Goal: Transaction & Acquisition: Purchase product/service

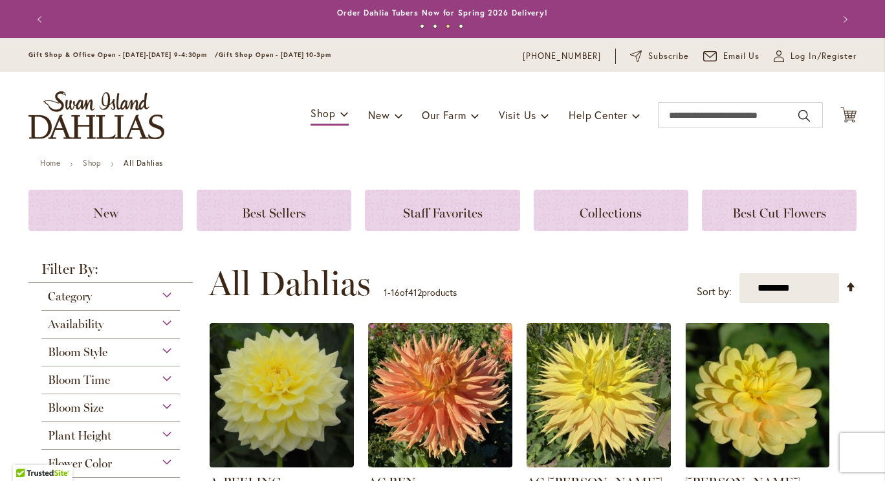
click at [160, 291] on div "Category" at bounding box center [110, 293] width 138 height 21
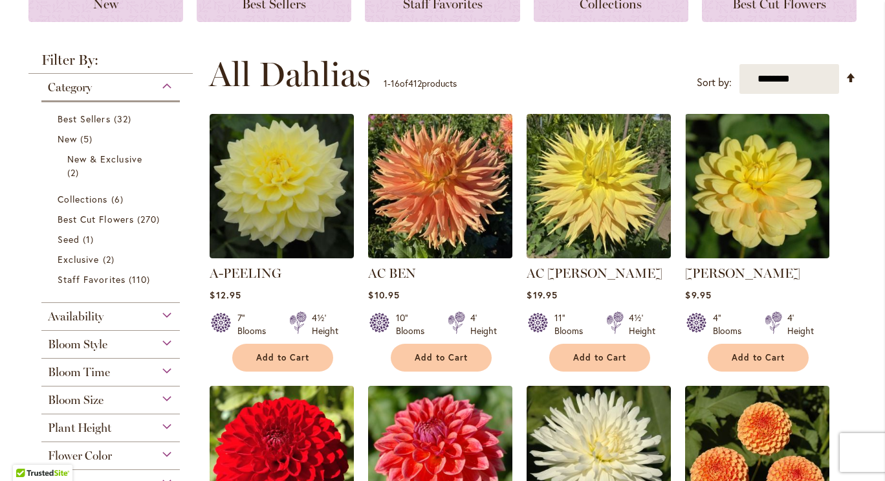
scroll to position [210, 0]
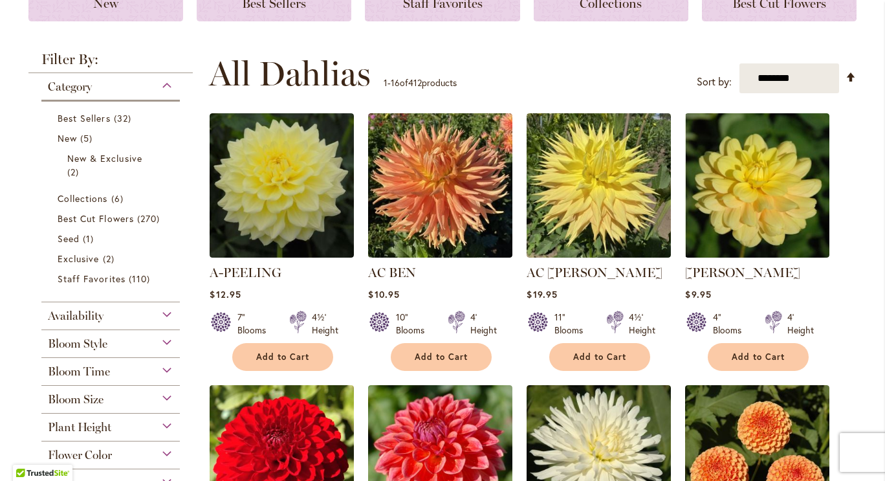
click at [160, 77] on div "Category" at bounding box center [110, 83] width 138 height 21
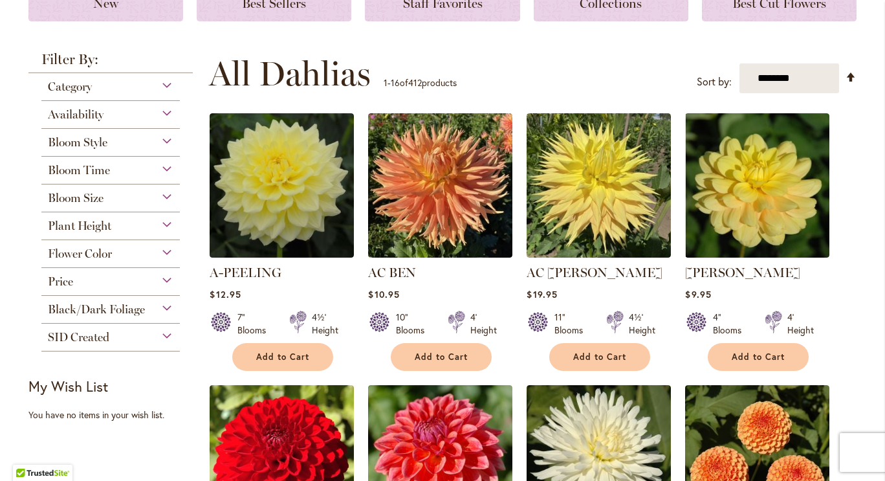
click at [164, 193] on div "Bloom Size" at bounding box center [110, 194] width 138 height 21
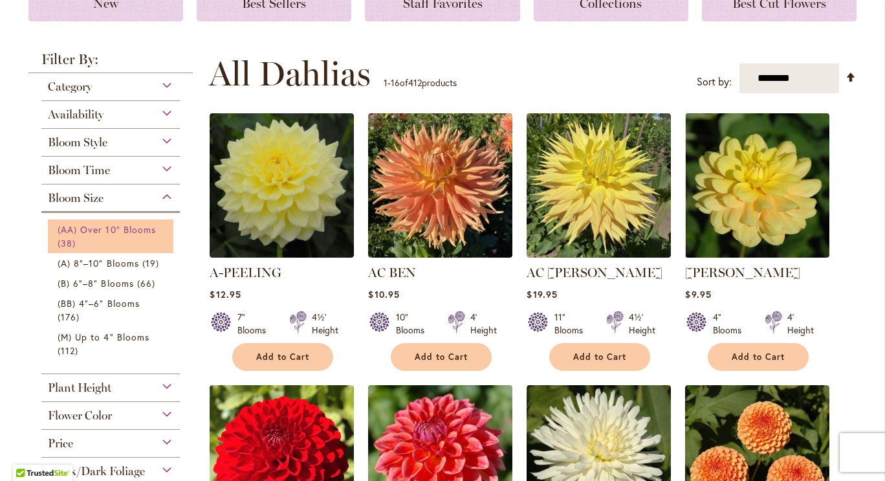
click at [115, 223] on span "(AA) Over 10" Blooms" at bounding box center [107, 229] width 98 height 12
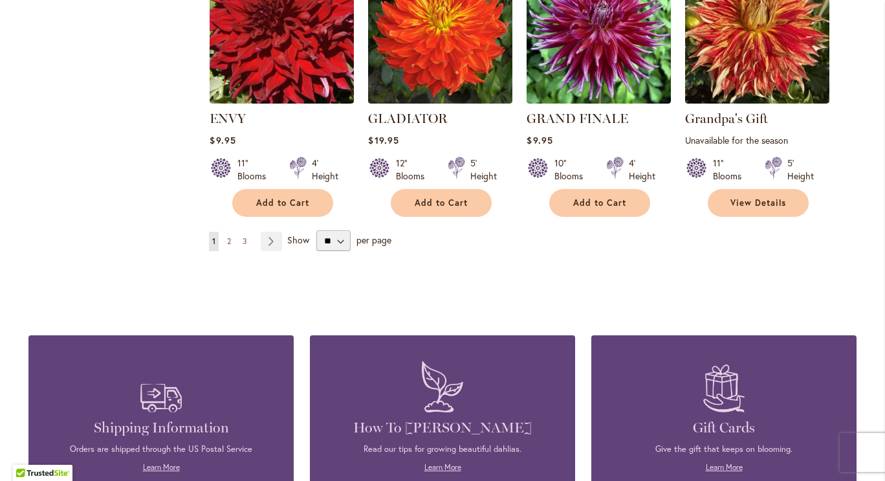
scroll to position [1169, 0]
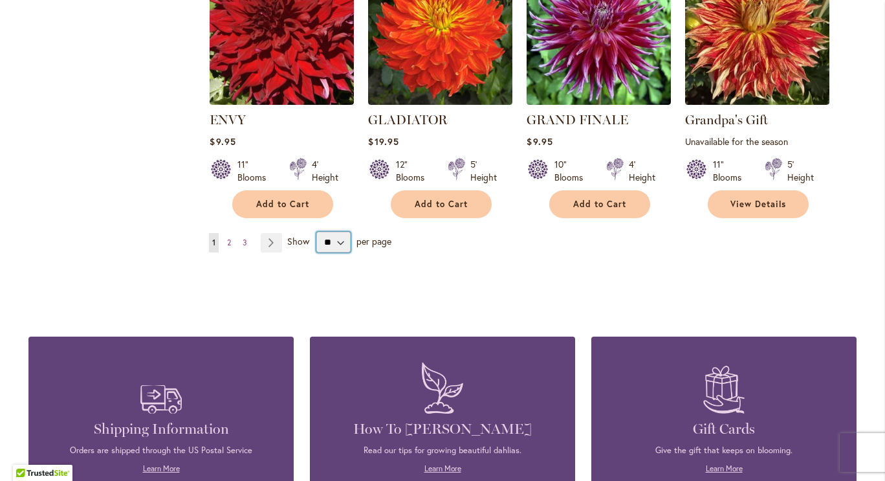
click at [336, 239] on select "** ** ** **" at bounding box center [333, 242] width 34 height 21
select select "**"
click at [316, 232] on select "** ** ** **" at bounding box center [333, 242] width 34 height 21
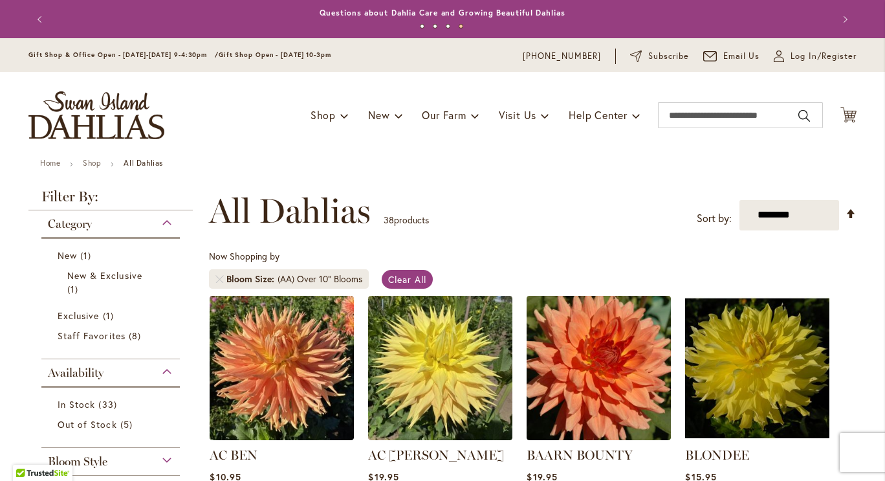
drag, startPoint x: 593, startPoint y: 120, endPoint x: 591, endPoint y: 134, distance: 13.6
click at [591, 134] on div "Toggle Nav Shop Dahlia Tubers Collections Fresh Cut Dahlias Gardening Supplies …" at bounding box center [443, 115] width 854 height 87
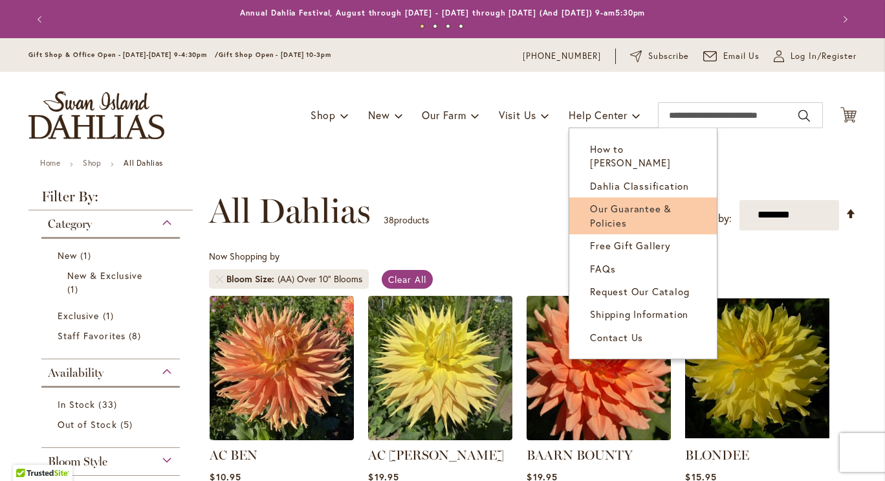
click at [630, 202] on span "Our Guarantee & Policies" at bounding box center [631, 215] width 82 height 27
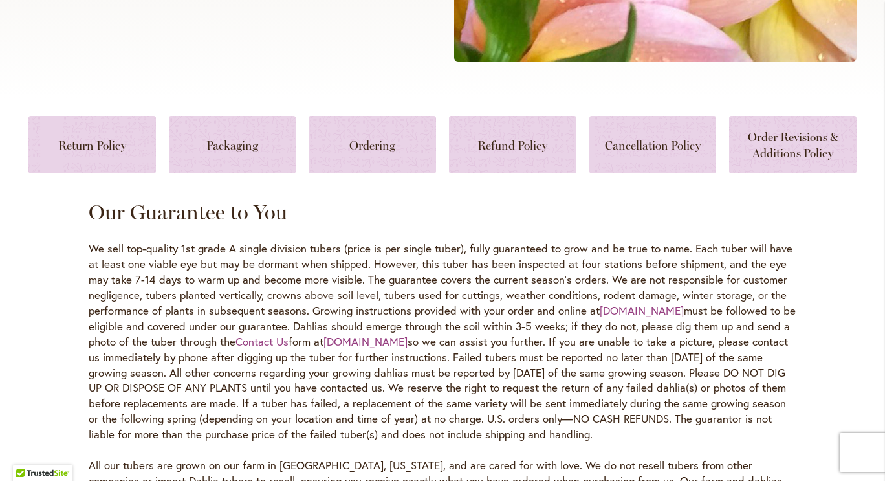
scroll to position [529, 0]
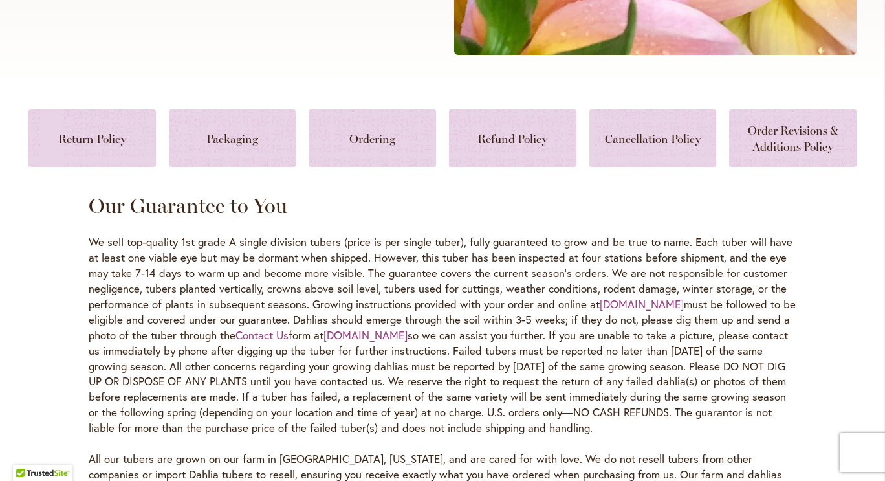
click at [467, 304] on p "We sell top-quality 1st grade A single division tubers (price is per single tub…" at bounding box center [443, 335] width 708 height 202
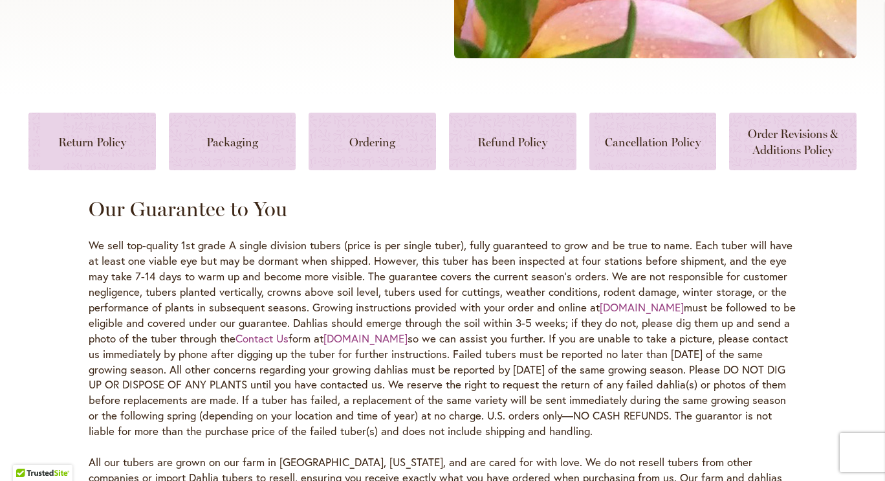
scroll to position [527, 0]
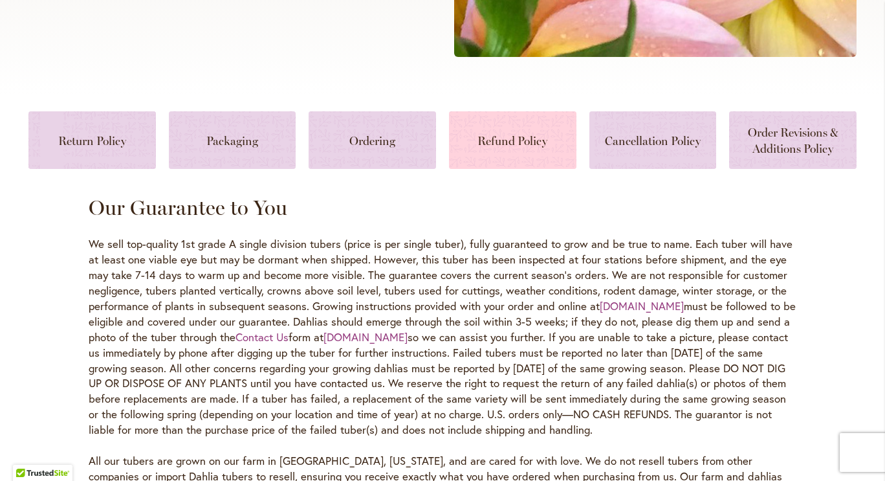
click at [523, 138] on link at bounding box center [512, 140] width 127 height 58
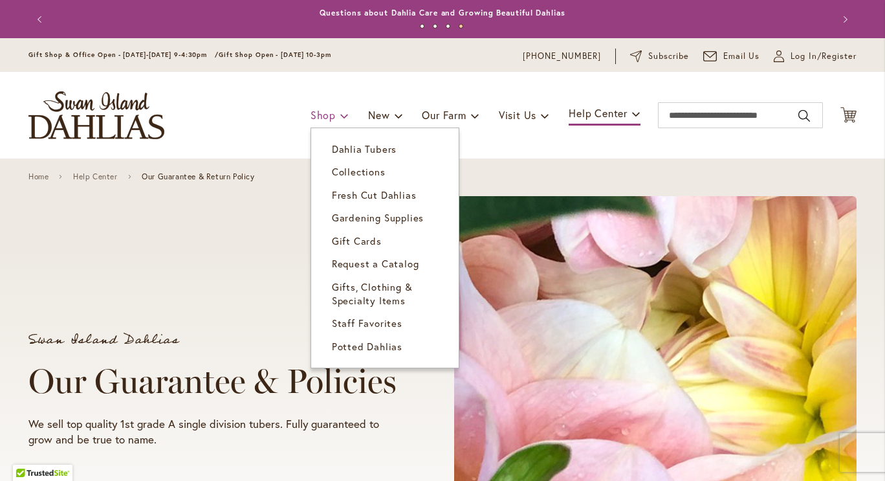
click at [325, 113] on span "Shop" at bounding box center [323, 115] width 25 height 14
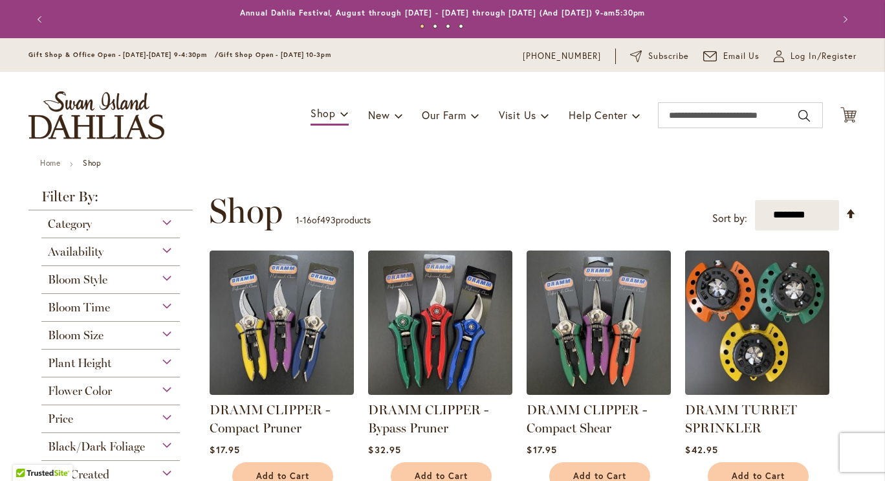
click at [328, 101] on div "Toggle Nav Shop Dahlia Tubers Collections Fresh Cut Dahlias Gardening Supplies …" at bounding box center [443, 115] width 854 height 87
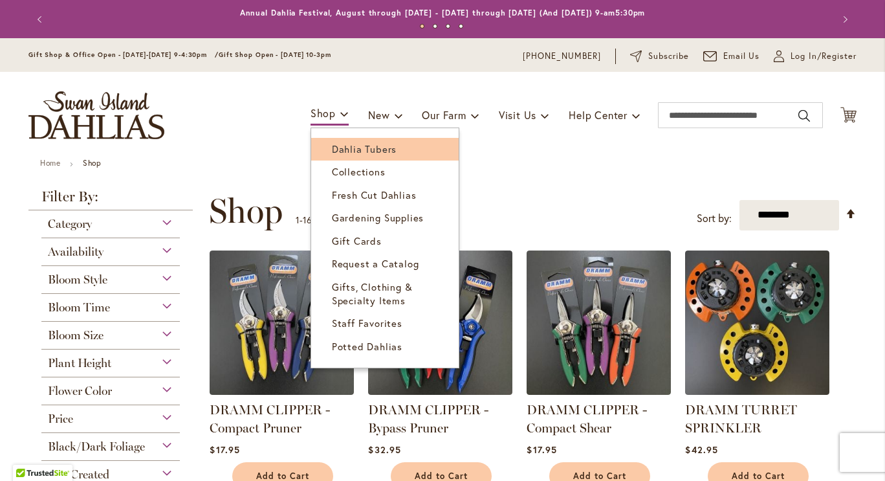
click at [332, 146] on span "Dahlia Tubers" at bounding box center [364, 148] width 65 height 13
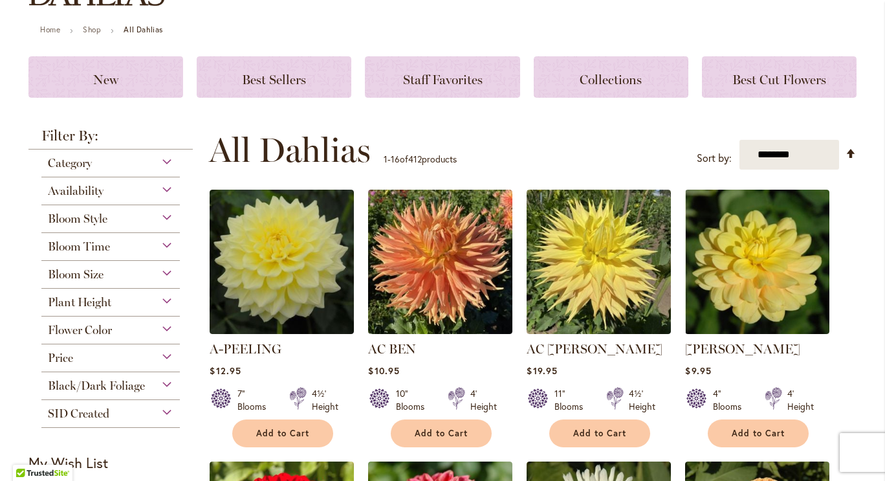
scroll to position [134, 0]
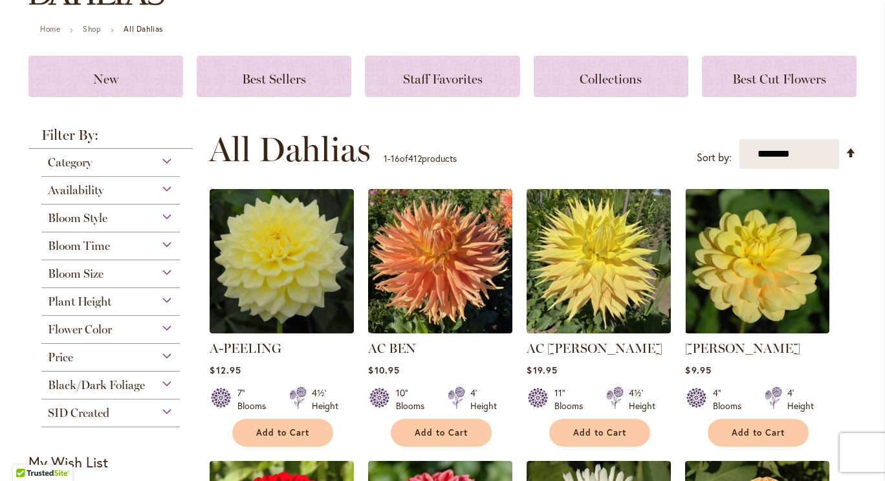
click at [160, 273] on div "Bloom Size" at bounding box center [110, 270] width 138 height 21
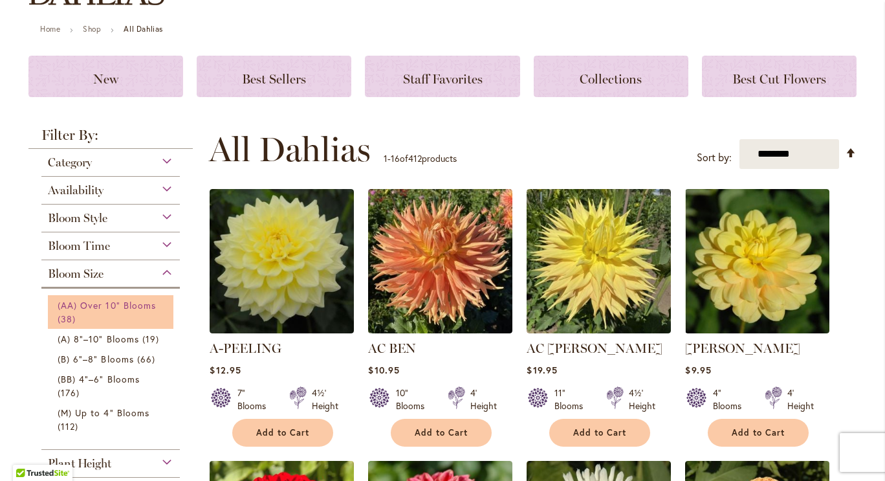
click at [106, 309] on link "(AA) Over 10" Blooms 38 items" at bounding box center [112, 311] width 109 height 27
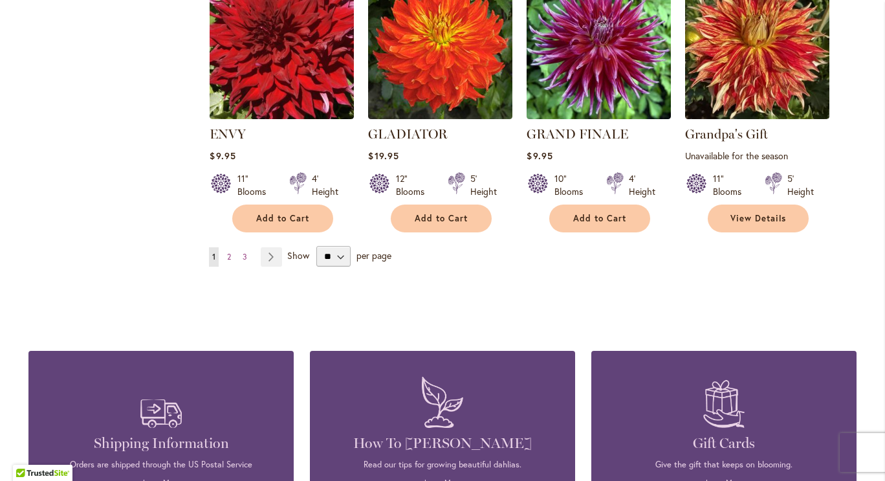
scroll to position [1161, 0]
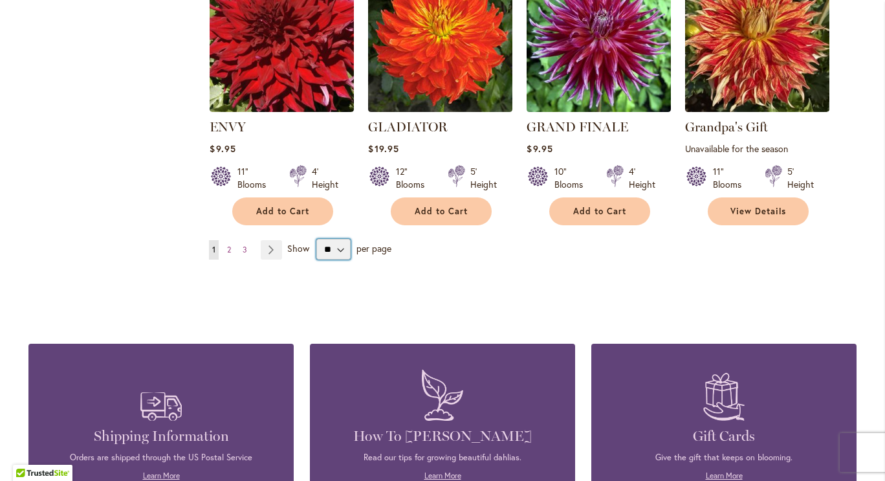
click at [338, 247] on select "** ** ** **" at bounding box center [333, 249] width 34 height 21
select select "**"
click at [316, 239] on select "** ** ** **" at bounding box center [333, 249] width 34 height 21
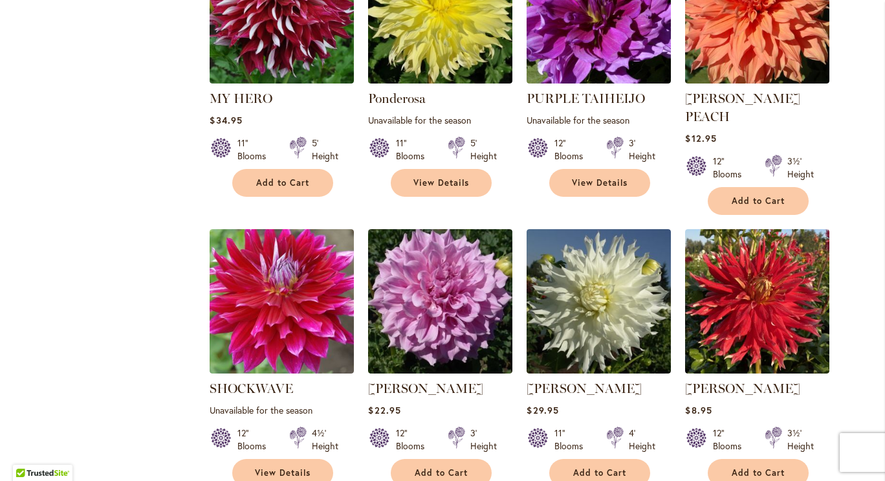
scroll to position [2276, 0]
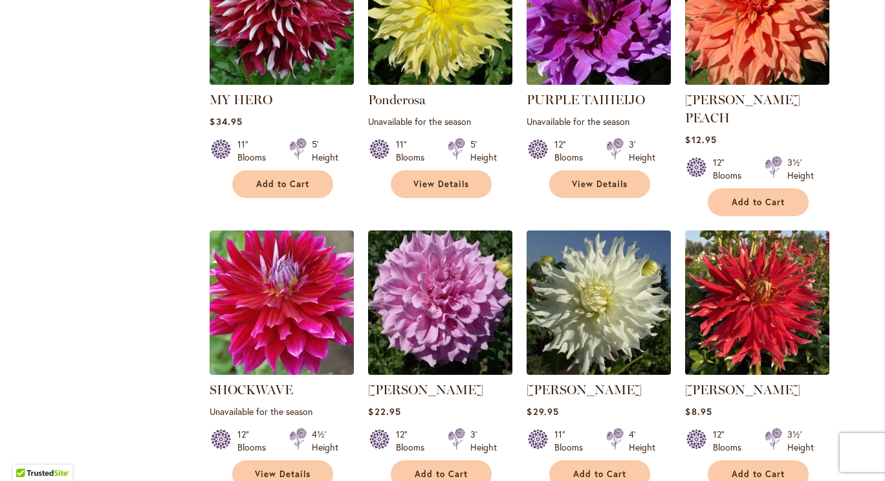
click at [456, 380] on div "VERA SEYFANG Rating: 96% 3 Reviews $22.95 12" Blooms 3' Height Add to Cart" at bounding box center [440, 430] width 144 height 101
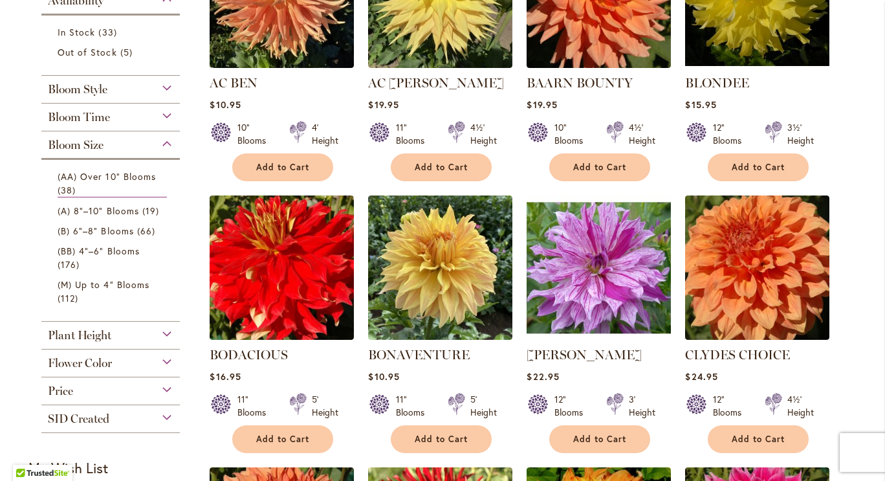
scroll to position [288, 0]
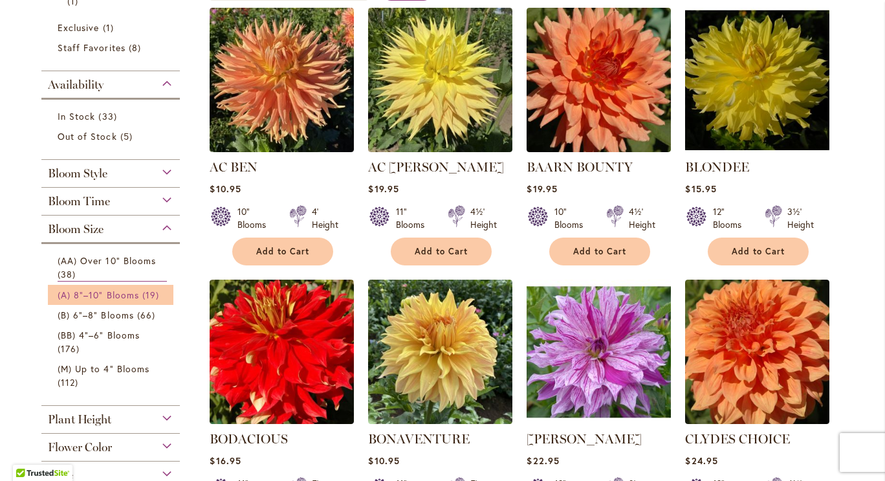
click at [85, 296] on span "(A) 8"–10" Blooms" at bounding box center [99, 295] width 82 height 12
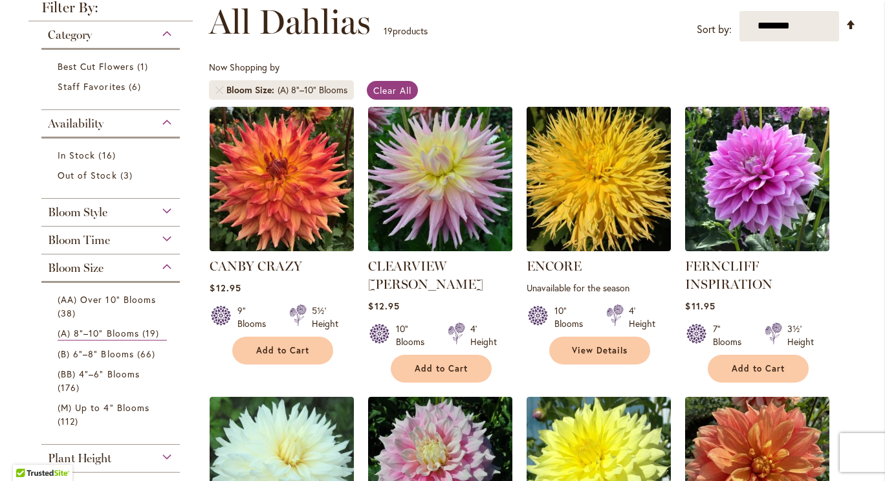
scroll to position [190, 0]
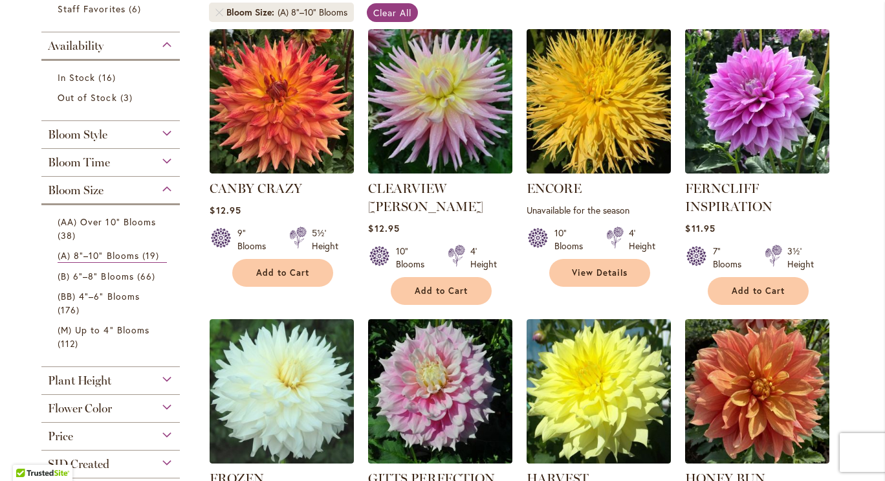
scroll to position [266, 0]
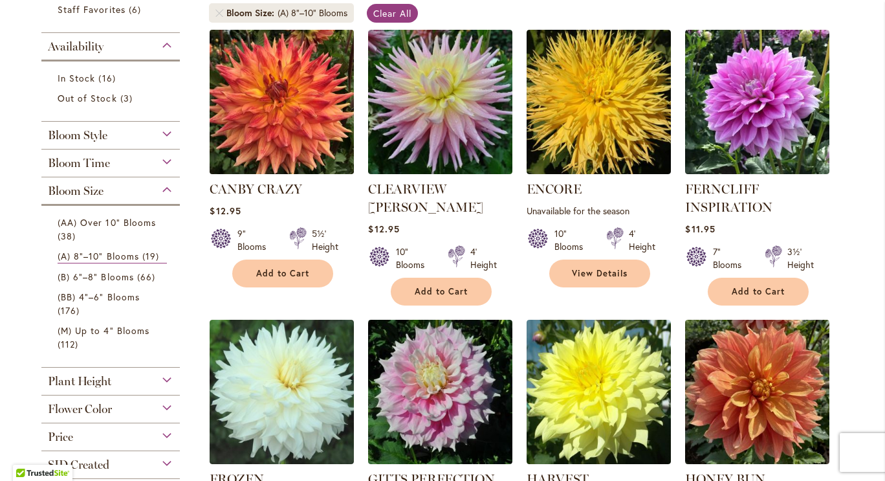
click at [288, 108] on img at bounding box center [281, 101] width 151 height 151
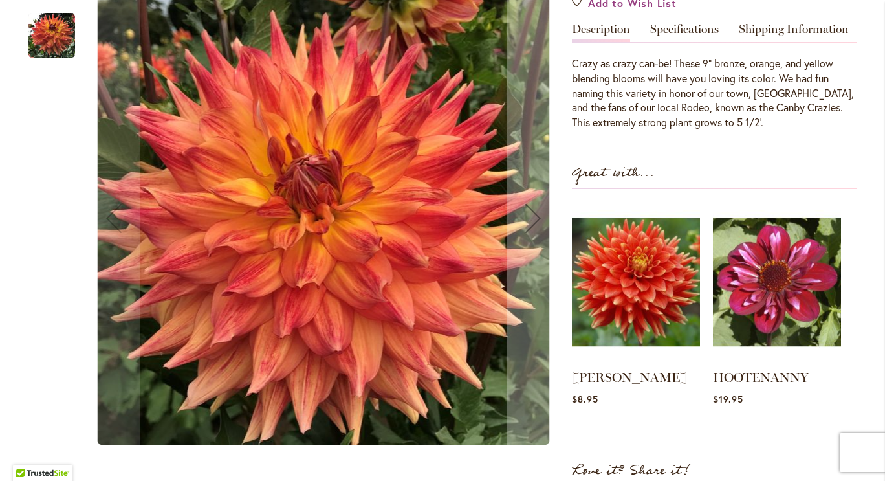
scroll to position [408, 0]
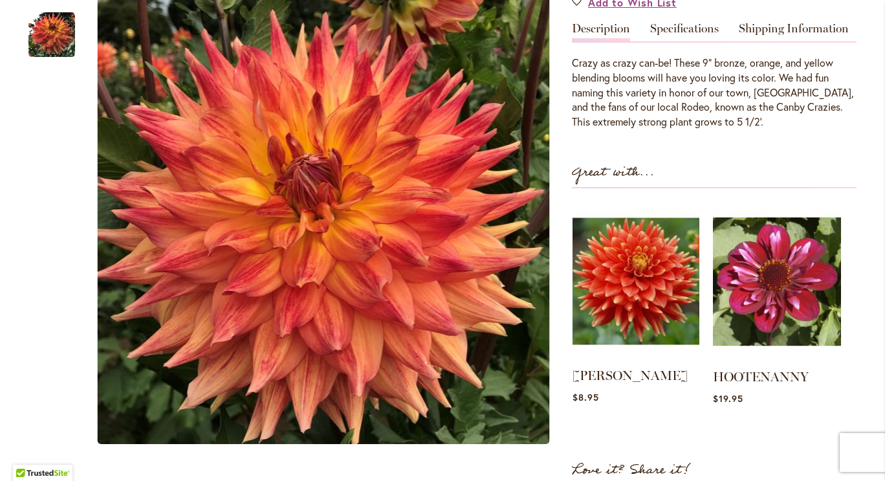
click at [637, 309] on img at bounding box center [636, 281] width 127 height 159
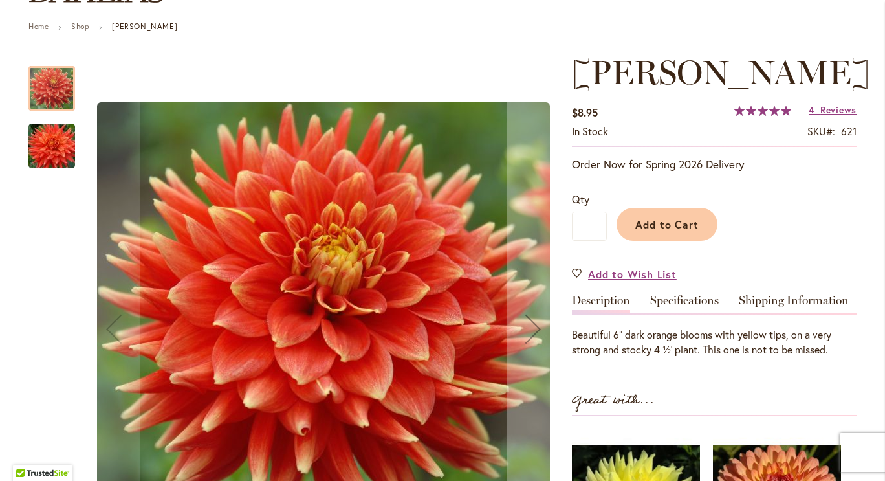
scroll to position [128, 0]
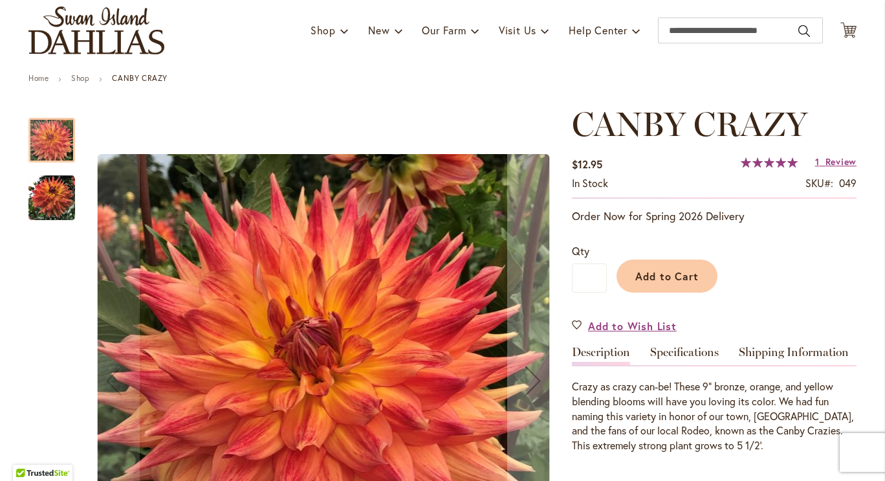
scroll to position [75, 0]
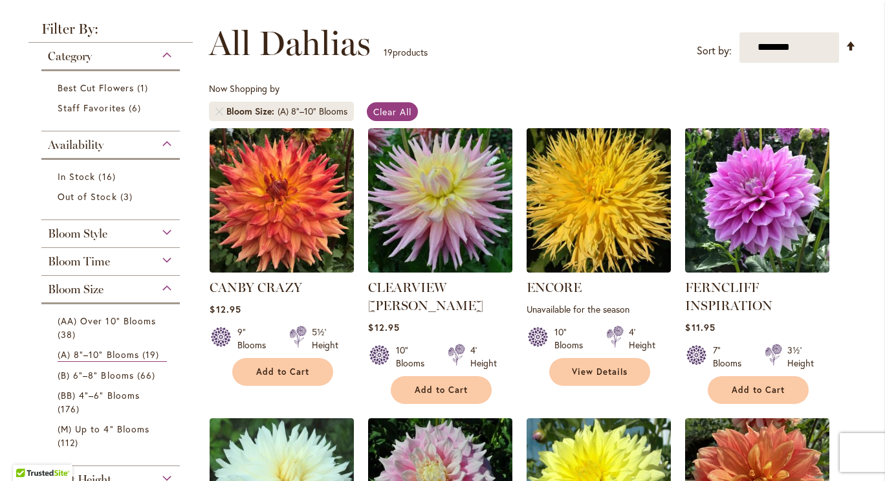
scroll to position [170, 0]
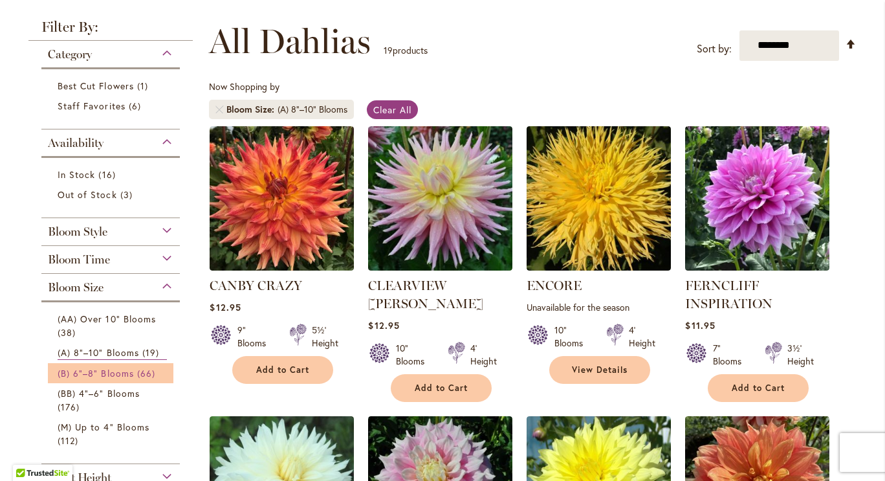
click at [127, 371] on span "(B) 6"–8" Blooms" at bounding box center [96, 373] width 76 height 12
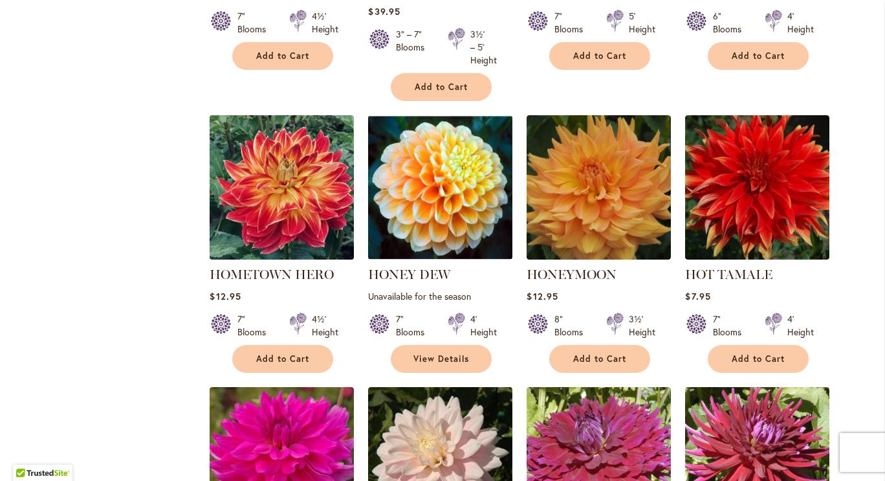
scroll to position [2181, 0]
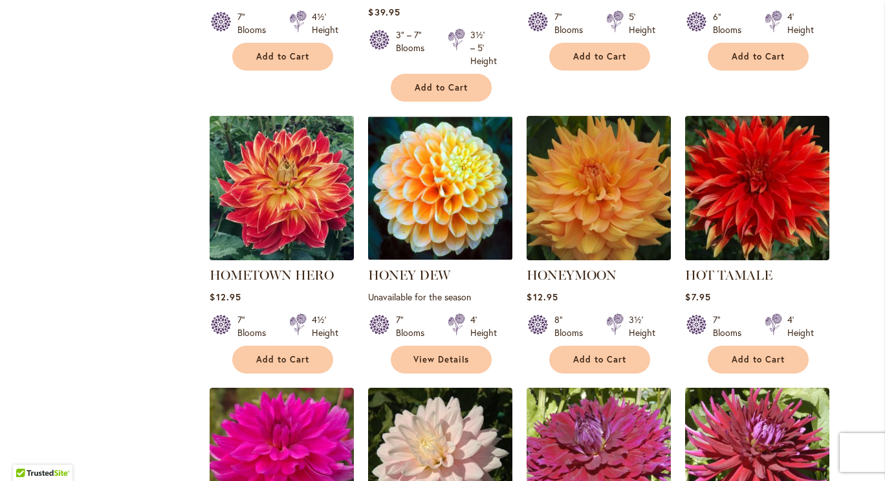
click at [282, 187] on img at bounding box center [281, 187] width 151 height 151
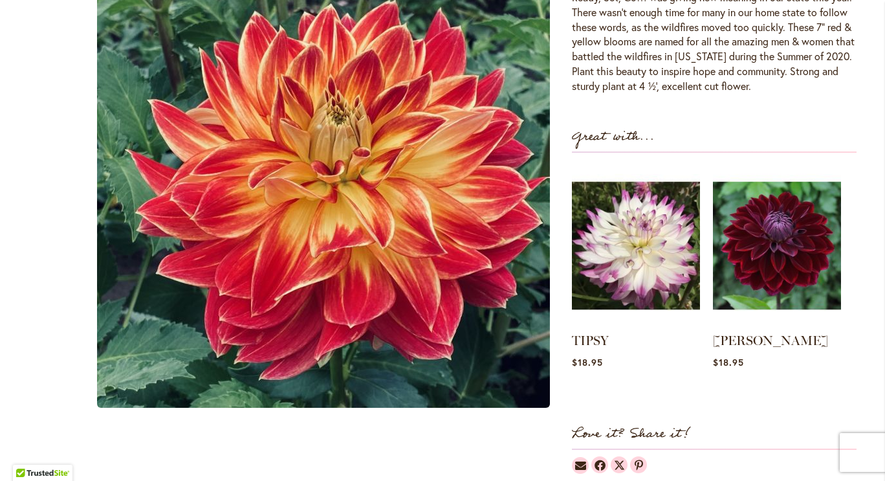
scroll to position [513, 0]
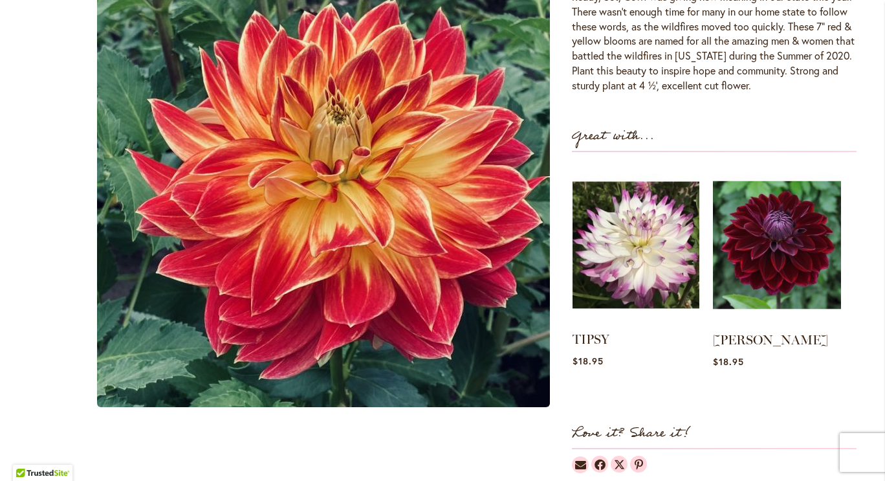
click at [621, 258] on img at bounding box center [636, 245] width 127 height 159
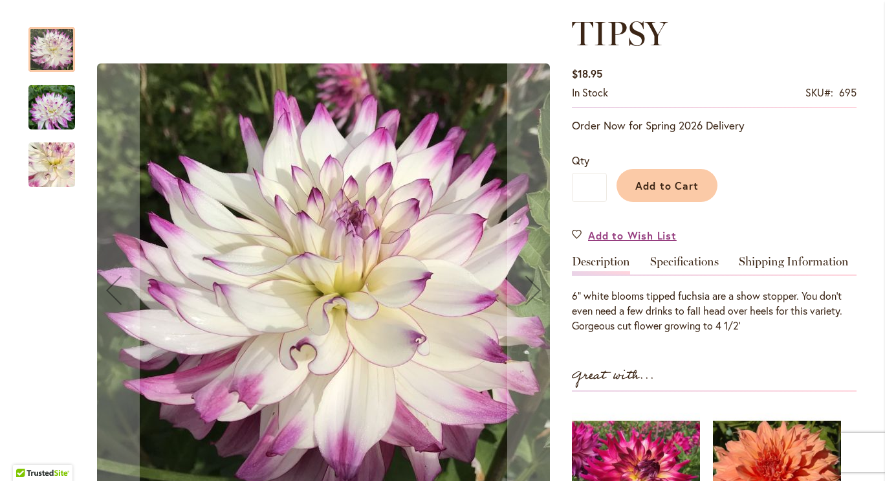
scroll to position [159, 0]
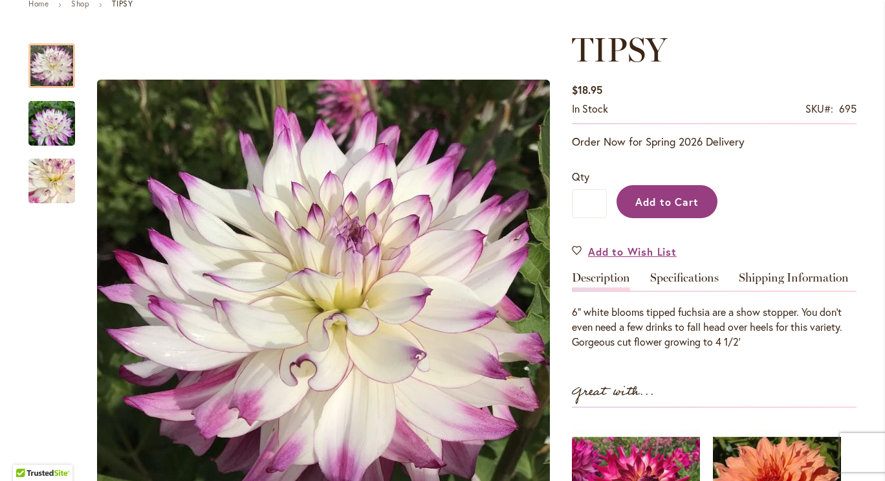
click at [679, 199] on span "Add to Cart" at bounding box center [667, 202] width 64 height 14
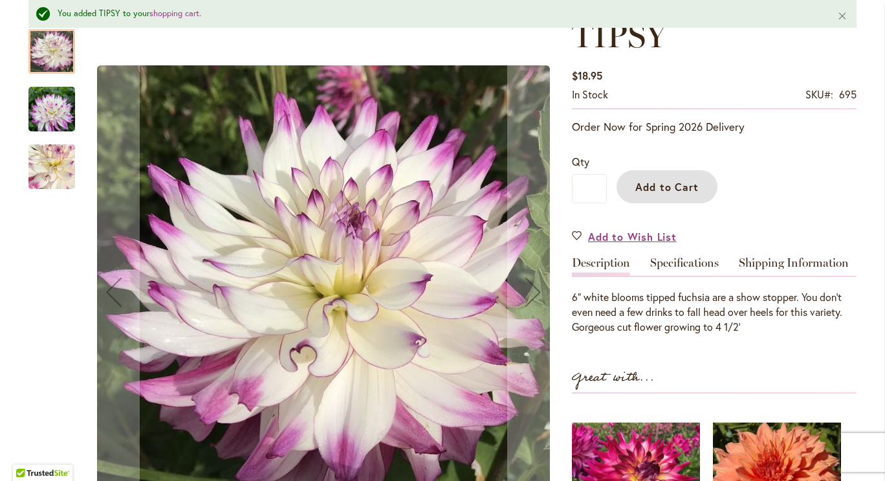
scroll to position [160, 0]
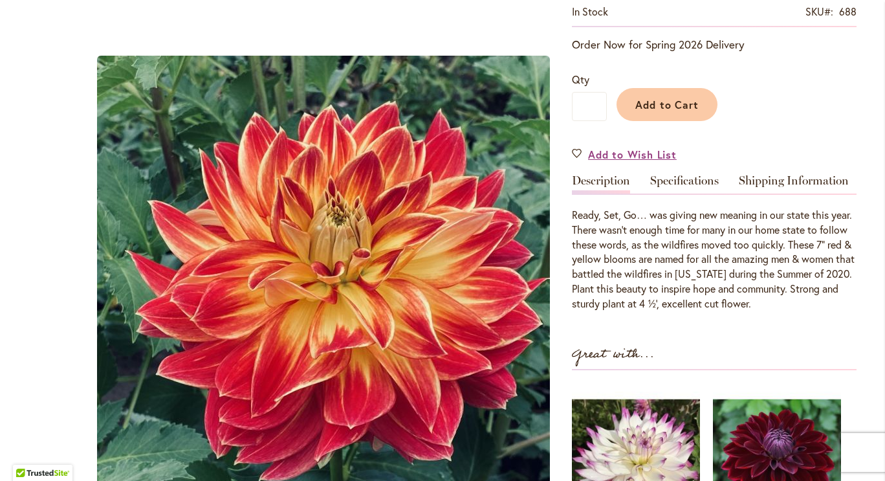
scroll to position [294, 0]
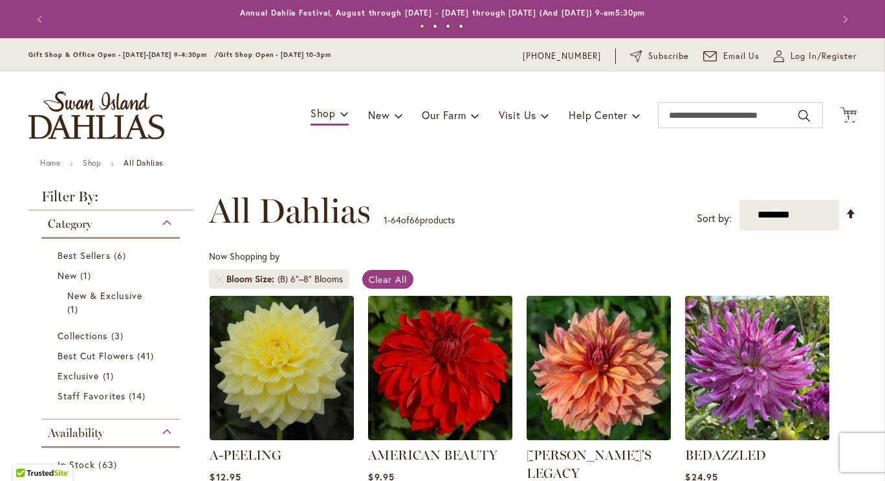
scroll to position [129, 0]
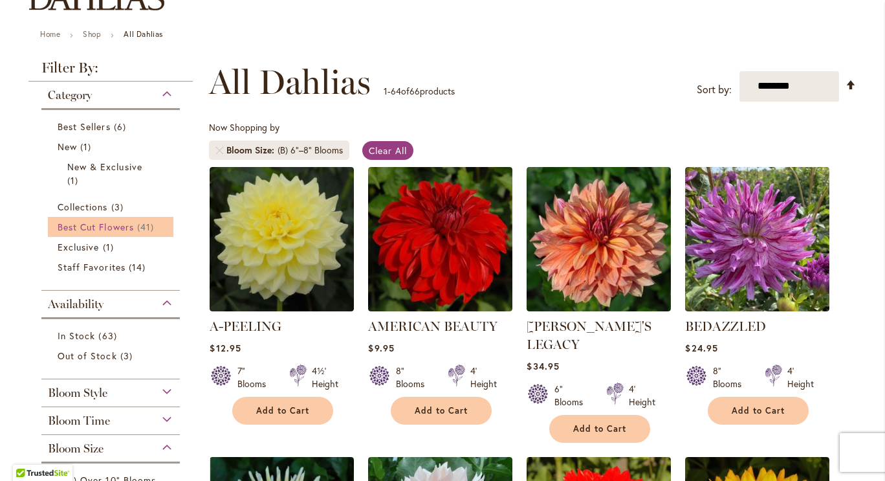
click at [113, 225] on span "Best Cut Flowers" at bounding box center [96, 227] width 76 height 12
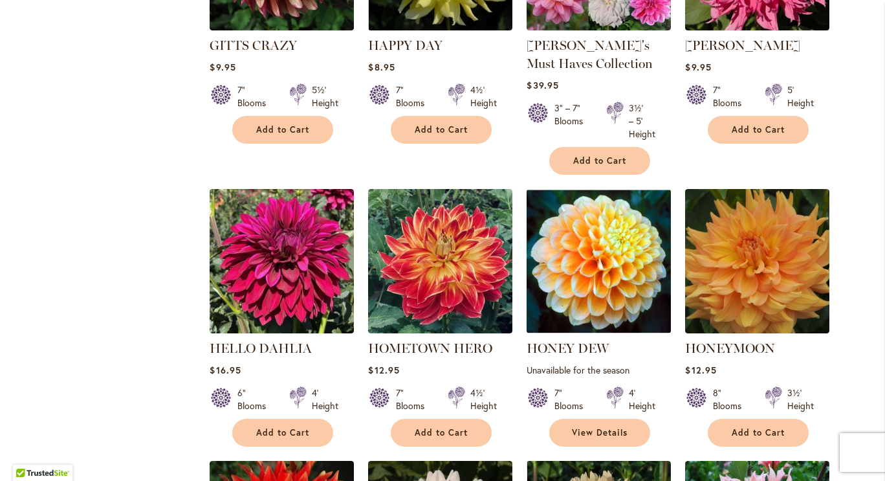
scroll to position [1528, 0]
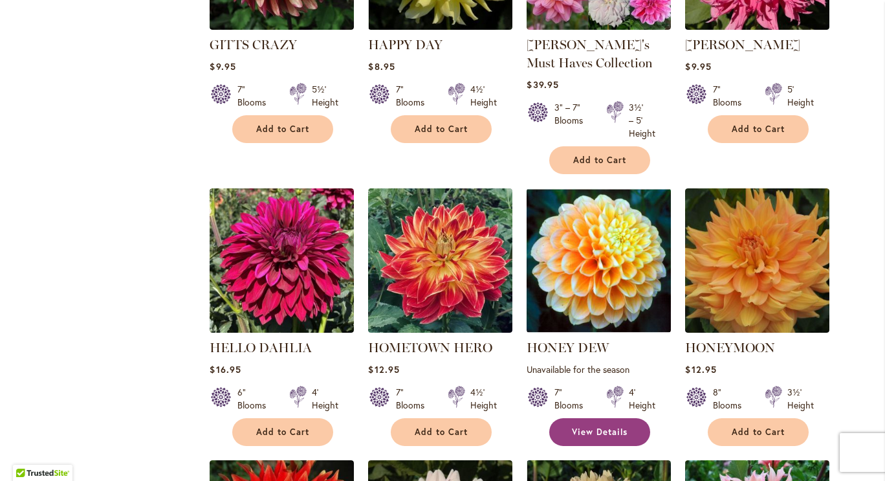
click at [579, 430] on span "View Details" at bounding box center [600, 431] width 56 height 11
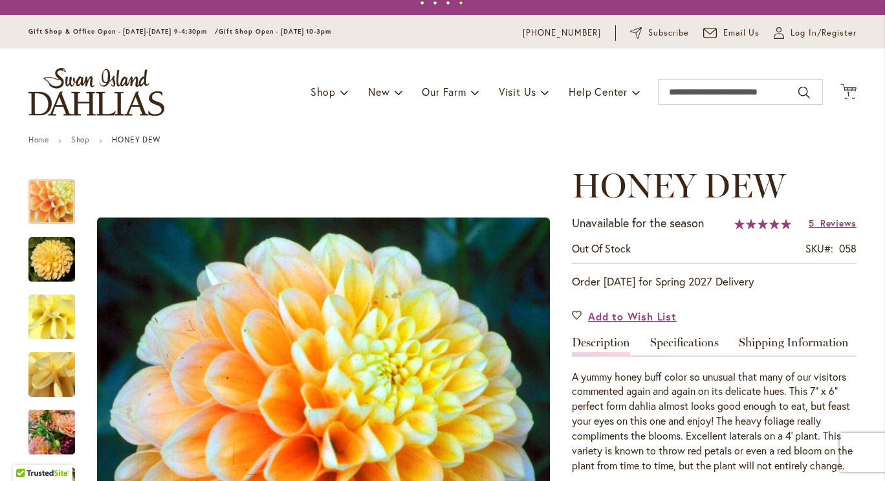
scroll to position [25, 0]
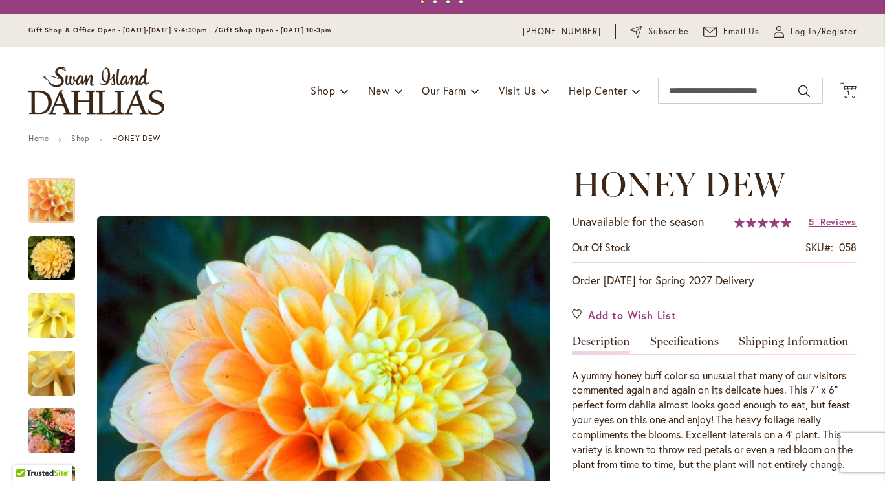
click at [600, 282] on p "Order August 1, 2026 for Spring 2027 Delivery" at bounding box center [714, 280] width 285 height 16
click at [595, 317] on span "Add to Wish List" at bounding box center [632, 314] width 89 height 15
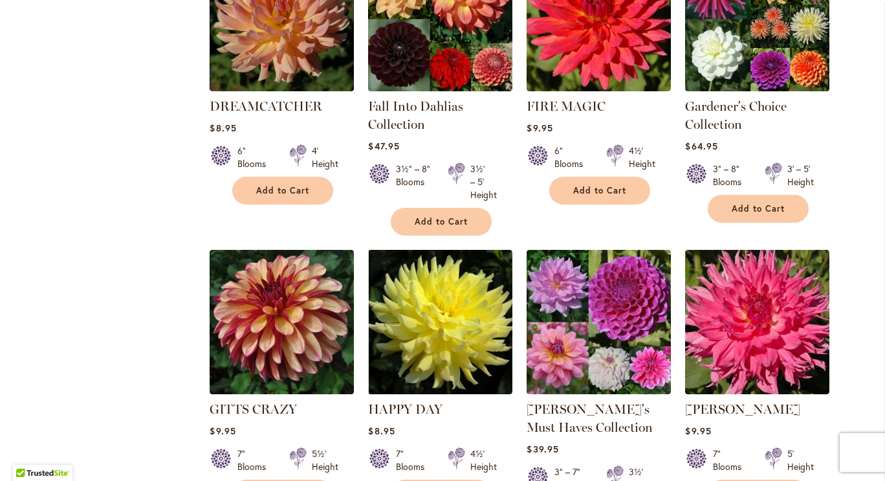
scroll to position [1165, 0]
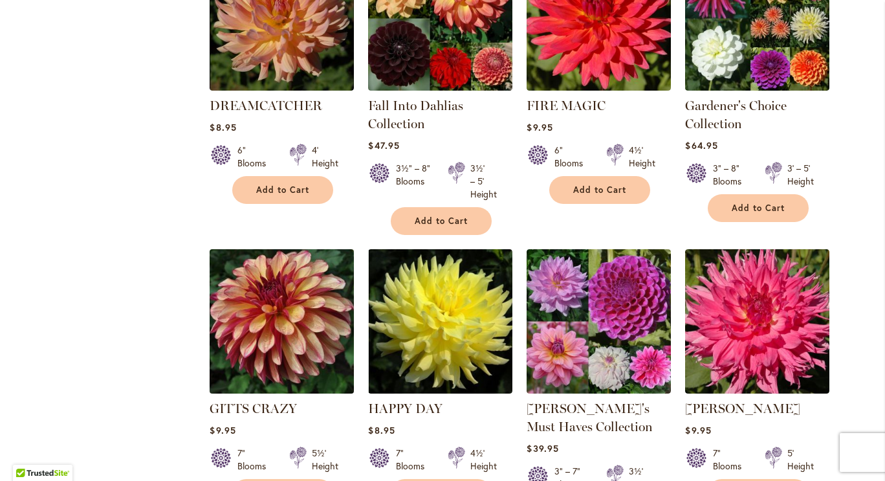
click at [276, 343] on img at bounding box center [281, 320] width 151 height 151
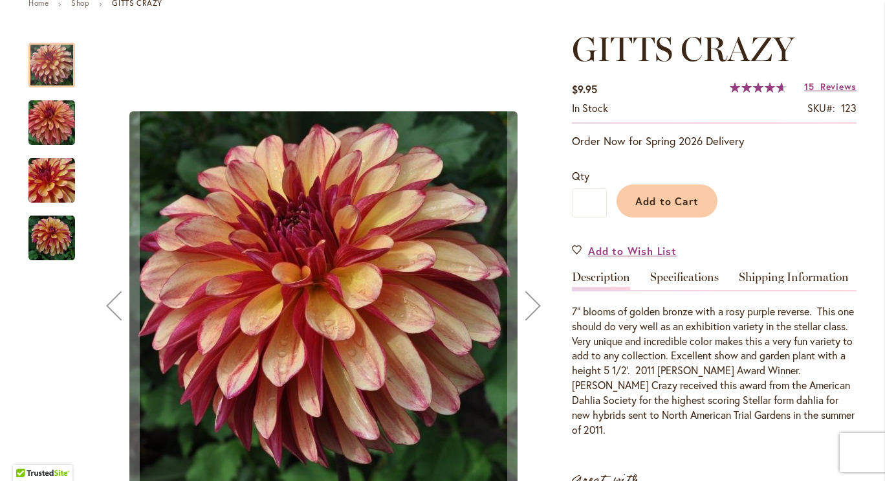
scroll to position [204, 0]
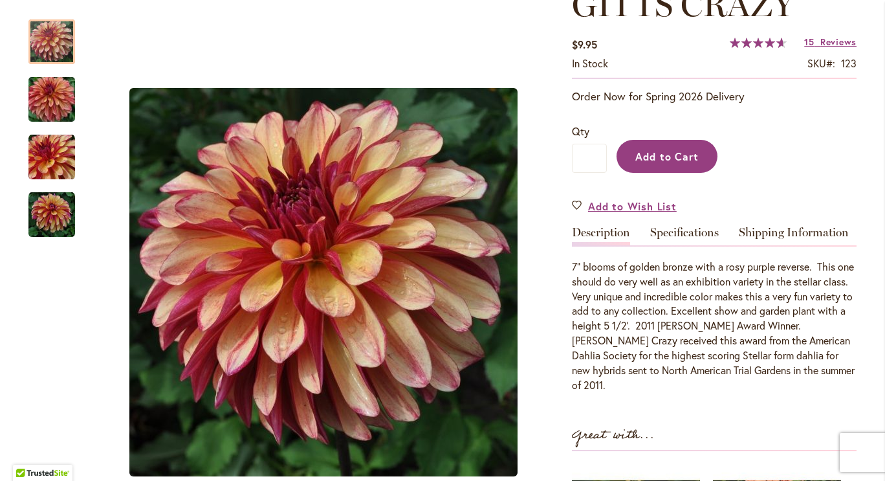
click at [687, 148] on button "Add to Cart" at bounding box center [667, 156] width 101 height 33
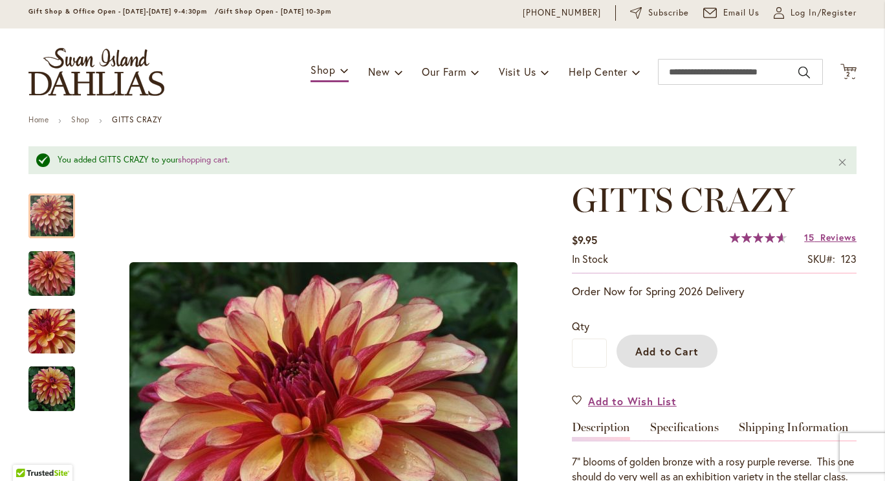
scroll to position [0, 0]
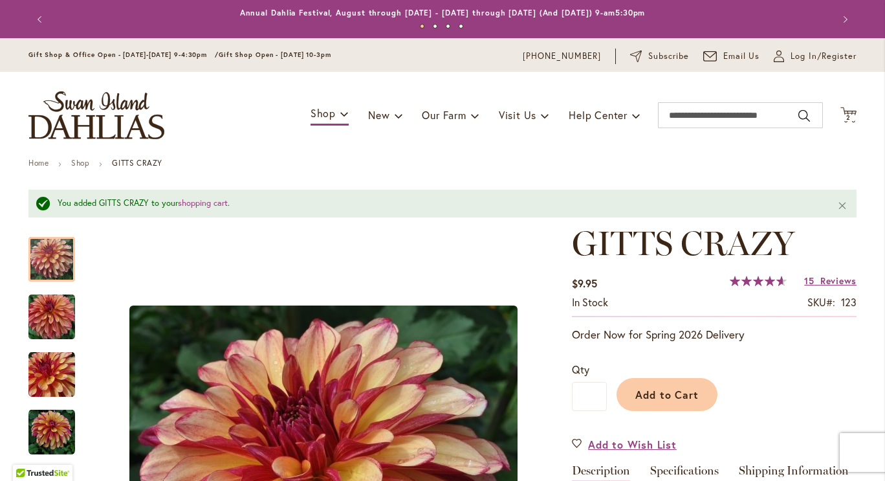
click at [36, 15] on button "Previous" at bounding box center [41, 19] width 26 height 26
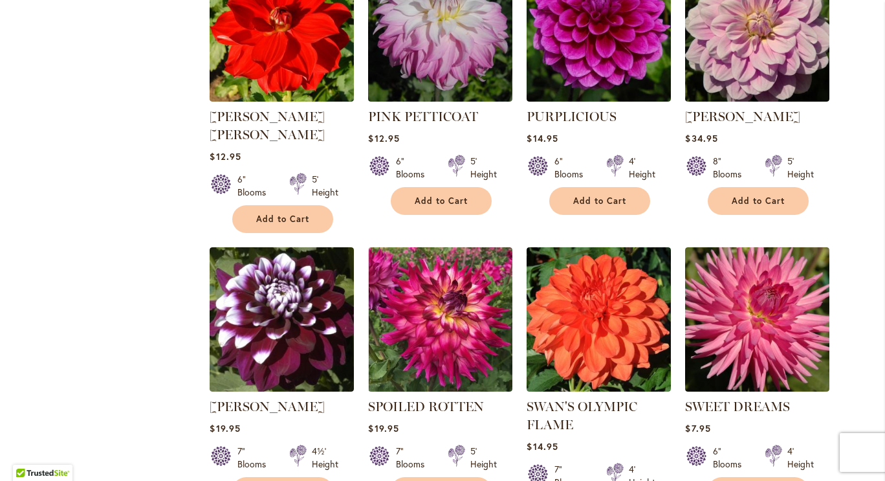
scroll to position [2593, 0]
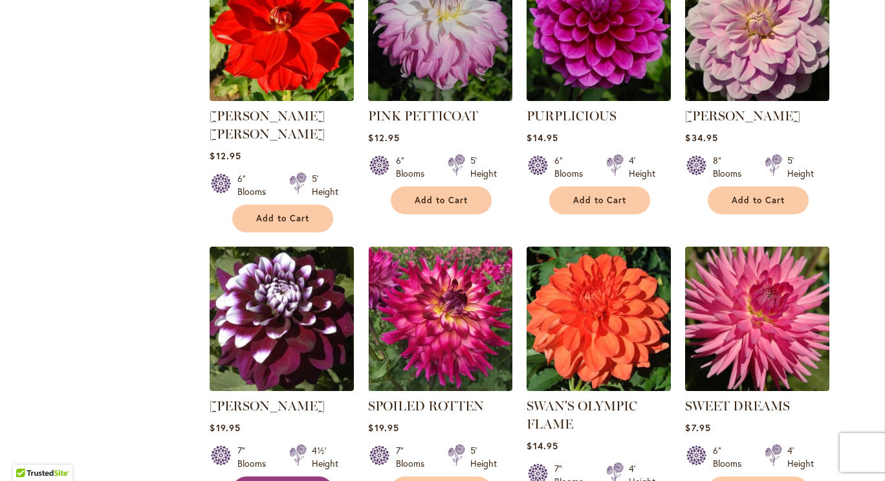
click at [270, 480] on span "Add to Cart" at bounding box center [282, 490] width 53 height 11
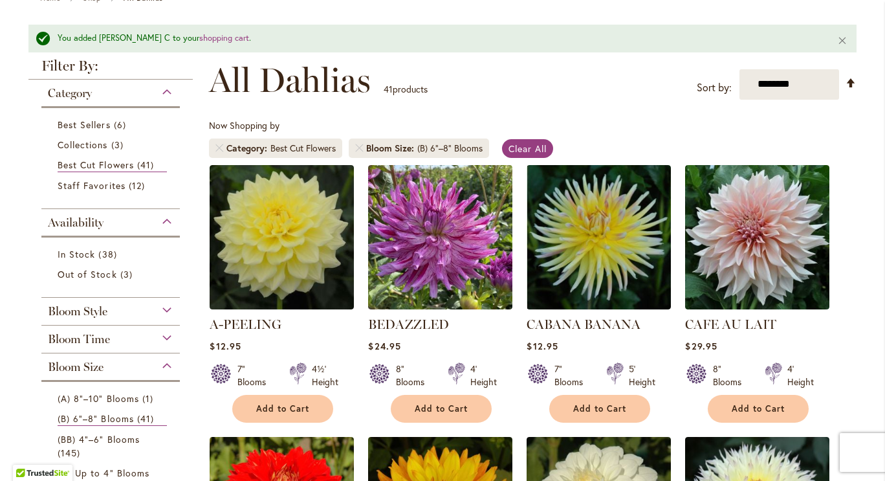
scroll to position [164, 0]
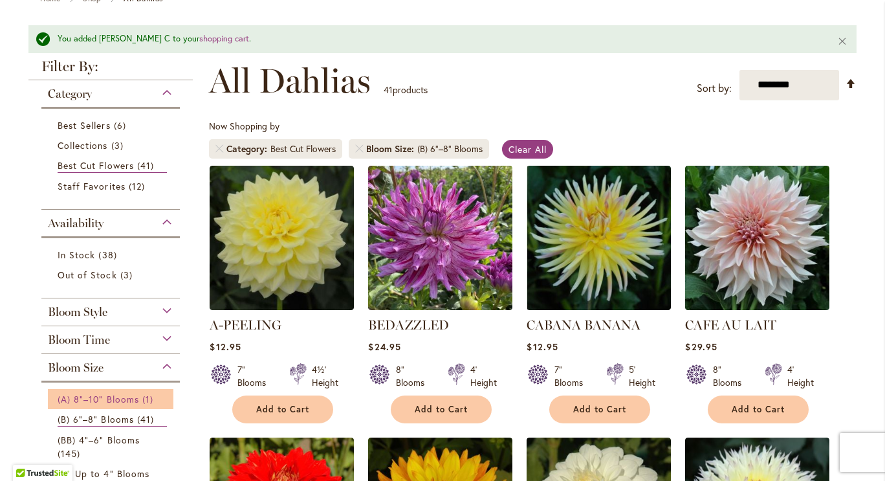
click at [131, 394] on span "(A) 8"–10" Blooms" at bounding box center [99, 399] width 82 height 12
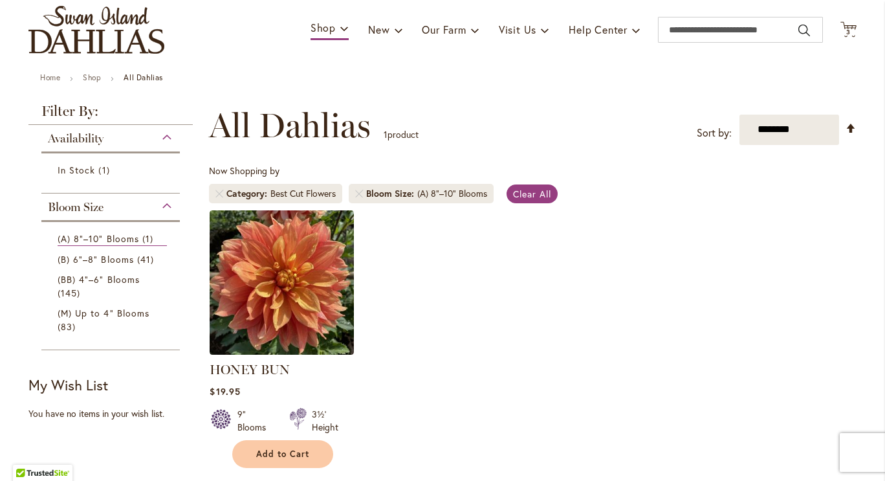
scroll to position [85, 0]
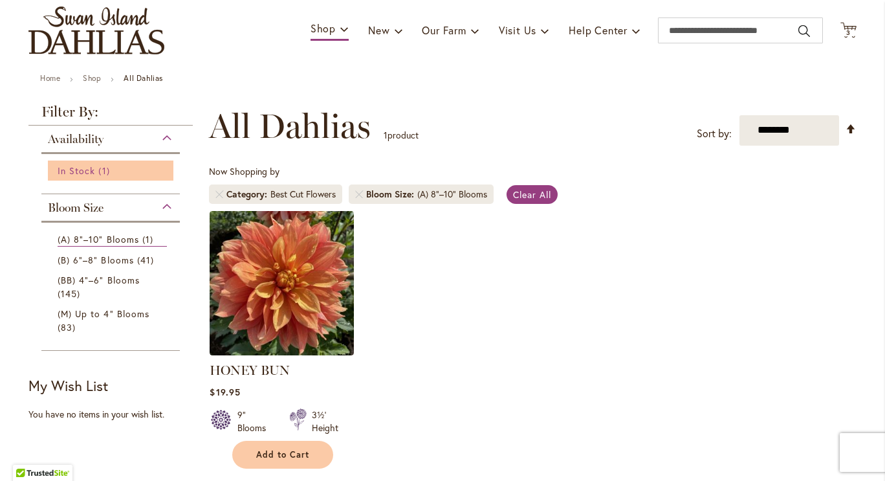
click at [100, 164] on span "1 item" at bounding box center [105, 171] width 14 height 14
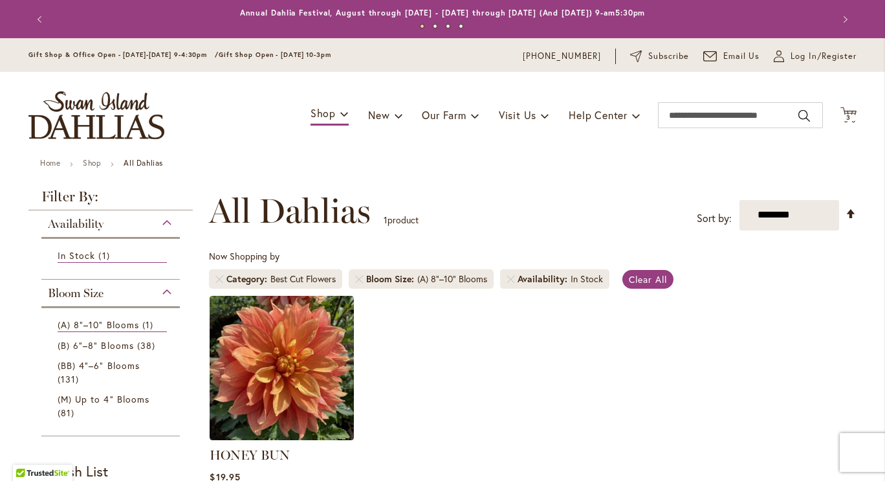
scroll to position [118, 0]
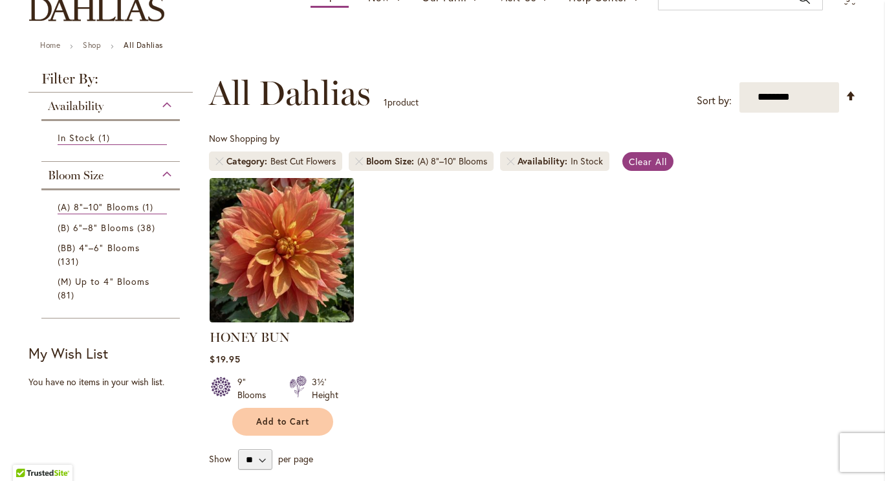
click at [159, 104] on div "Availability" at bounding box center [110, 103] width 138 height 21
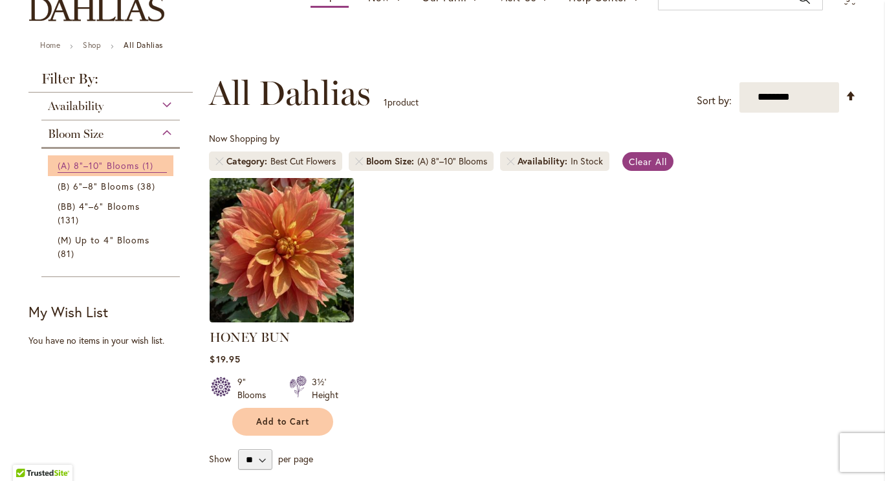
click at [101, 162] on span "(A) 8"–10" Blooms" at bounding box center [99, 165] width 82 height 12
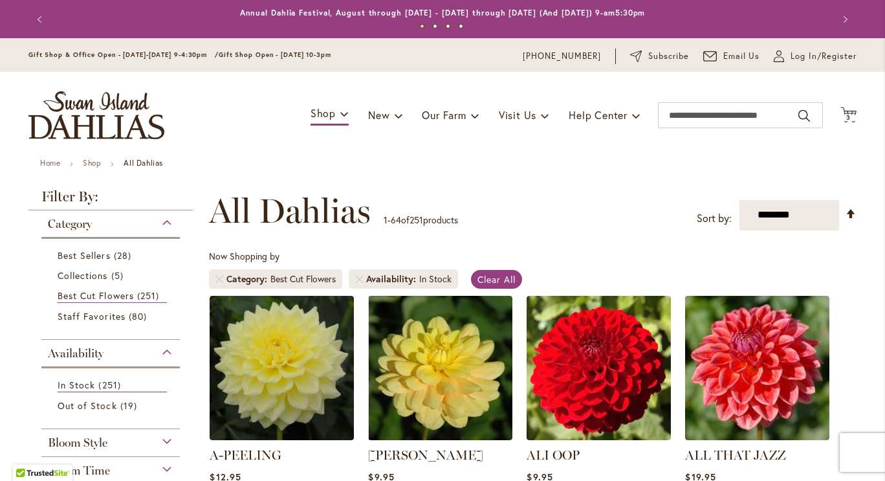
click at [162, 221] on div "Category" at bounding box center [110, 220] width 138 height 21
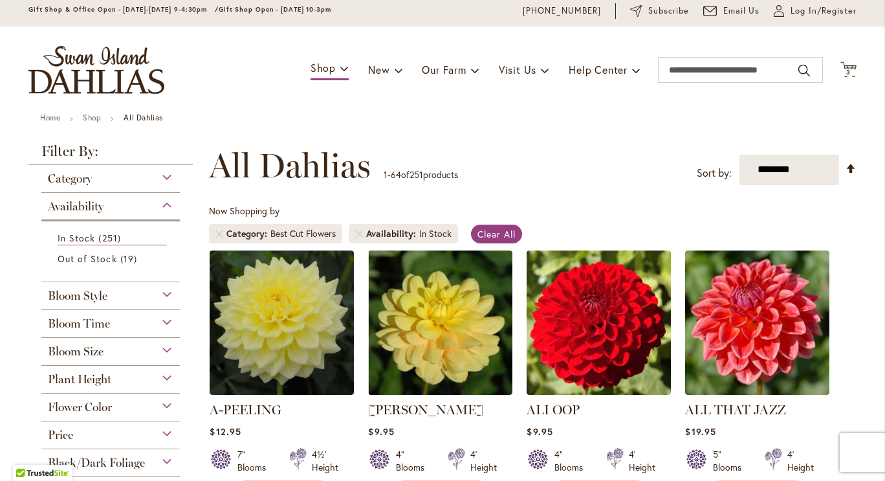
scroll to position [46, 0]
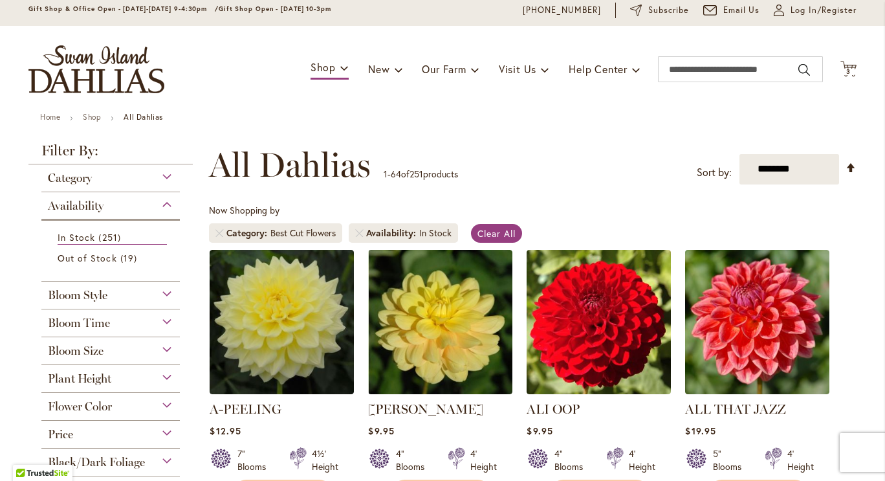
click at [167, 294] on div "Bloom Style" at bounding box center [110, 291] width 138 height 21
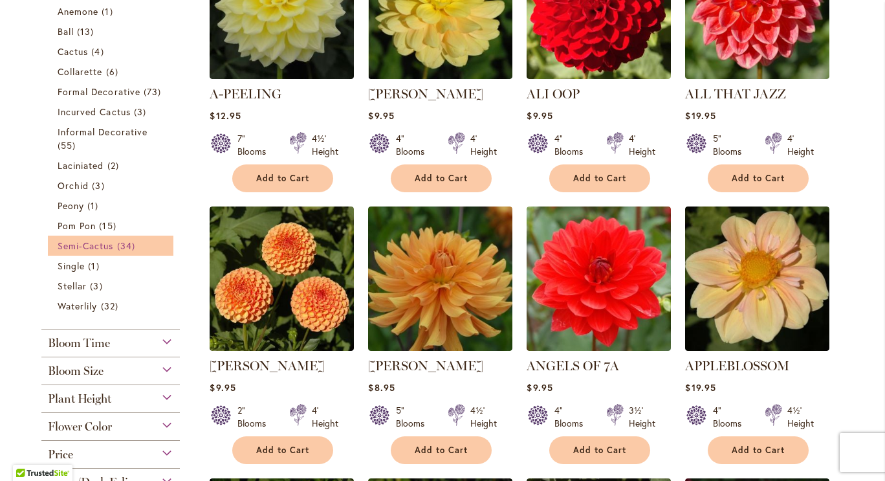
scroll to position [362, 0]
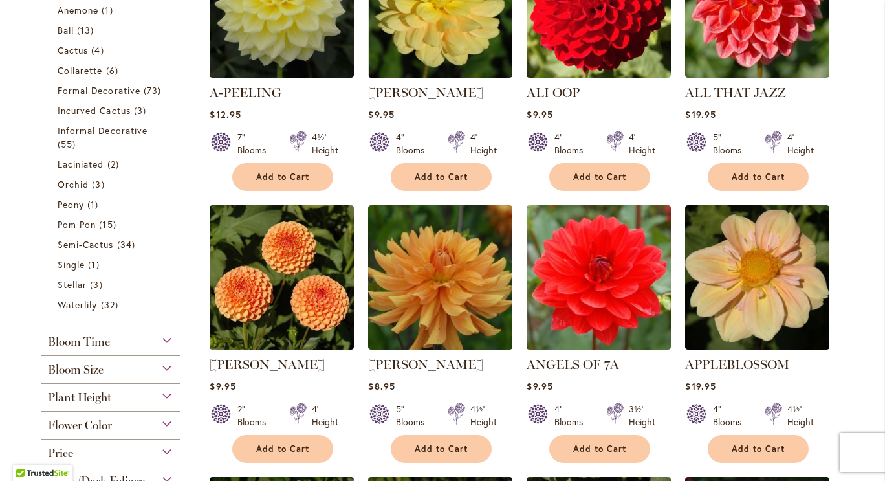
click at [103, 366] on div "Bloom Size" at bounding box center [110, 366] width 138 height 21
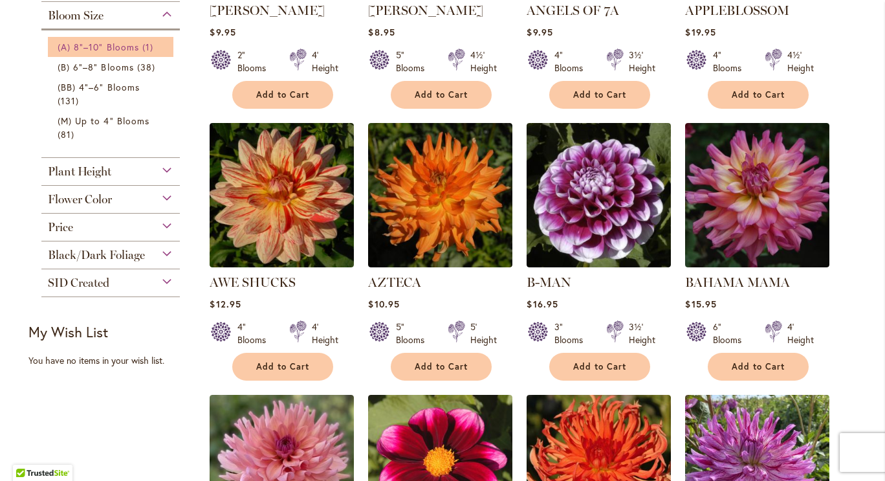
click at [116, 41] on span "(A) 8"–10" Blooms" at bounding box center [99, 47] width 82 height 12
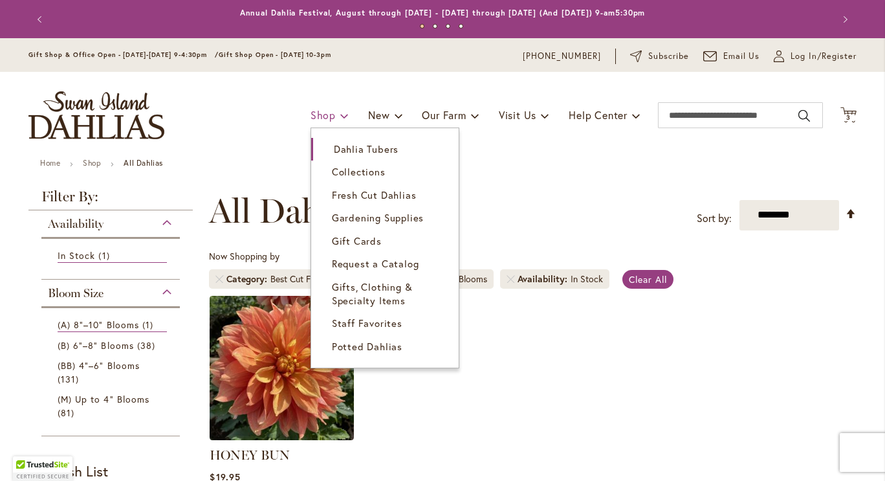
click at [312, 117] on span "Shop" at bounding box center [323, 115] width 25 height 14
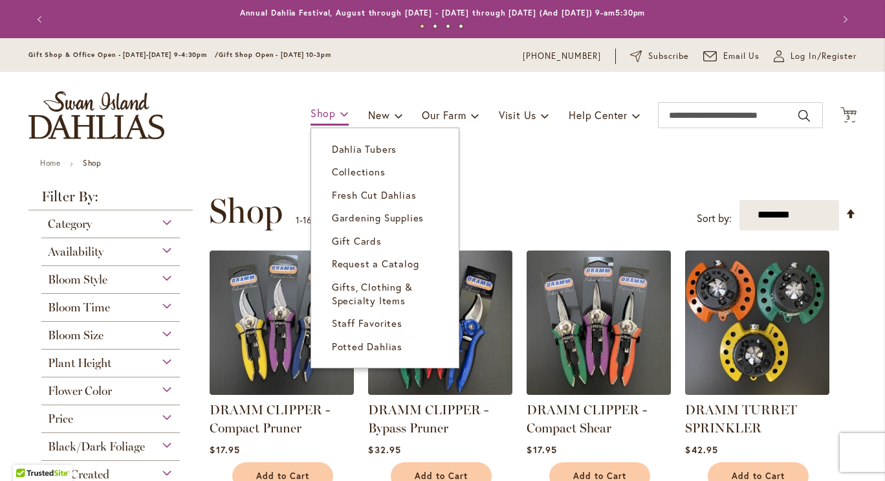
click at [319, 114] on span "Shop" at bounding box center [323, 113] width 25 height 14
click at [332, 151] on span "Dahlia Tubers" at bounding box center [364, 148] width 65 height 13
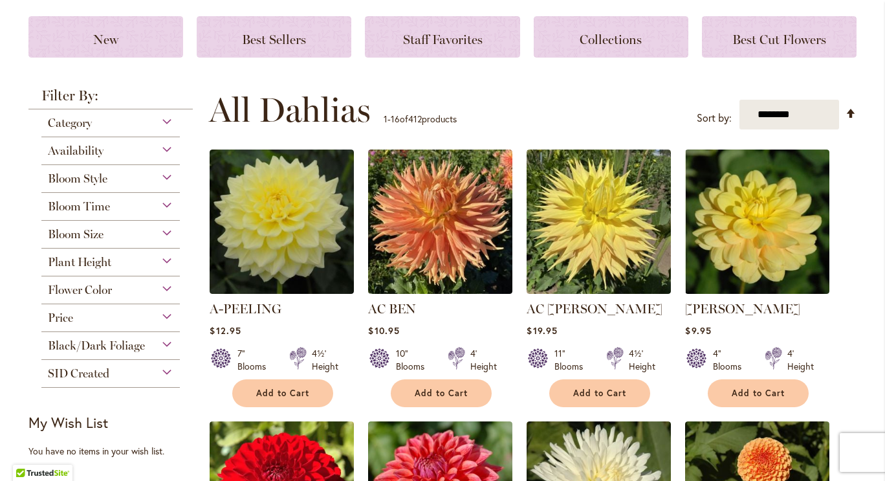
scroll to position [174, 0]
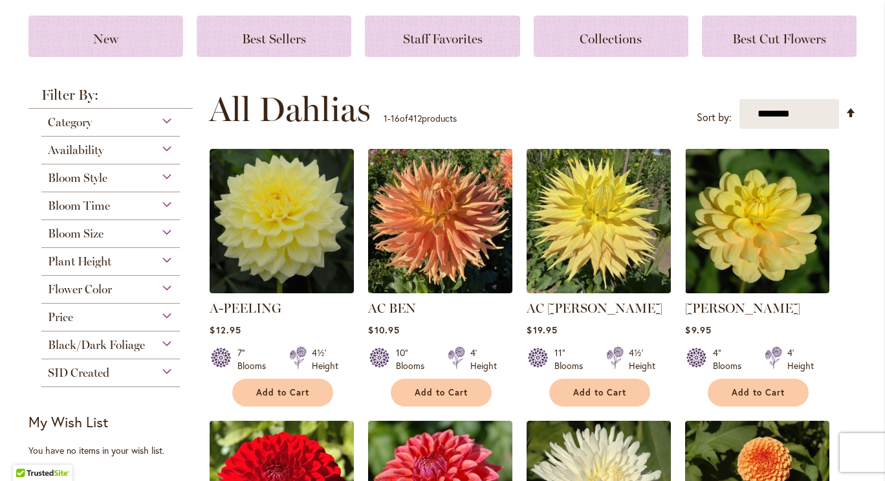
click at [162, 234] on div "Bloom Size" at bounding box center [110, 230] width 138 height 21
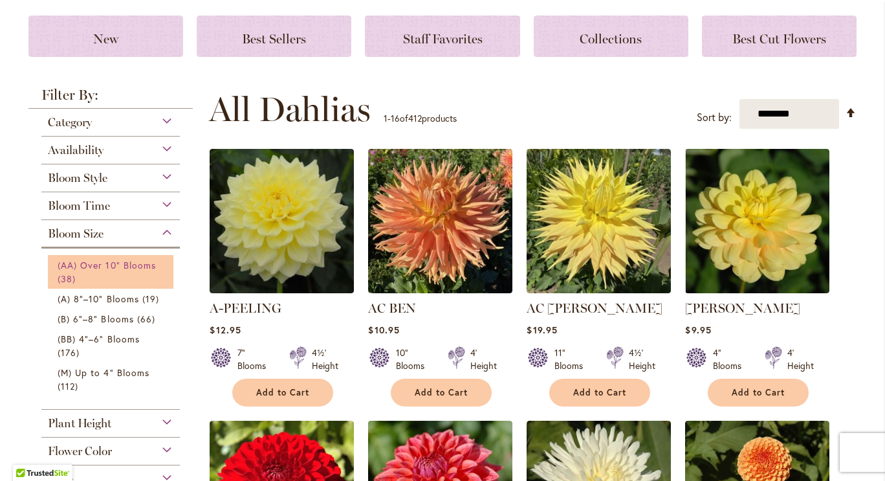
click at [118, 268] on span "(AA) Over 10" Blooms" at bounding box center [107, 265] width 98 height 12
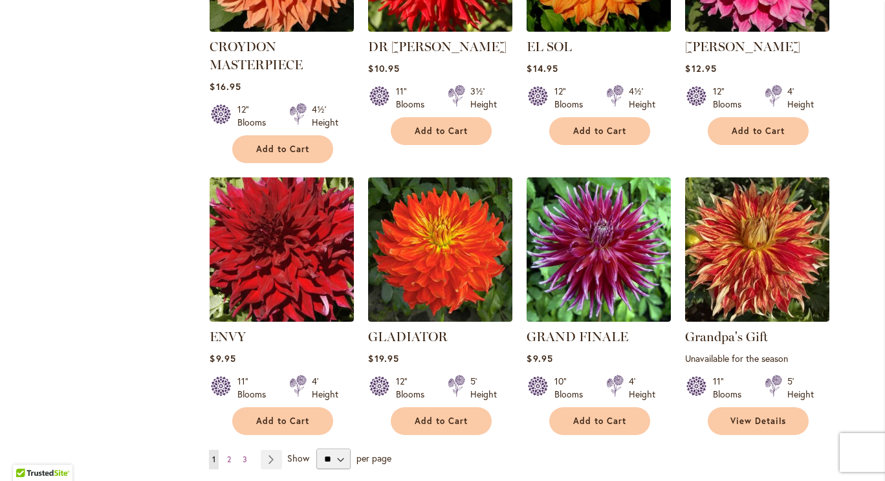
scroll to position [953, 0]
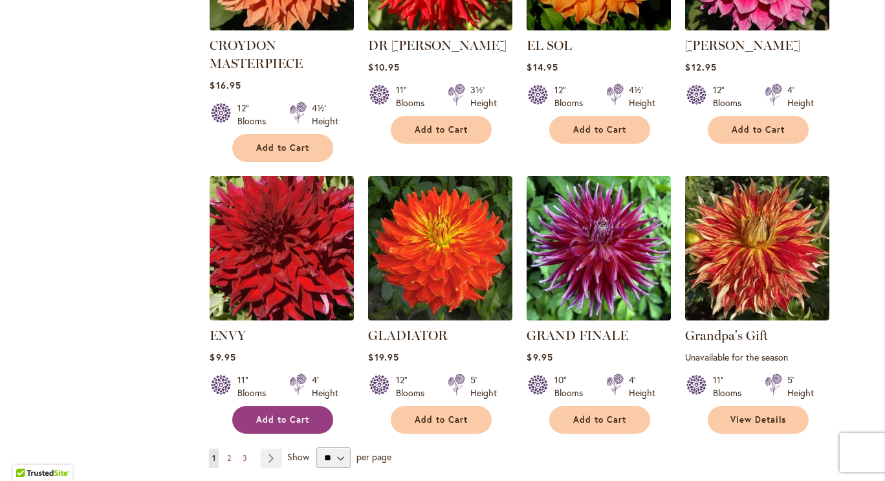
click at [274, 420] on span "Add to Cart" at bounding box center [282, 419] width 53 height 11
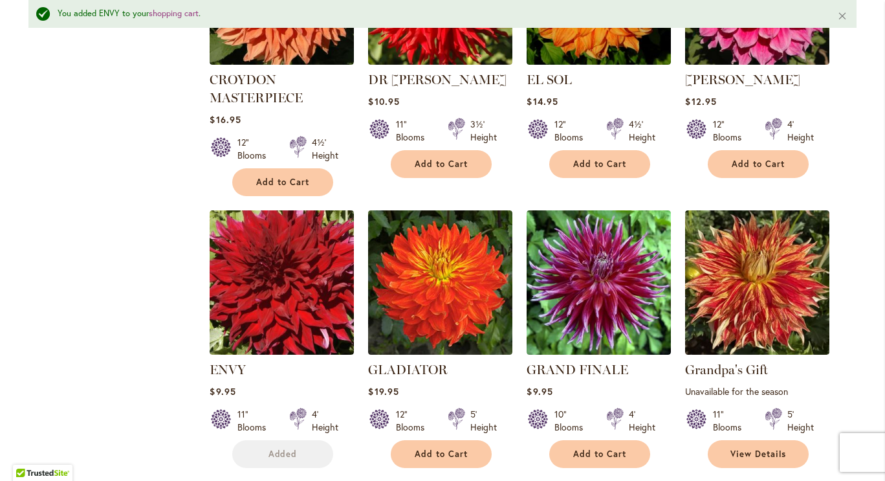
scroll to position [987, 0]
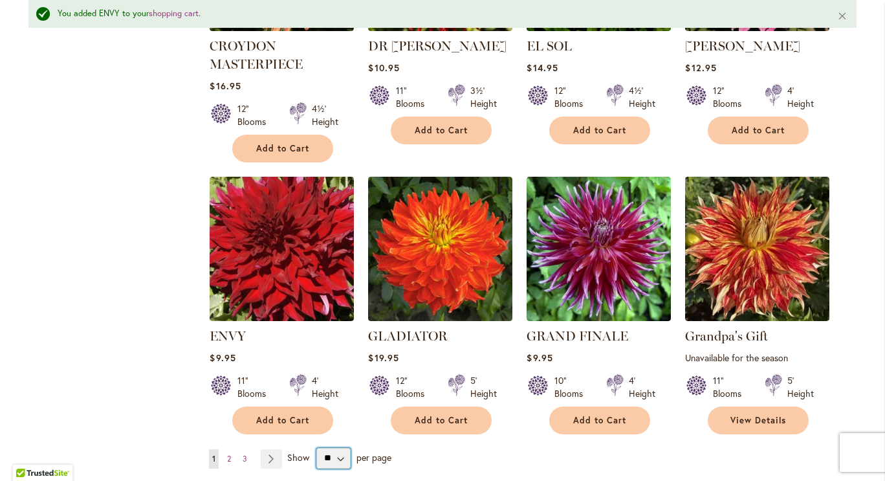
click at [332, 463] on select "** ** ** **" at bounding box center [333, 458] width 34 height 21
select select "**"
click at [316, 448] on select "** ** ** **" at bounding box center [333, 458] width 34 height 21
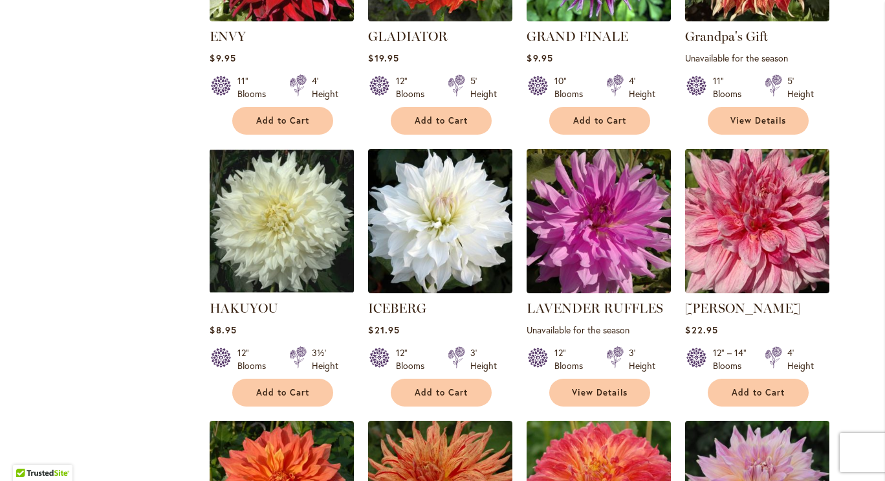
scroll to position [1251, 0]
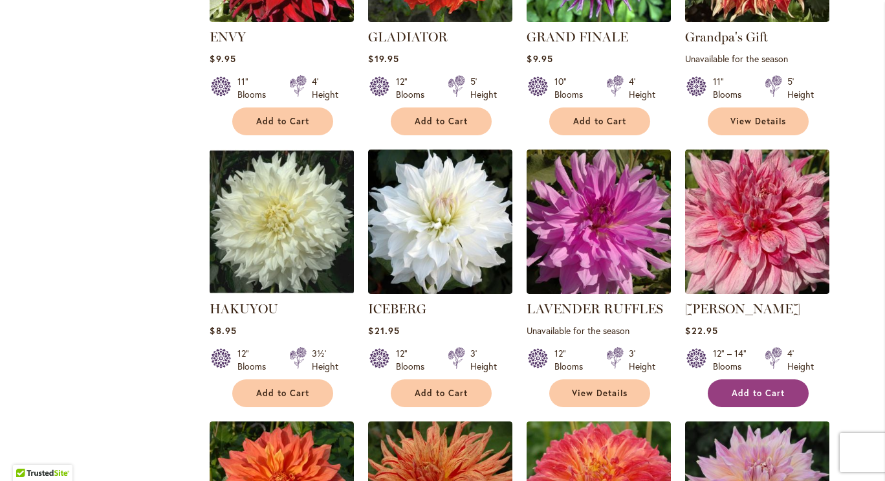
click at [755, 393] on span "Add to Cart" at bounding box center [758, 393] width 53 height 11
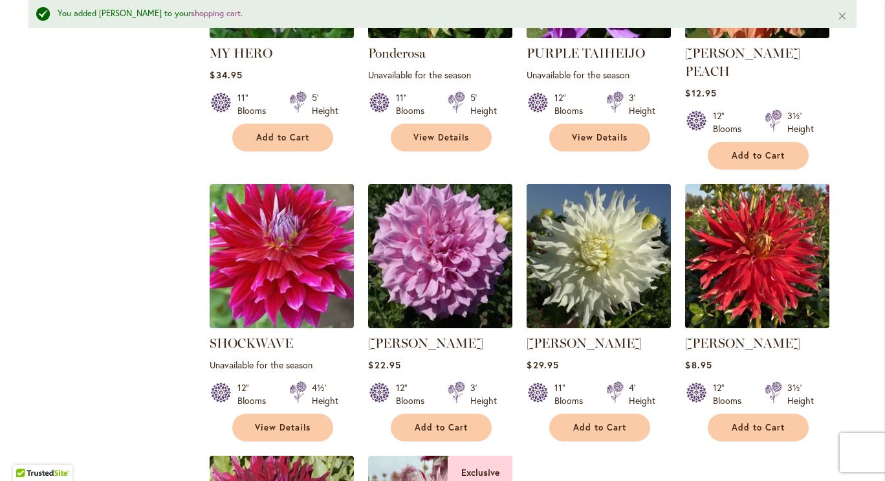
scroll to position [2357, 0]
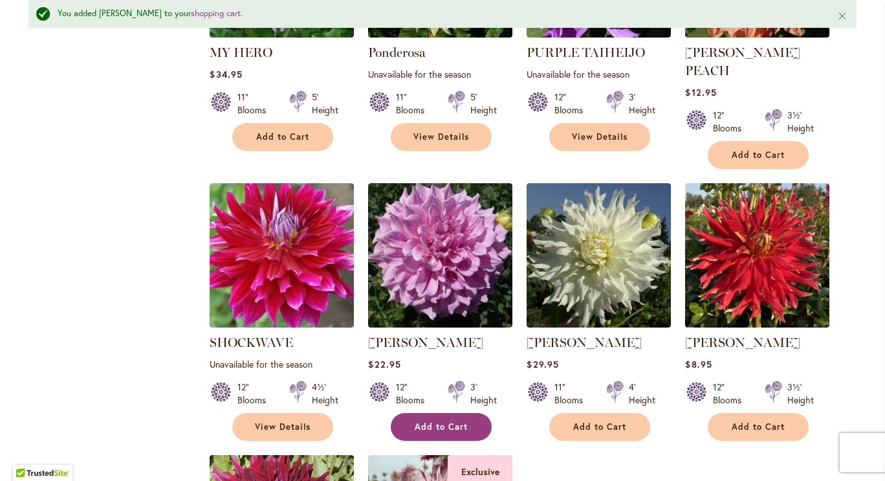
click at [447, 421] on span "Add to Cart" at bounding box center [441, 426] width 53 height 11
click at [441, 421] on span "Add to Cart" at bounding box center [441, 426] width 53 height 11
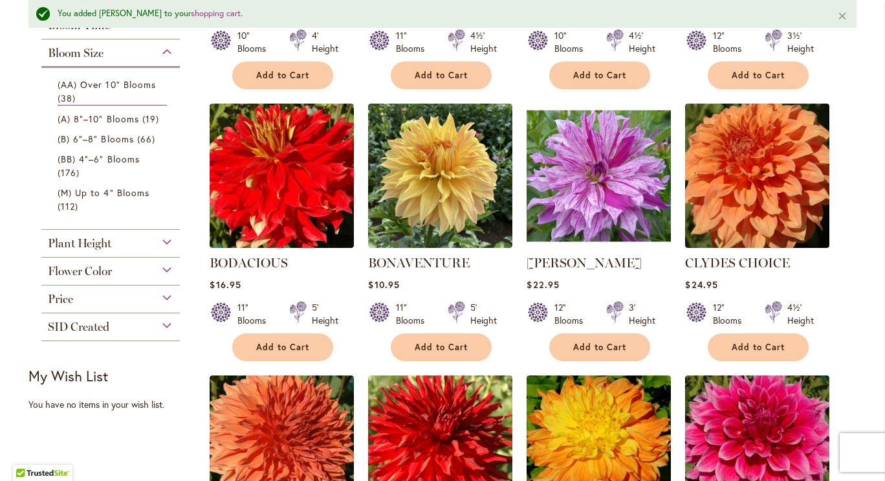
scroll to position [0, 0]
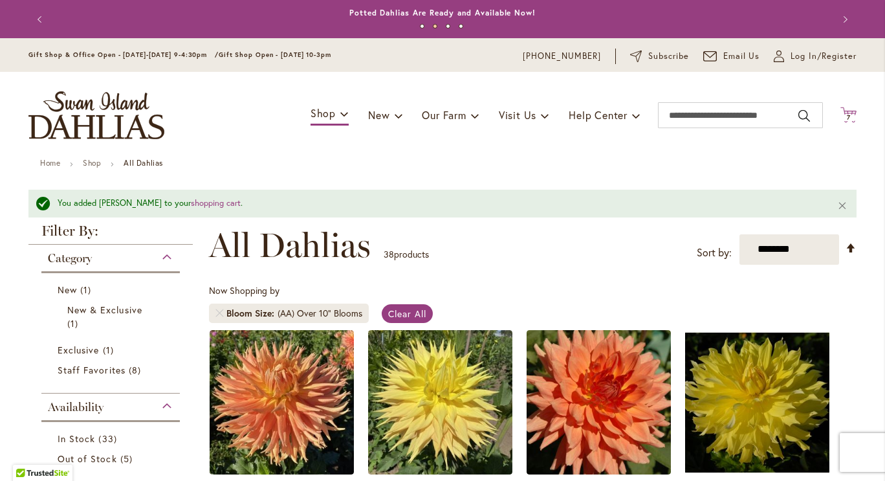
click at [842, 112] on icon at bounding box center [849, 115] width 16 height 16
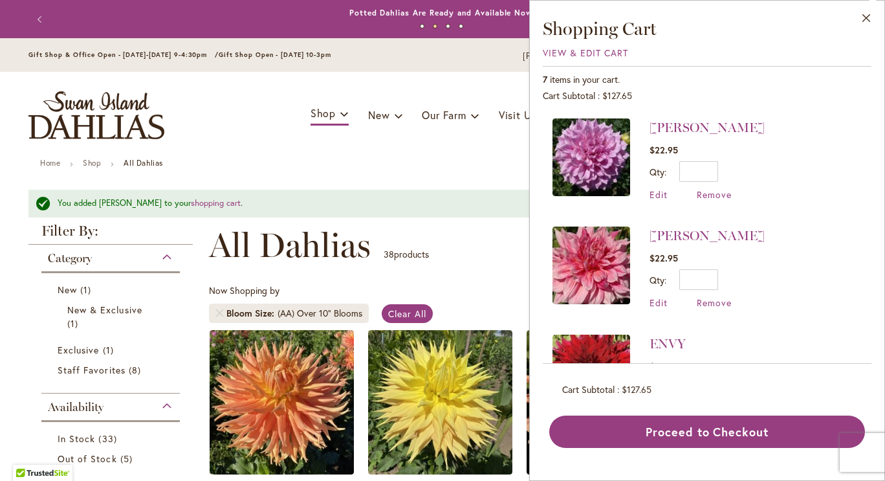
click at [731, 247] on li "MAKI $22.95 Qty * Update Edit Remove" at bounding box center [707, 268] width 309 height 108
drag, startPoint x: 707, startPoint y: 170, endPoint x: 740, endPoint y: 170, distance: 32.4
click at [740, 170] on div "Qty * Update" at bounding box center [707, 171] width 115 height 21
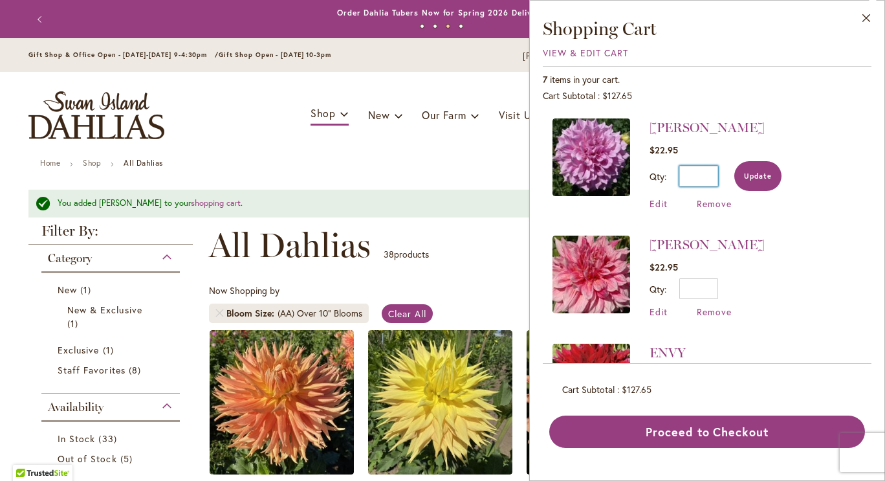
type input "*"
click at [756, 179] on span "Update" at bounding box center [758, 175] width 28 height 9
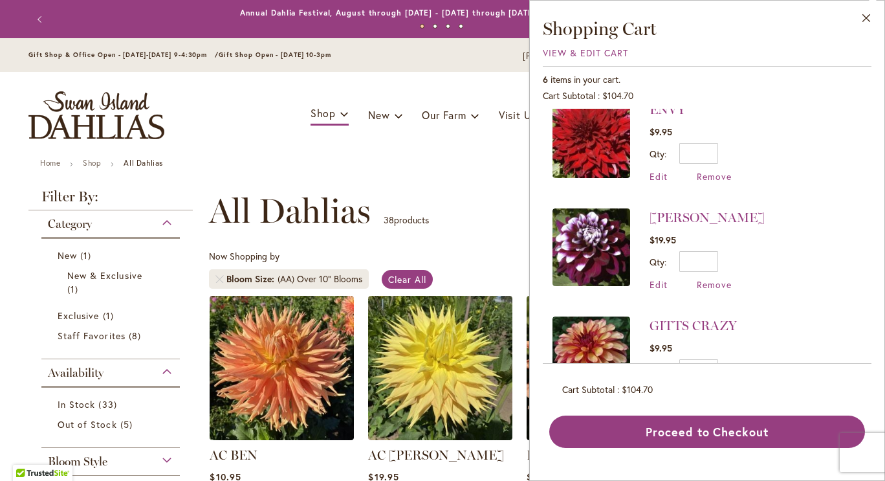
scroll to position [297, 0]
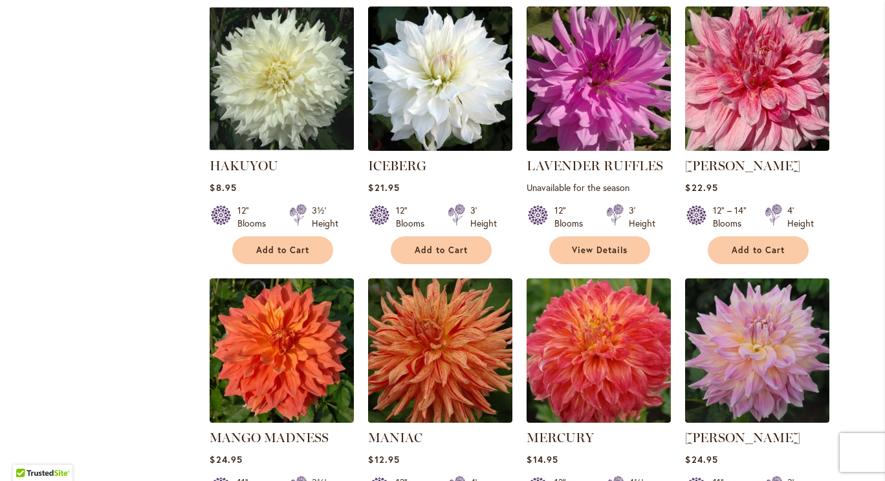
scroll to position [1395, 0]
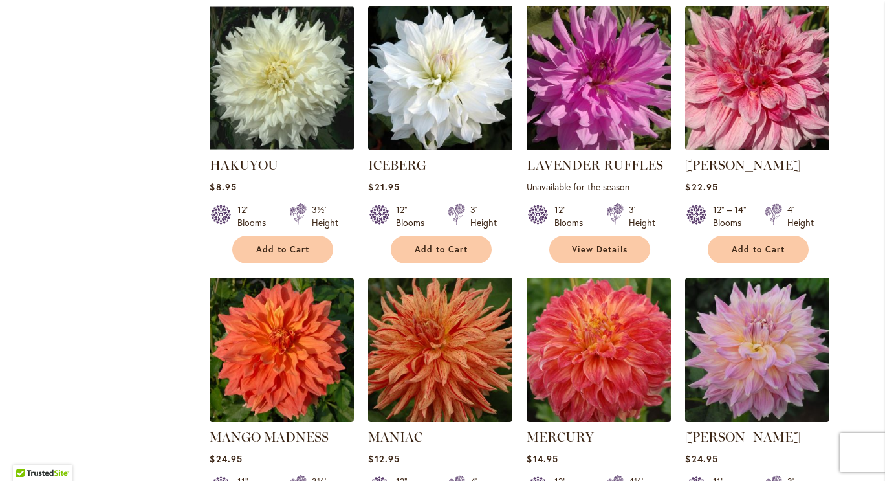
click at [595, 142] on img at bounding box center [598, 77] width 151 height 151
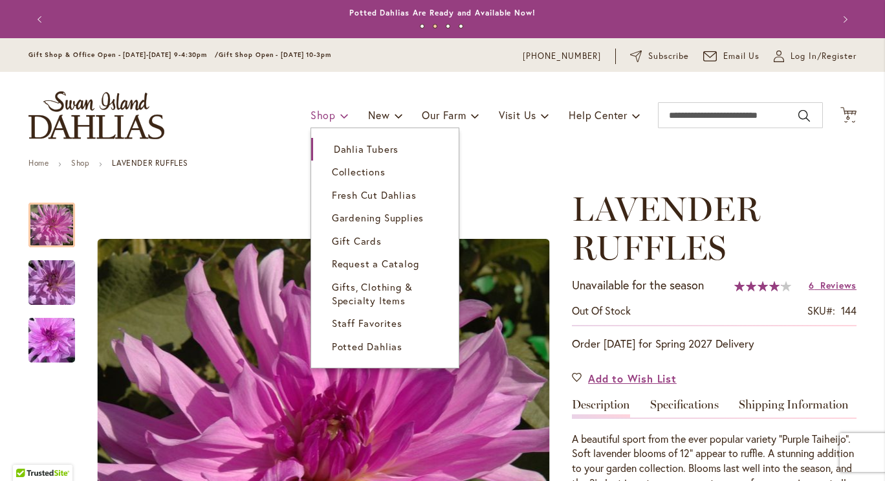
click at [317, 111] on span "Shop" at bounding box center [323, 115] width 25 height 14
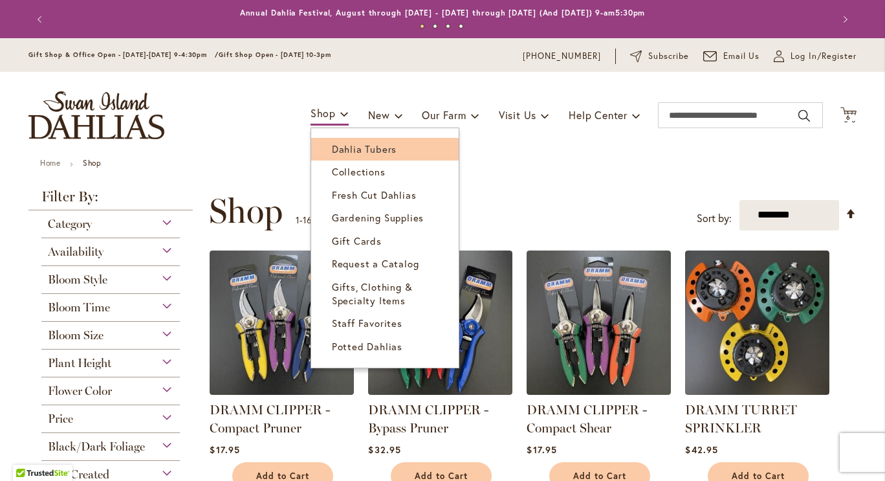
click at [332, 151] on span "Dahlia Tubers" at bounding box center [364, 148] width 65 height 13
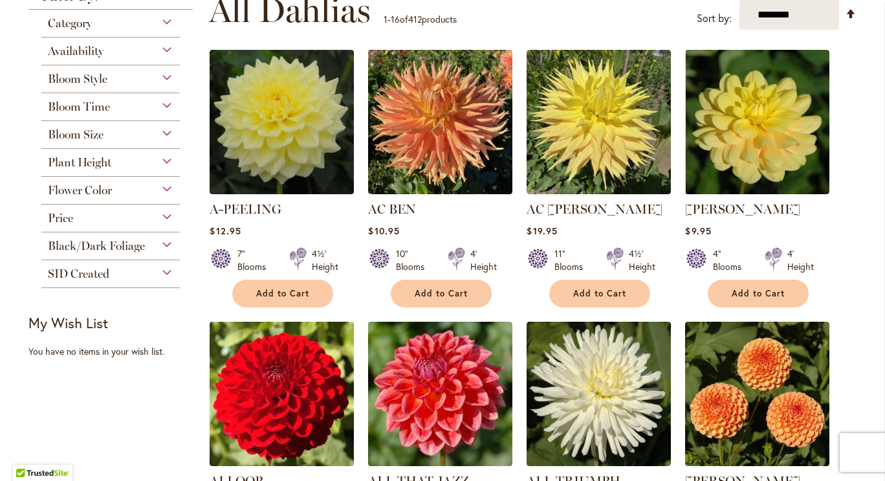
scroll to position [270, 0]
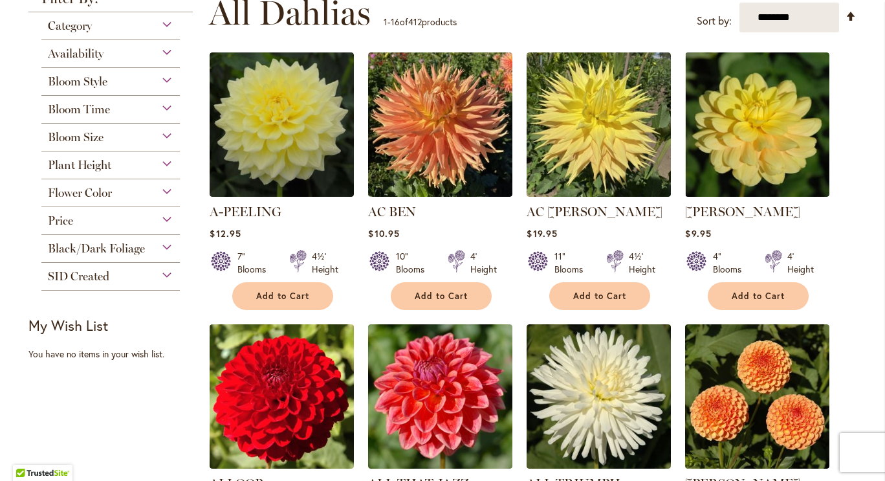
click at [115, 162] on div "Plant Height" at bounding box center [110, 161] width 138 height 21
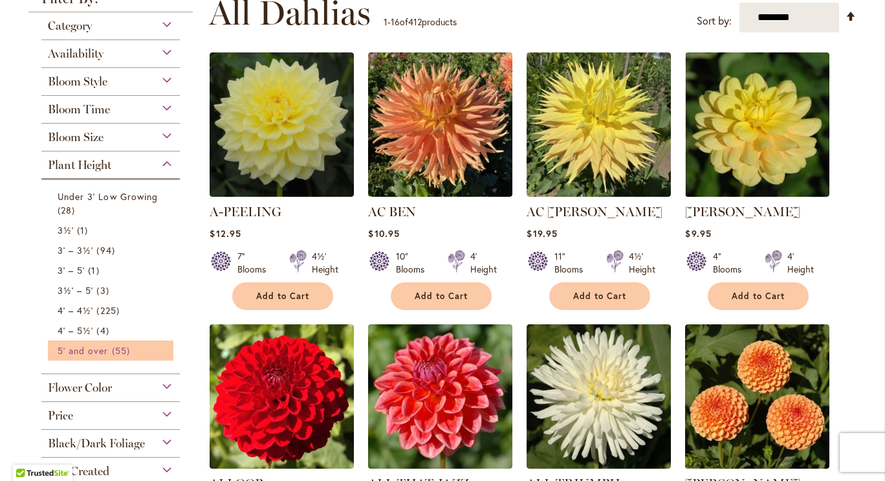
click at [102, 346] on span "5' and over" at bounding box center [83, 350] width 51 height 12
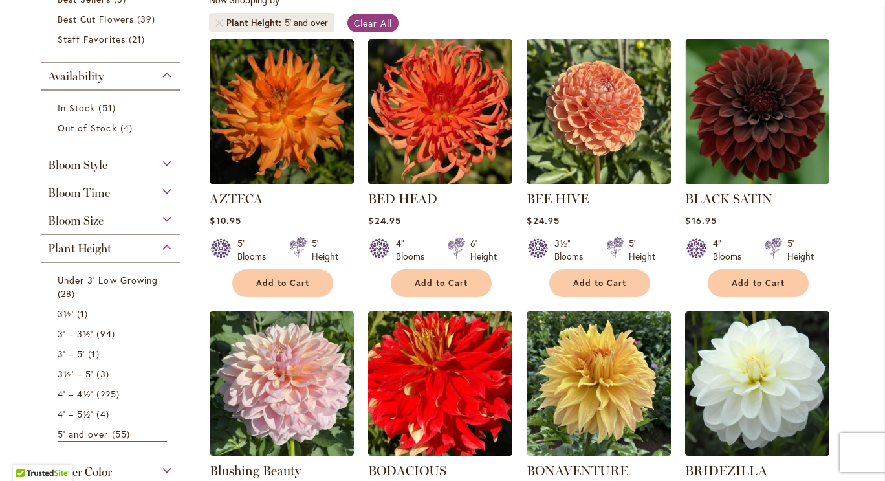
click at [312, 246] on div "5' Height" at bounding box center [325, 250] width 27 height 26
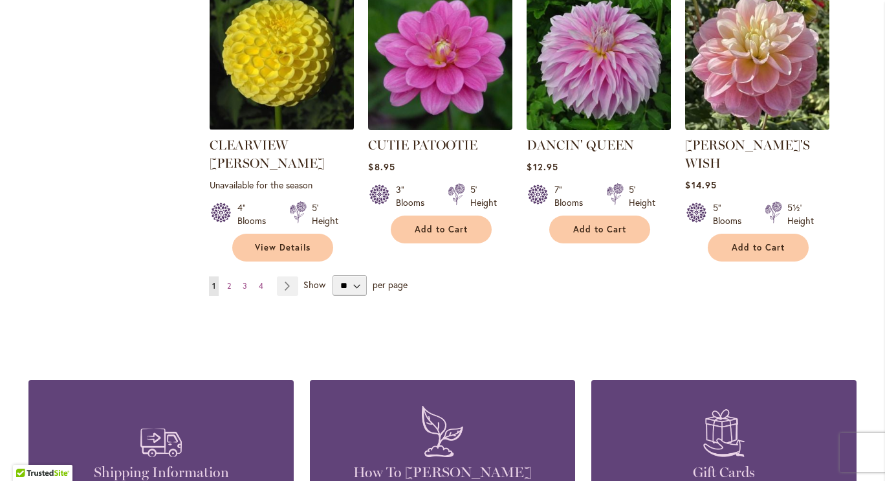
scroll to position [1145, 0]
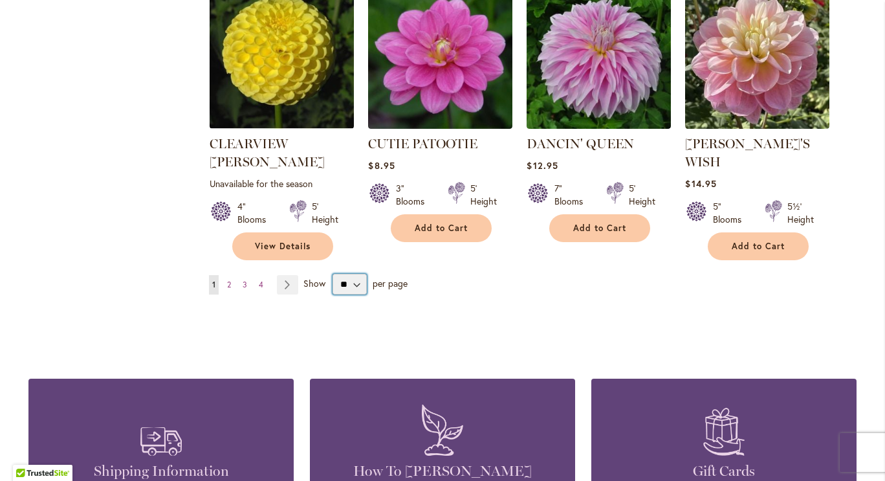
click at [355, 274] on select "** ** ** **" at bounding box center [350, 284] width 34 height 21
select select "**"
click at [333, 274] on select "** ** ** **" at bounding box center [350, 284] width 34 height 21
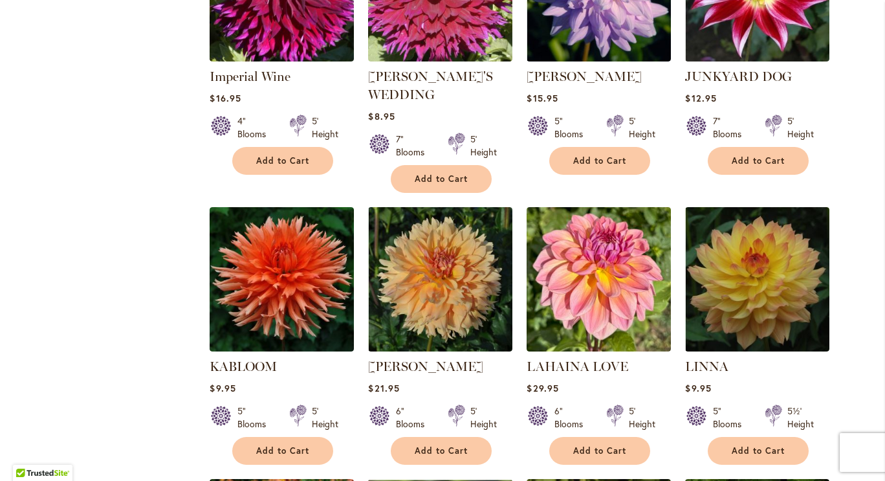
scroll to position [2046, 0]
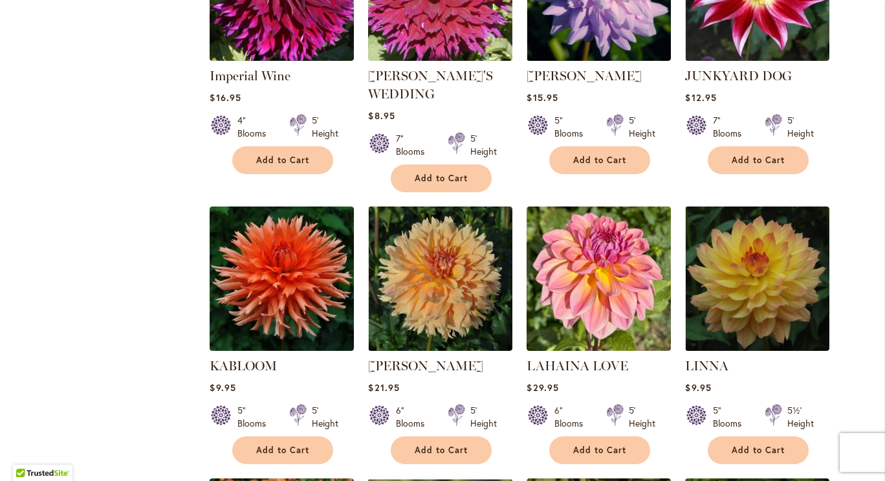
click at [494, 292] on img at bounding box center [440, 278] width 144 height 144
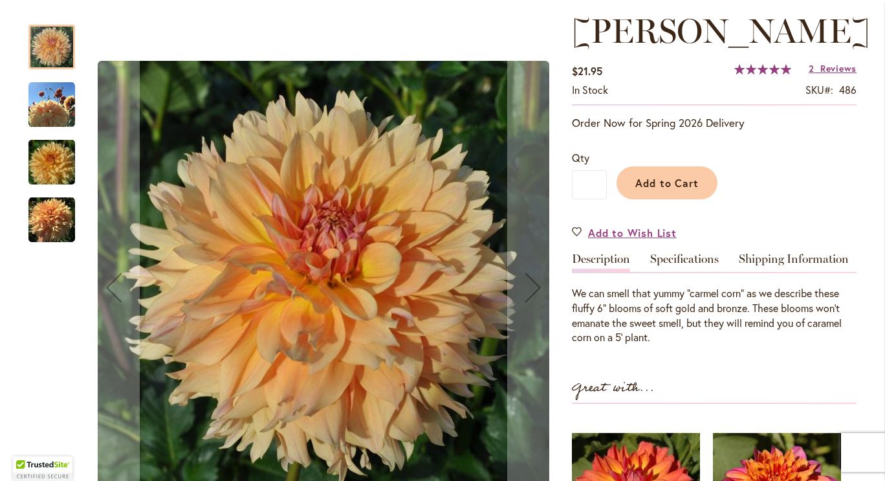
scroll to position [196, 0]
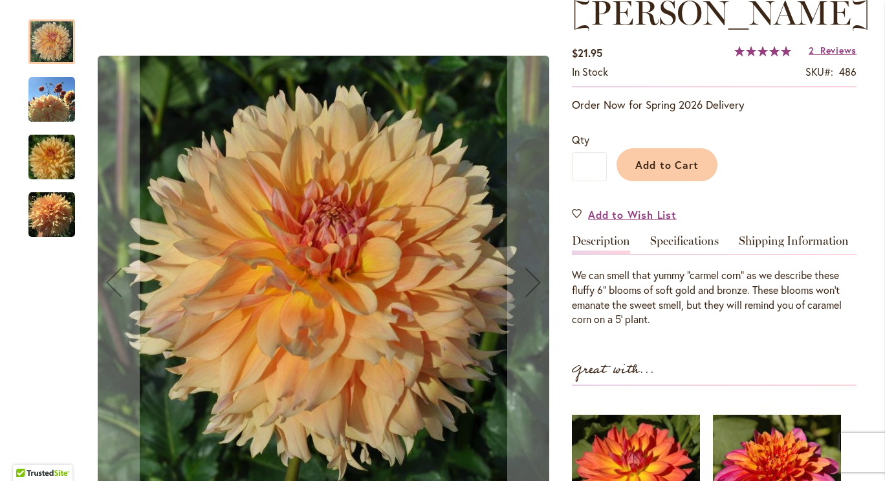
click at [43, 92] on img "KARMEL KORN" at bounding box center [51, 99] width 47 height 47
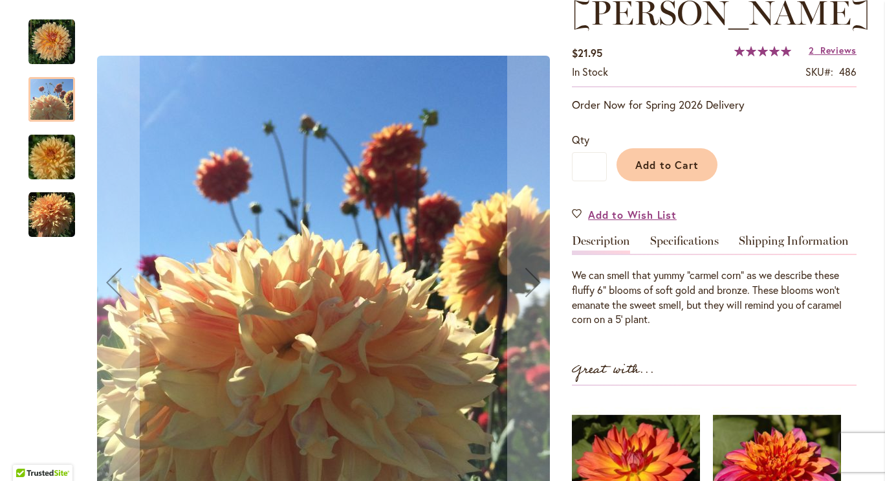
drag, startPoint x: 43, startPoint y: 92, endPoint x: 32, endPoint y: 186, distance: 94.5
click at [32, 186] on div at bounding box center [51, 121] width 47 height 230
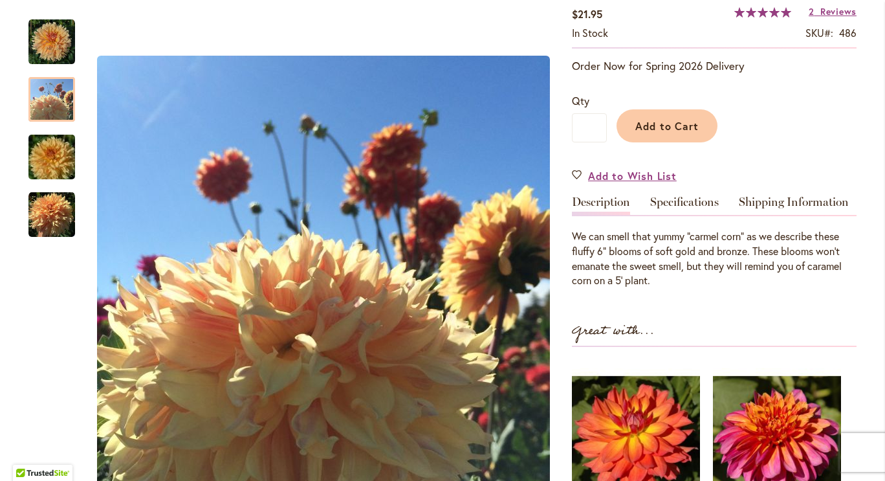
scroll to position [236, 0]
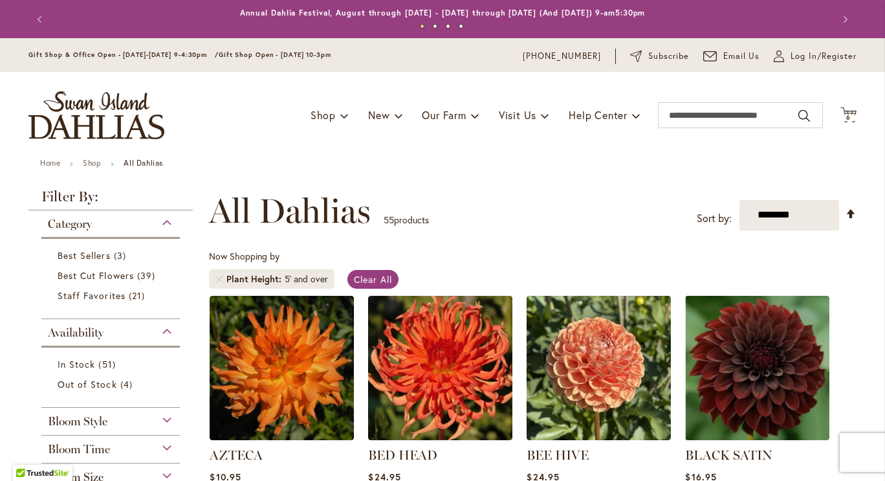
scroll to position [189, 0]
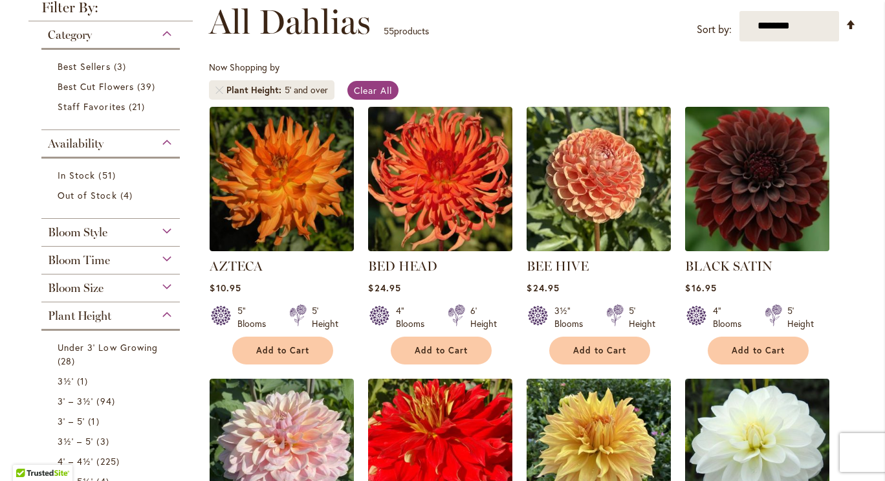
click at [774, 193] on img at bounding box center [757, 178] width 151 height 151
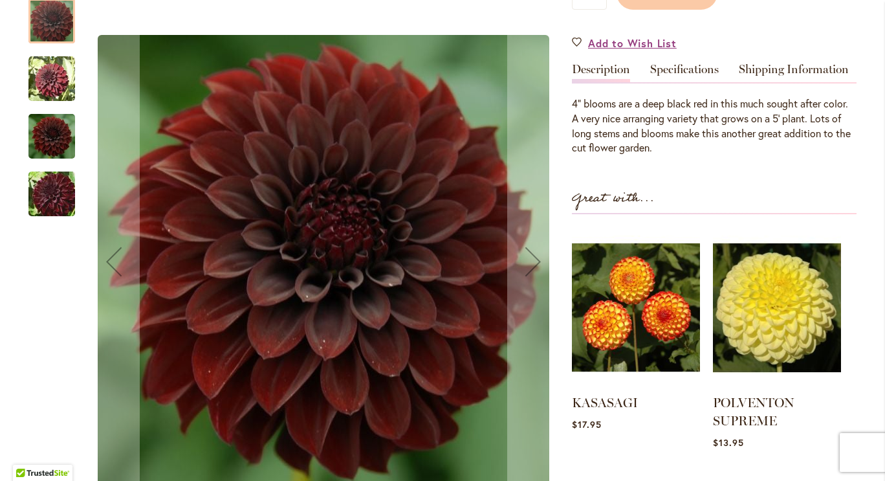
scroll to position [368, 0]
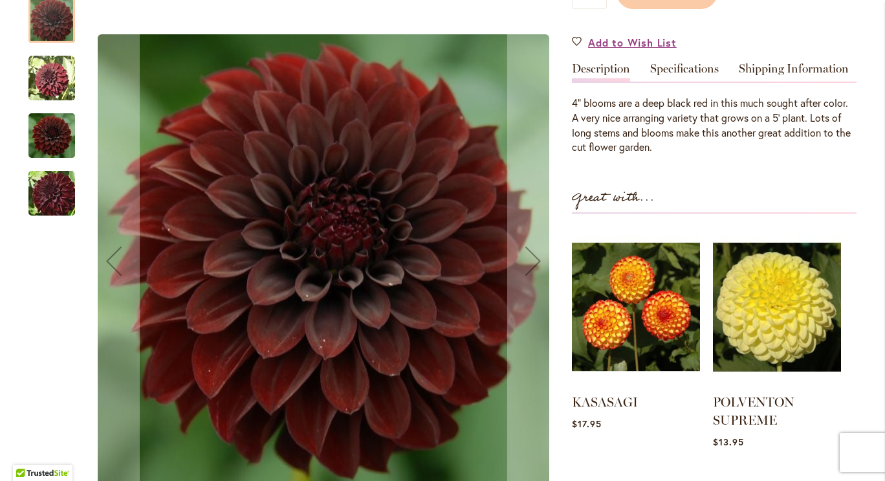
click at [49, 76] on img "BLACK SATIN" at bounding box center [51, 77] width 47 height 47
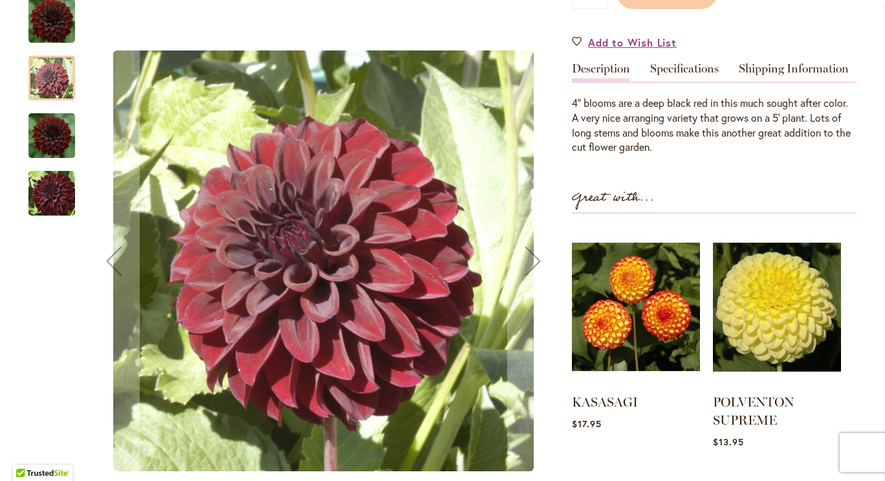
click at [53, 122] on img "BLACK SATIN" at bounding box center [51, 135] width 47 height 52
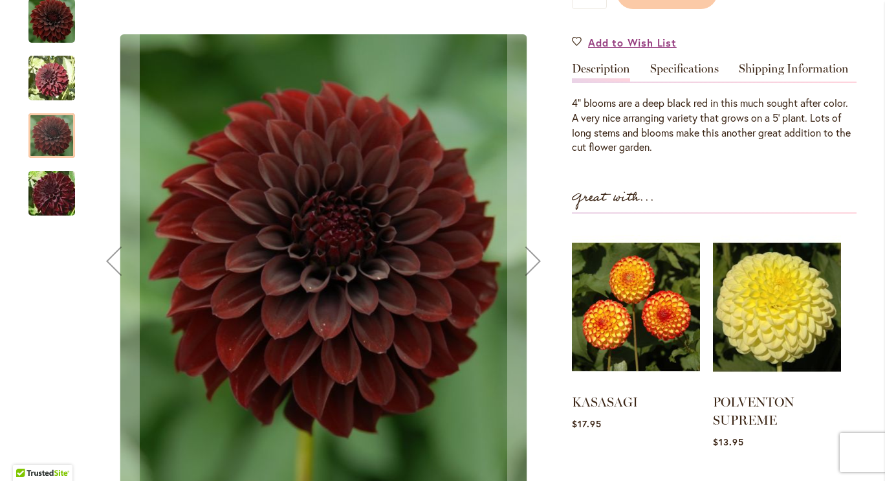
click at [51, 191] on img "BLACK SATIN" at bounding box center [51, 193] width 93 height 62
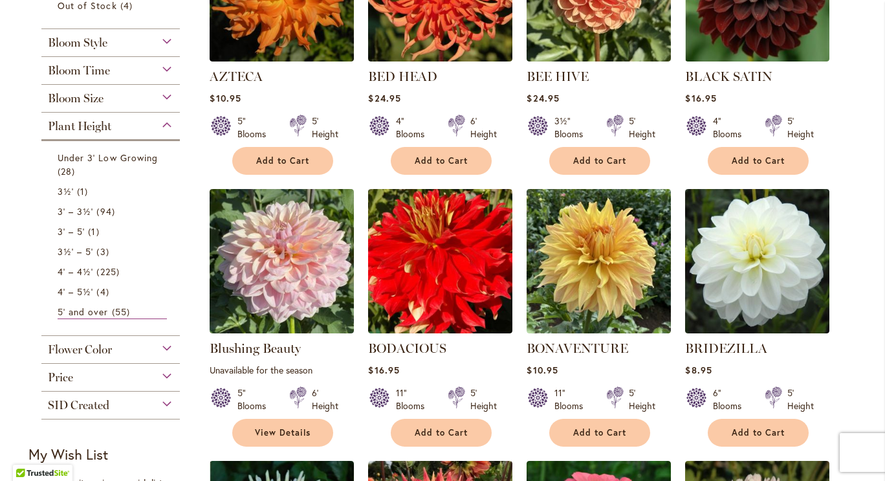
scroll to position [371, 0]
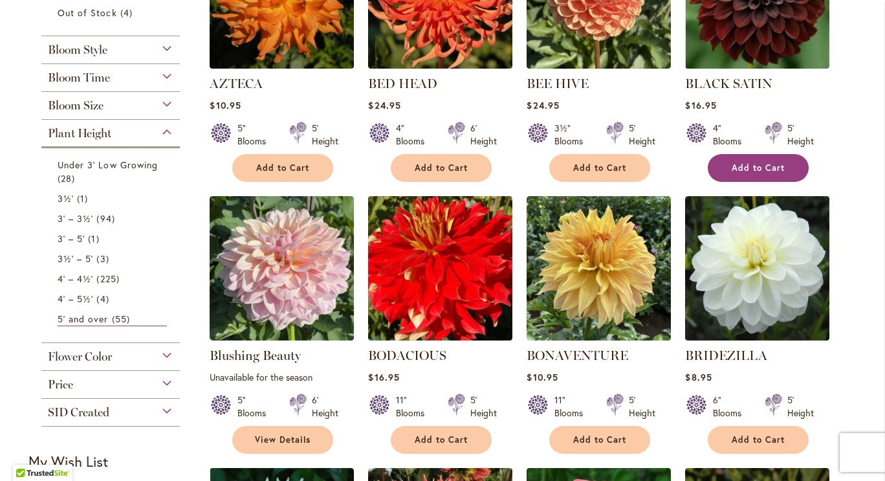
click at [736, 167] on span "Add to Cart" at bounding box center [758, 167] width 53 height 11
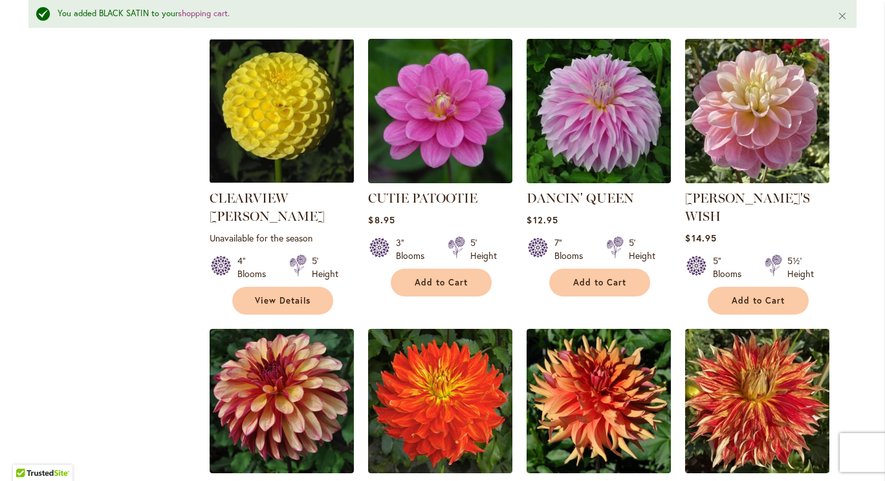
scroll to position [1124, 0]
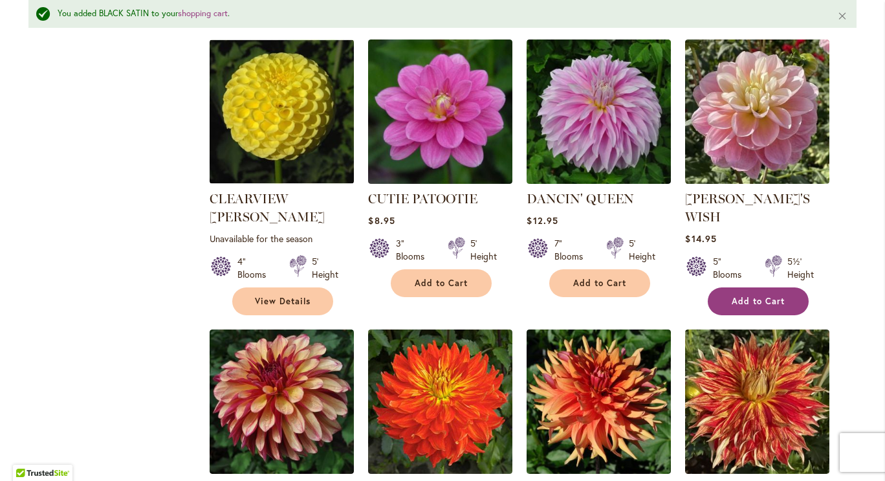
click at [736, 296] on span "Add to Cart" at bounding box center [758, 301] width 53 height 11
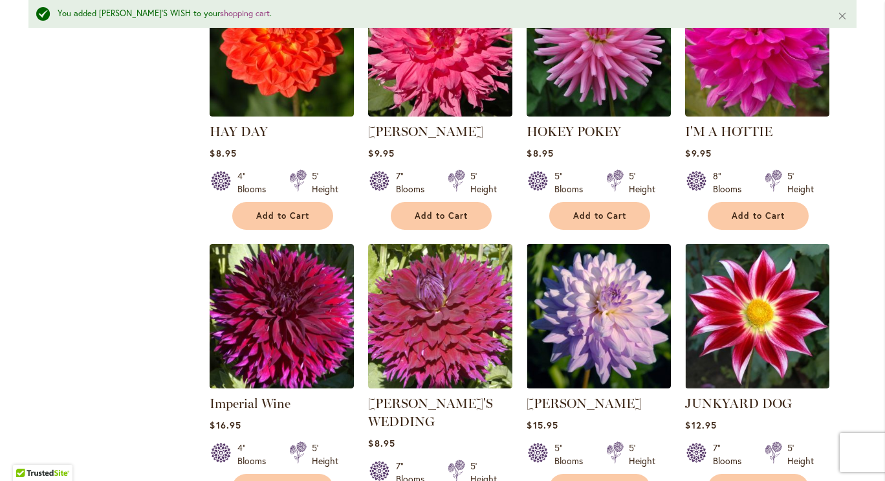
scroll to position [1801, 0]
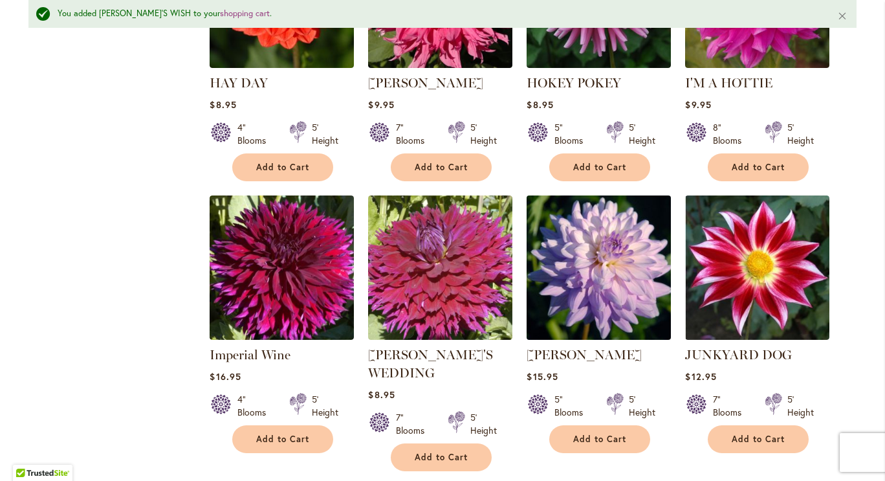
click at [600, 281] on img at bounding box center [598, 267] width 151 height 151
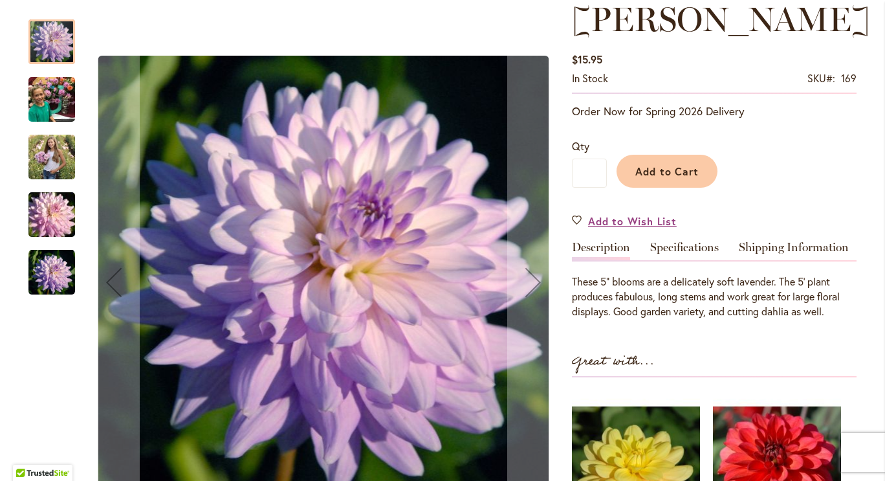
scroll to position [196, 0]
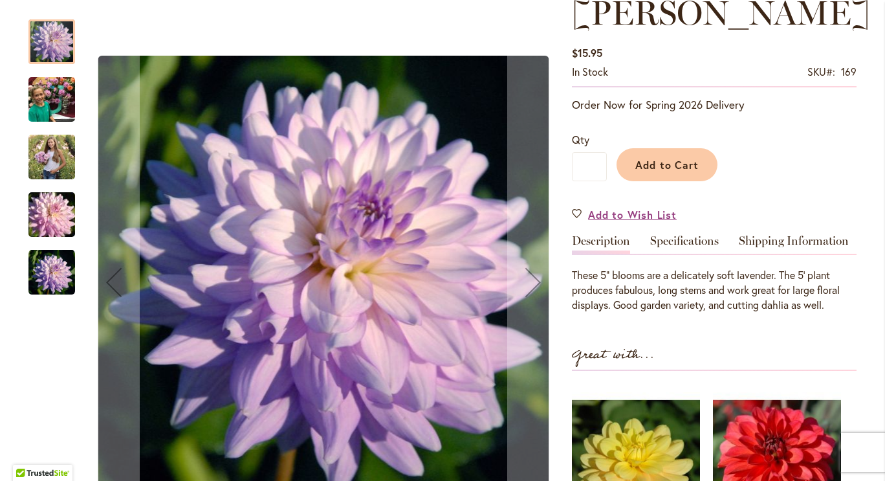
click at [41, 94] on img "JORDAN NICOLE" at bounding box center [51, 100] width 47 height 62
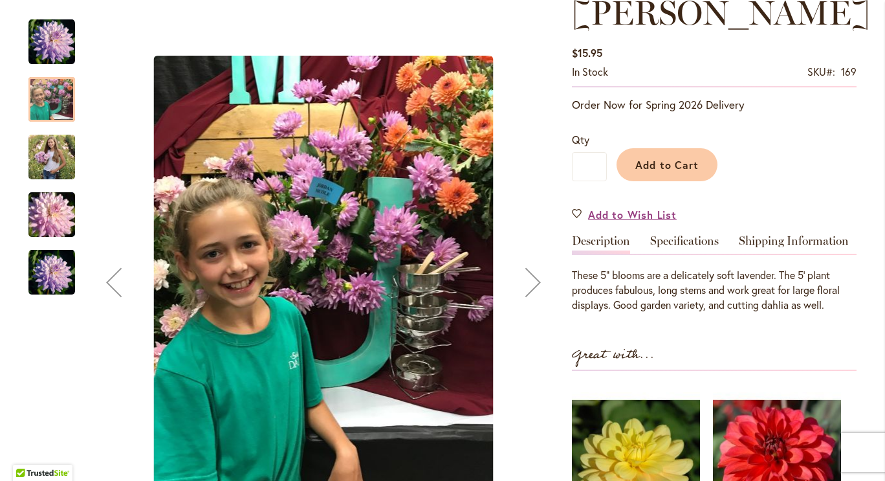
click at [39, 144] on img "JORDAN NICOLE" at bounding box center [51, 156] width 47 height 58
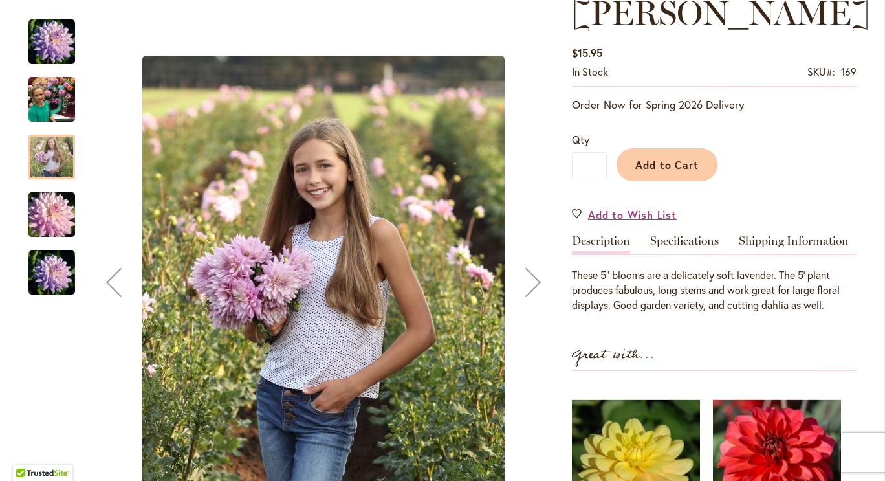
click at [45, 226] on img "JORDAN NICOLE" at bounding box center [51, 215] width 93 height 62
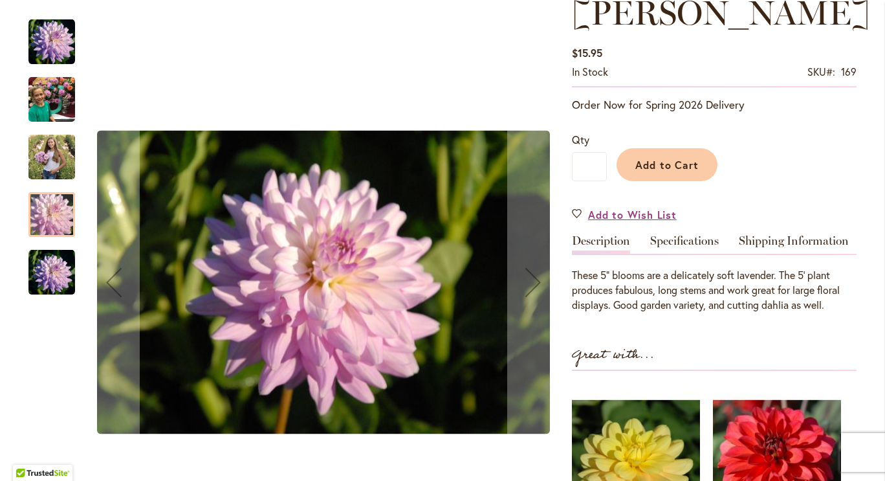
click at [48, 294] on div at bounding box center [51, 200] width 47 height 388
click at [45, 278] on img "JORDAN NICOLE" at bounding box center [51, 272] width 47 height 47
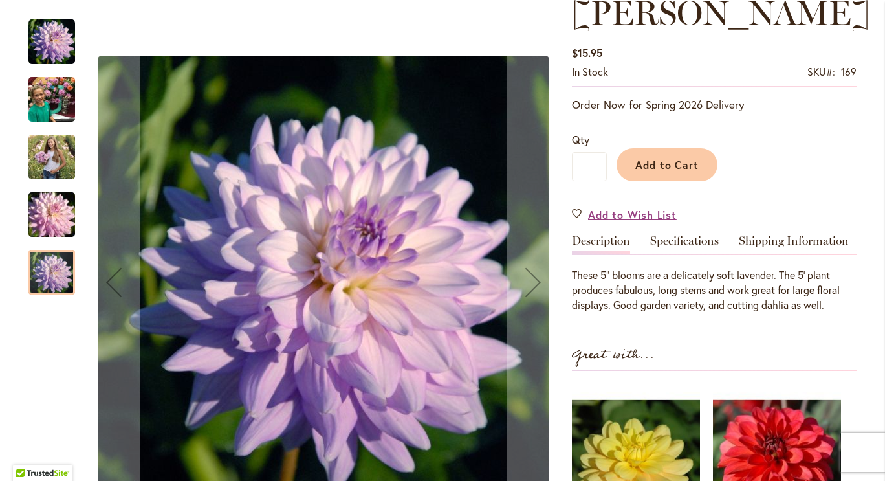
click at [47, 223] on img "JORDAN NICOLE" at bounding box center [51, 215] width 93 height 62
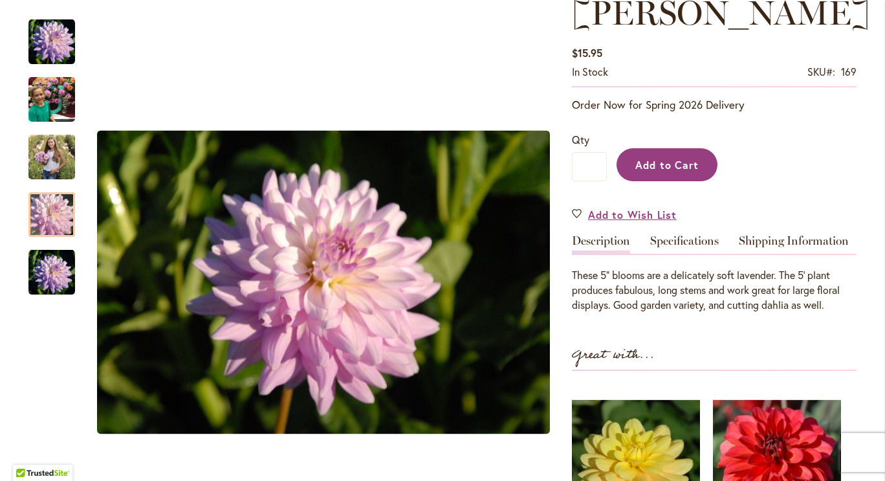
click at [661, 159] on span "Add to Cart" at bounding box center [667, 165] width 64 height 14
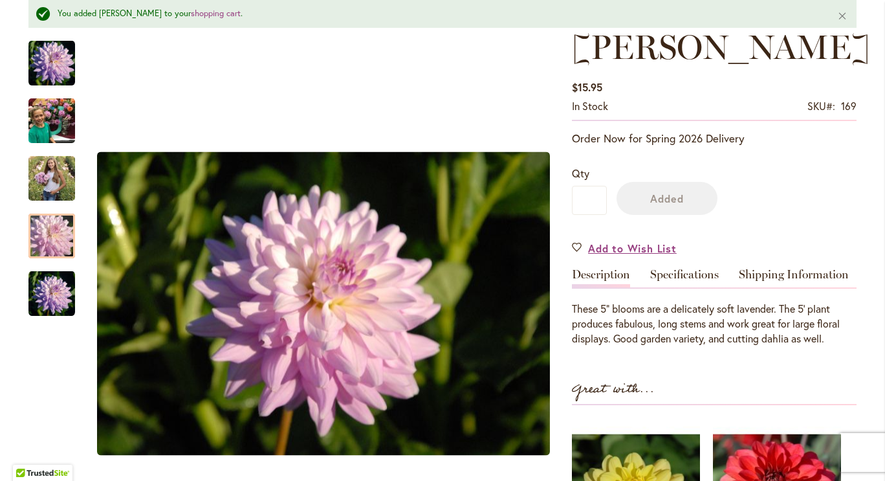
scroll to position [230, 0]
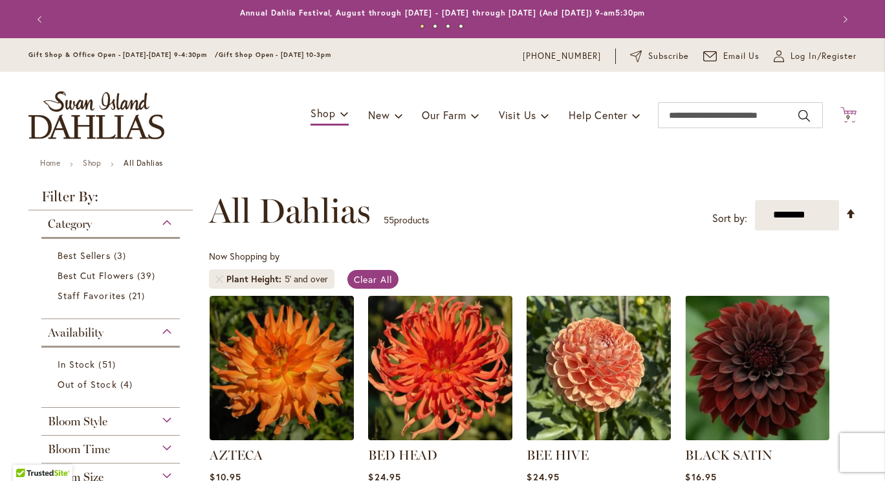
click at [844, 113] on icon "Cart .cls-1 { fill: #231f20; }" at bounding box center [849, 115] width 16 height 16
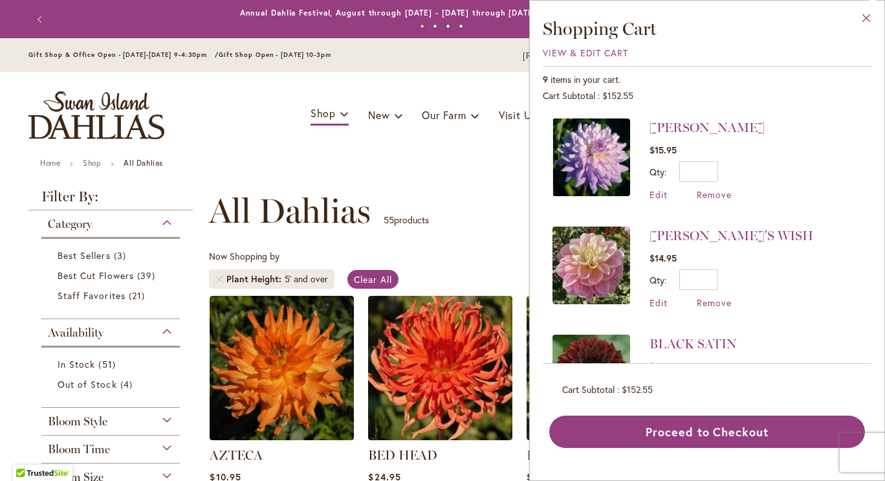
click at [862, 16] on button "Close" at bounding box center [867, 21] width 36 height 41
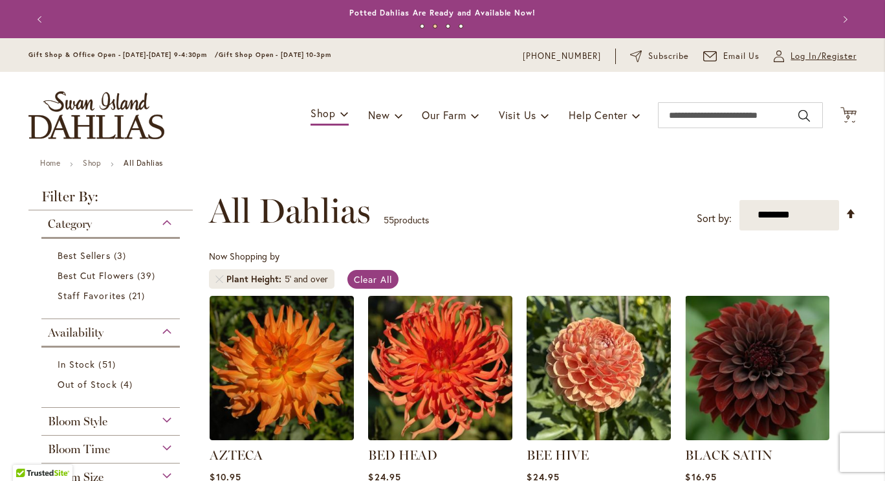
click at [809, 60] on span "Log In/Register" at bounding box center [824, 56] width 66 height 13
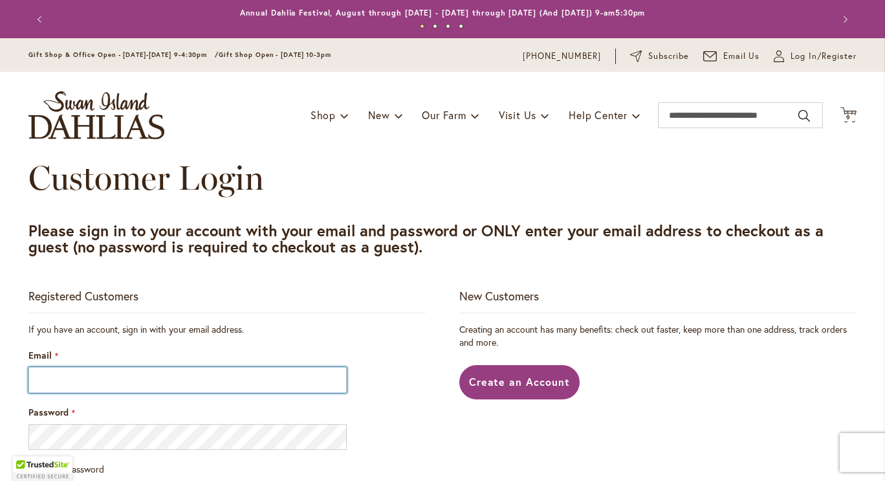
click at [149, 383] on input "Email" at bounding box center [187, 380] width 318 height 26
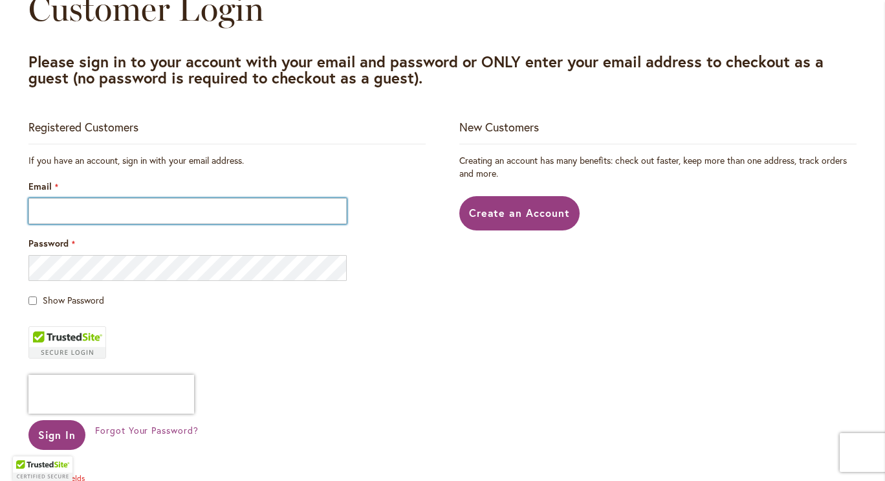
scroll to position [170, 0]
click at [65, 204] on input "Email" at bounding box center [187, 210] width 318 height 26
type input "**********"
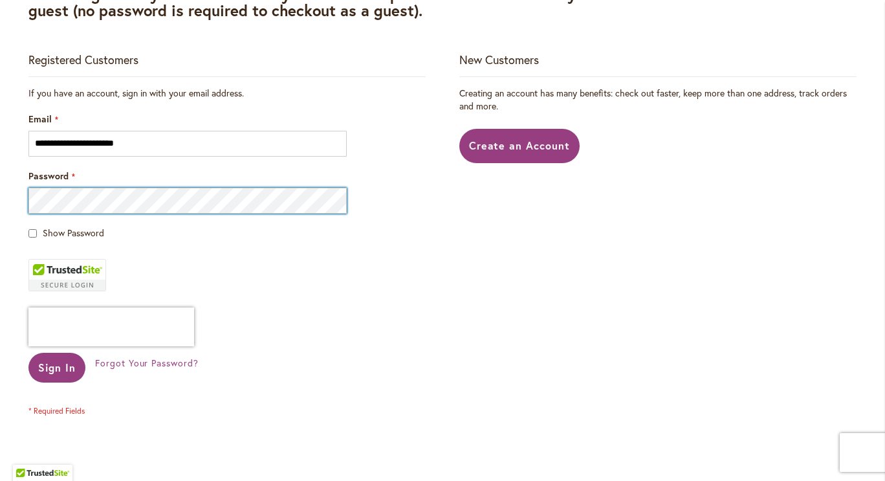
scroll to position [239, 0]
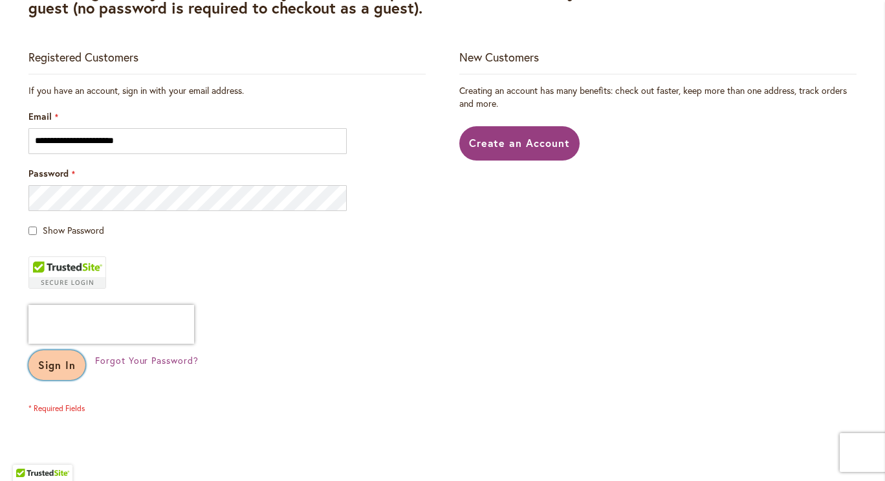
click at [56, 361] on span "Sign In" at bounding box center [57, 365] width 38 height 14
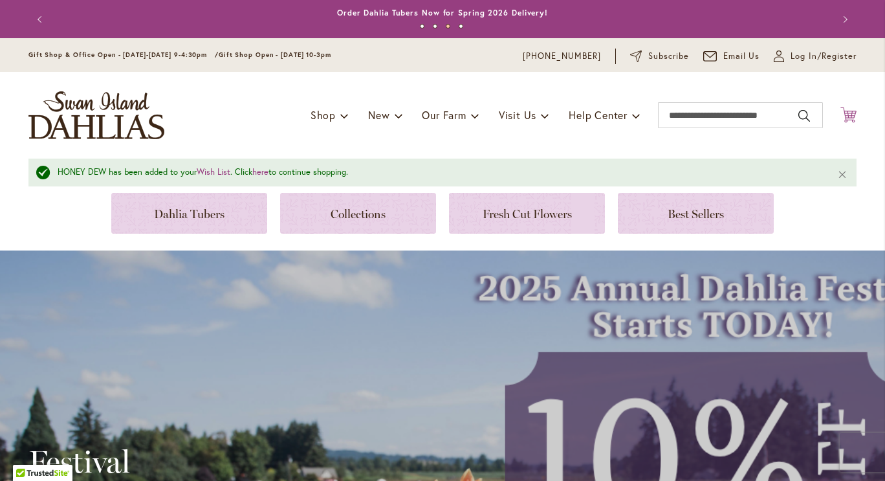
type input "**********"
click at [844, 111] on icon "Cart .cls-1 { fill: #231f20; }" at bounding box center [849, 115] width 16 height 16
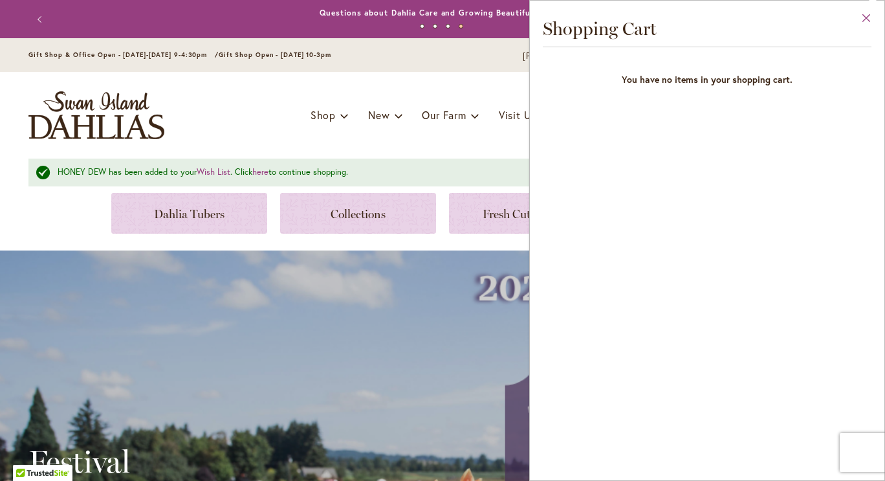
click at [866, 16] on button "Close" at bounding box center [867, 21] width 36 height 41
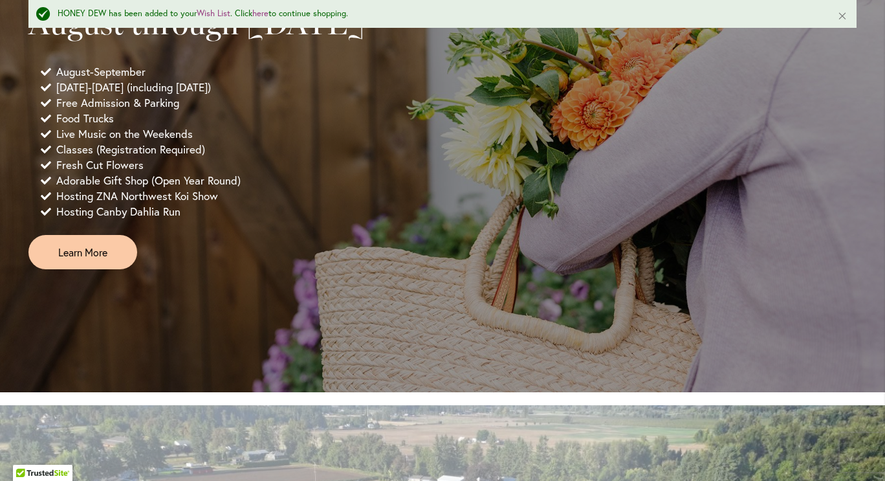
click at [443, 90] on div "9:00 AM - 5:30 PM 2025 Annual Dahlia Festival August through [DATE] August-Sept…" at bounding box center [442, 80] width 828 height 379
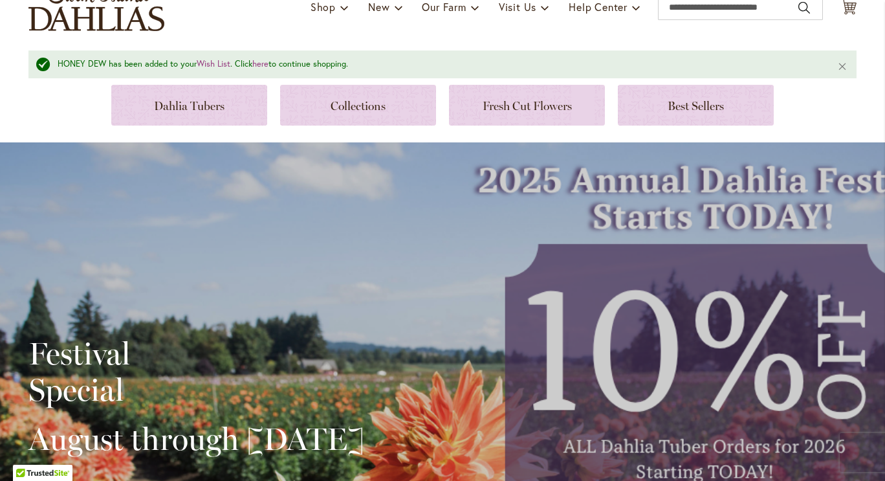
scroll to position [76, 0]
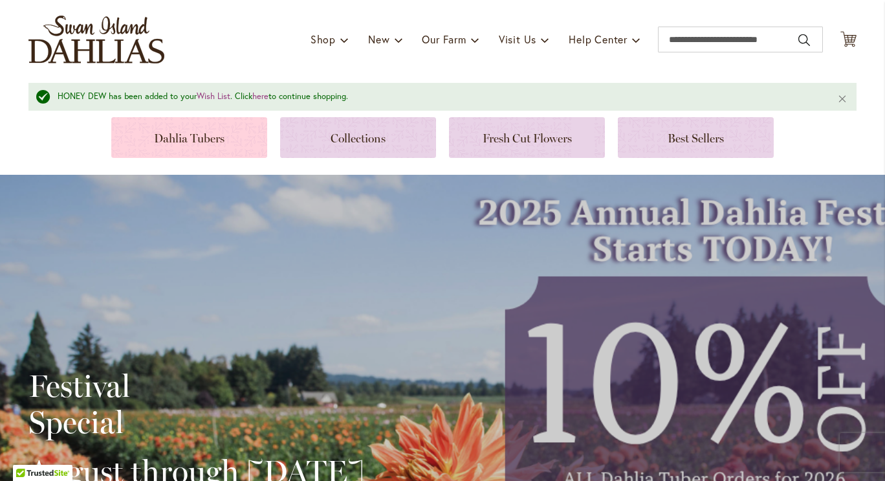
click at [195, 133] on link at bounding box center [189, 137] width 156 height 41
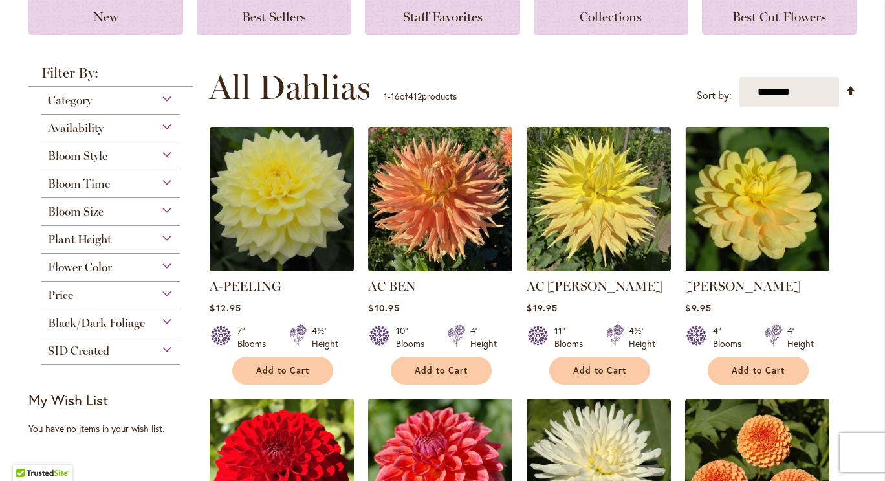
scroll to position [197, 0]
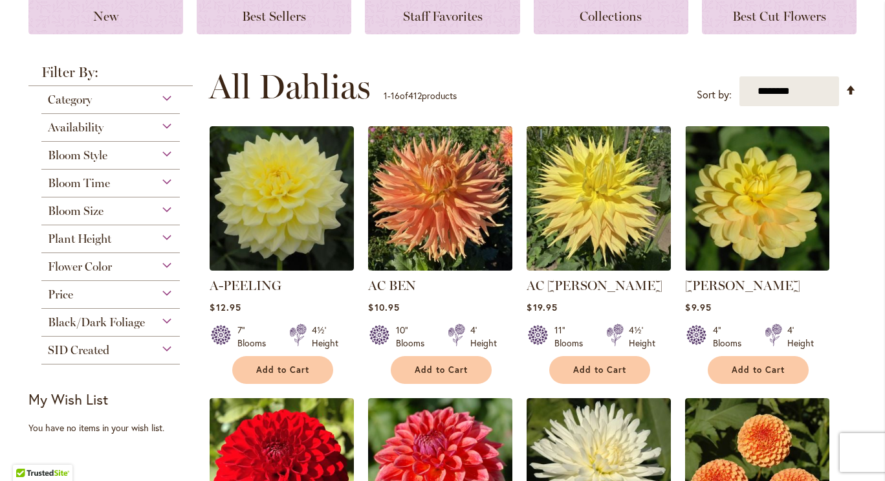
type input "**********"
click at [164, 206] on div "Bloom Size" at bounding box center [110, 207] width 138 height 21
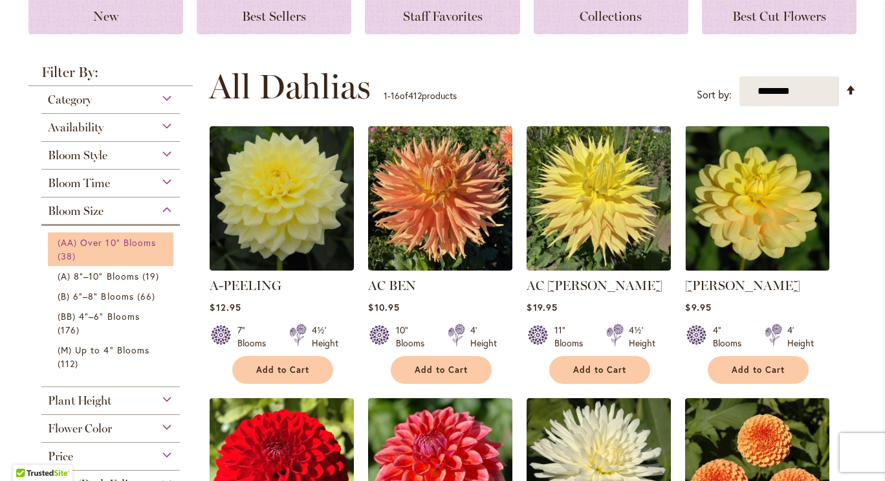
click at [118, 243] on span "(AA) Over 10" Blooms" at bounding box center [107, 242] width 98 height 12
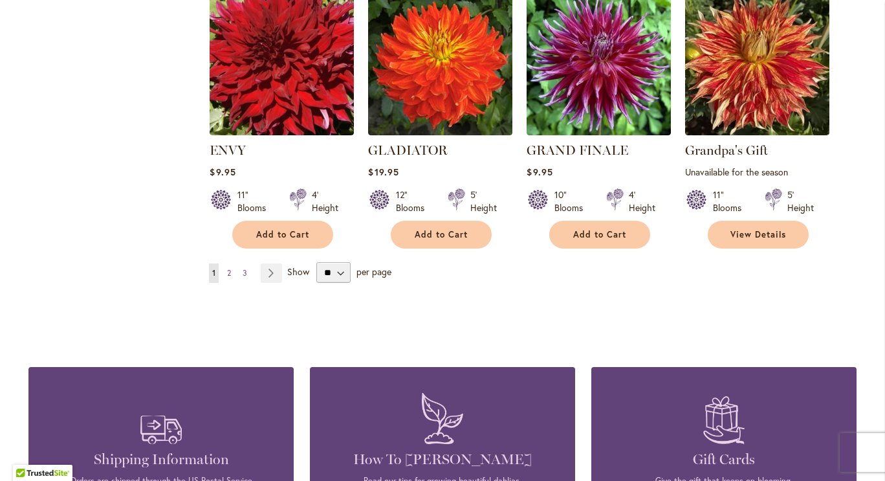
scroll to position [1135, 0]
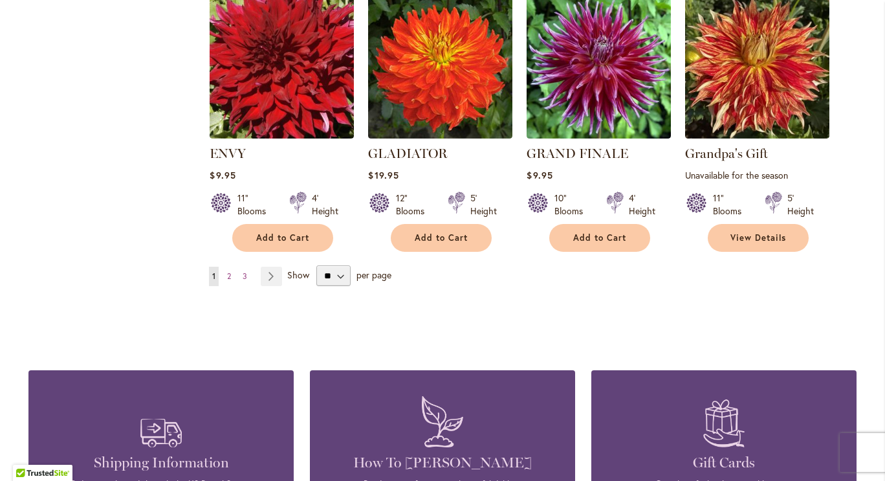
type input "**********"
click at [336, 278] on select "** ** ** **" at bounding box center [333, 275] width 34 height 21
select select "**"
click at [316, 265] on select "** ** ** **" at bounding box center [333, 275] width 34 height 21
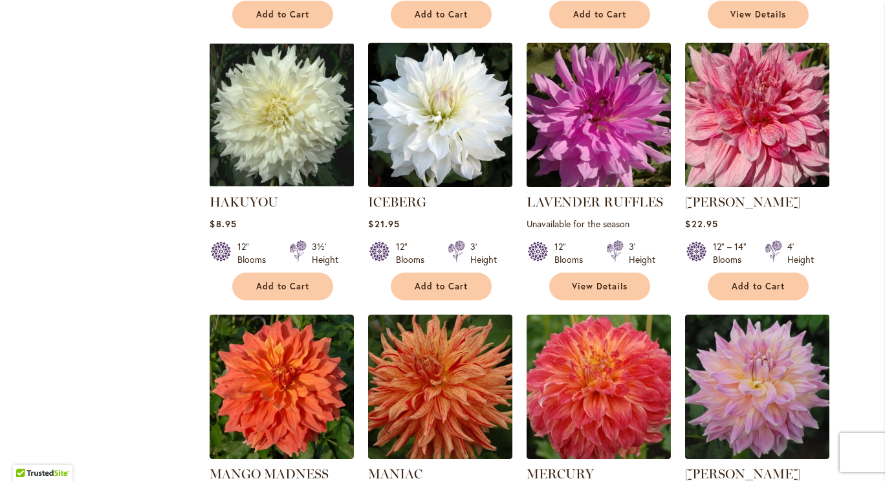
scroll to position [1359, 0]
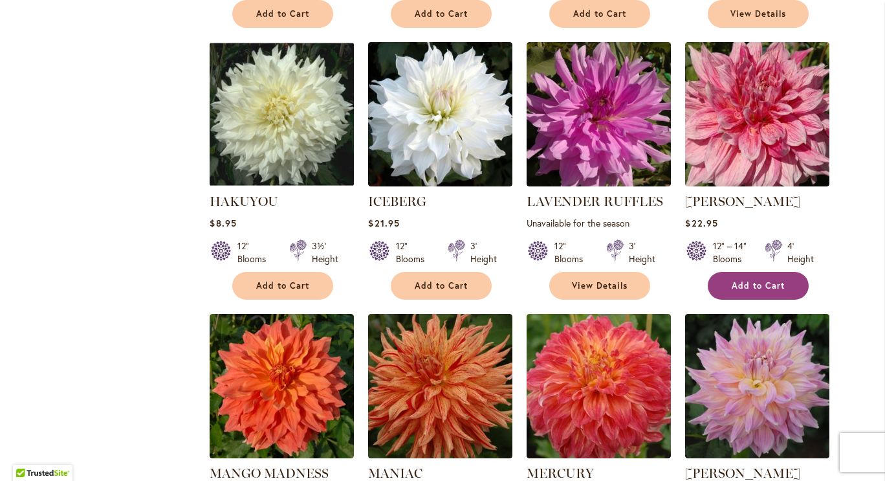
type input "**********"
click at [749, 283] on span "Add to Cart" at bounding box center [758, 285] width 53 height 11
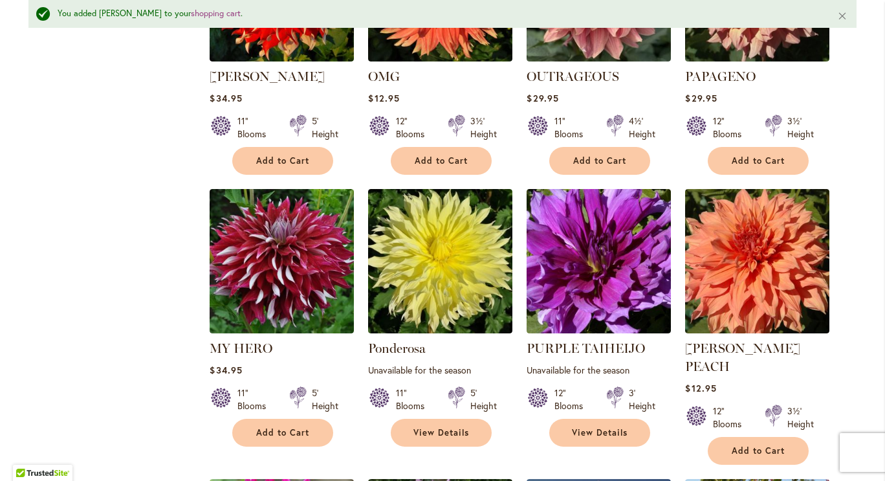
scroll to position [2063, 0]
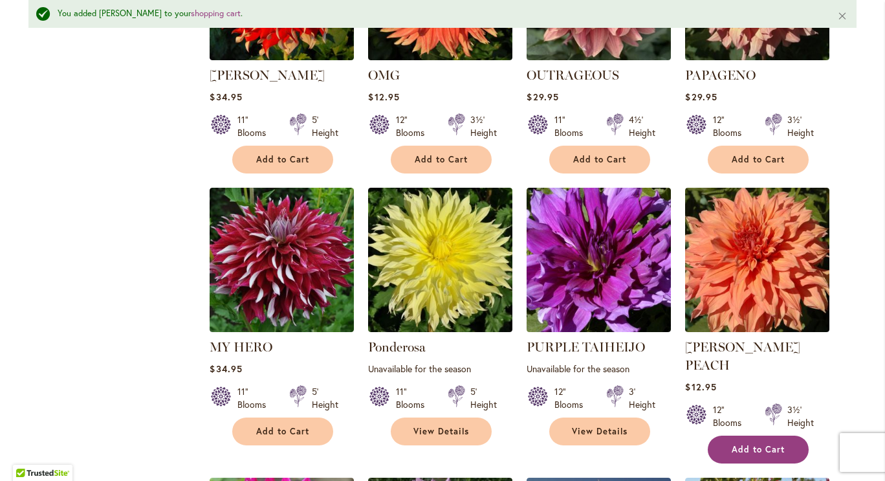
click at [742, 444] on span "Add to Cart" at bounding box center [758, 449] width 53 height 11
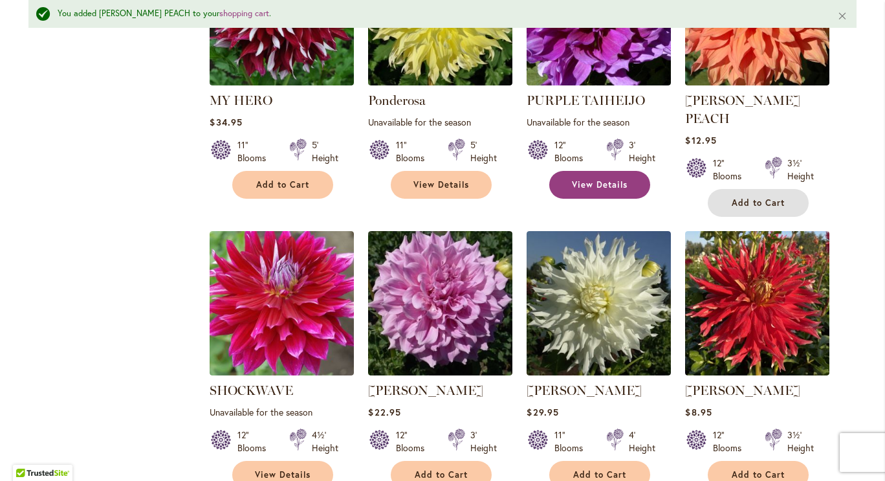
scroll to position [2335, 0]
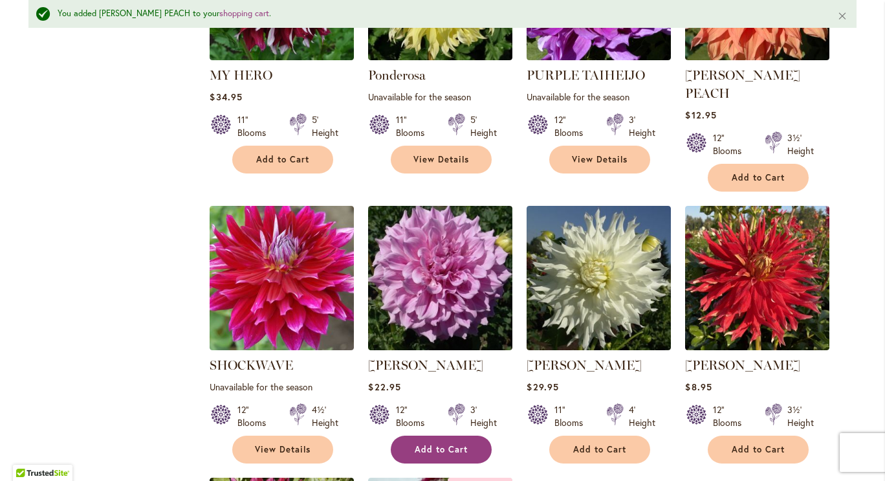
click at [445, 444] on span "Add to Cart" at bounding box center [441, 449] width 53 height 11
click at [445, 435] on form "Adding..." at bounding box center [441, 449] width 101 height 28
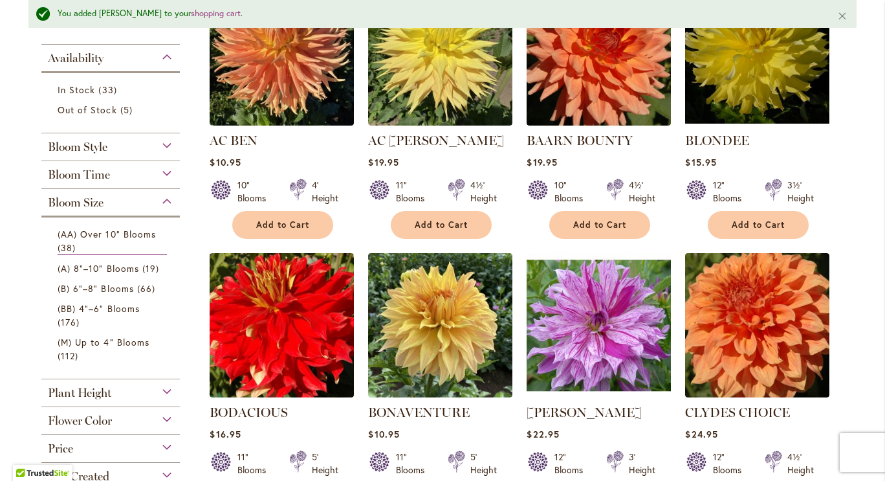
scroll to position [334, 0]
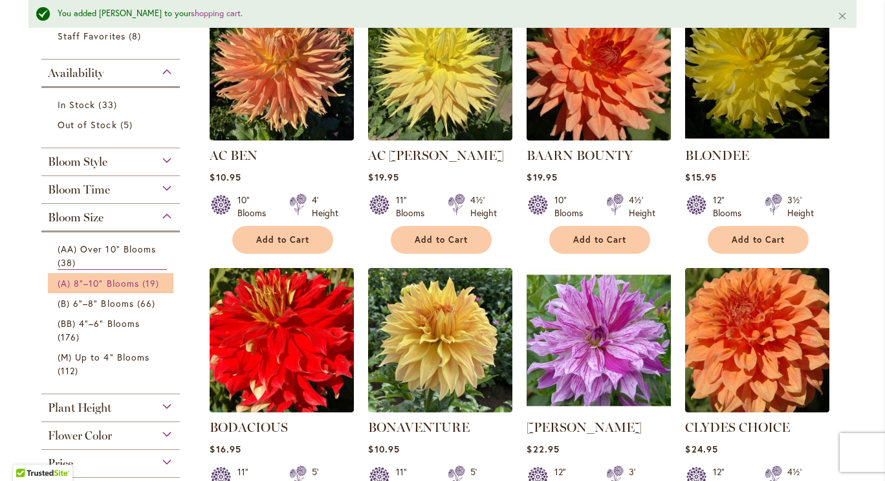
click at [133, 278] on span "(A) 8"–10" Blooms" at bounding box center [99, 283] width 82 height 12
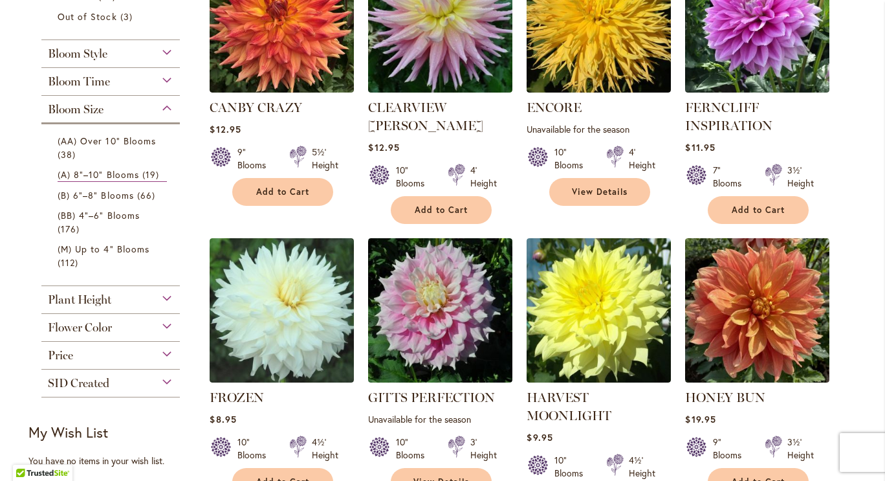
scroll to position [348, 0]
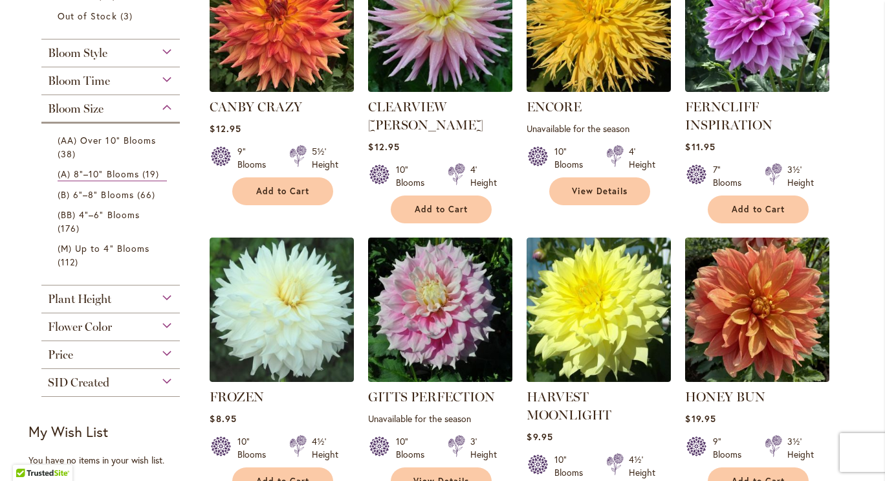
type input "**********"
click at [164, 325] on div "Flower Color" at bounding box center [110, 323] width 138 height 21
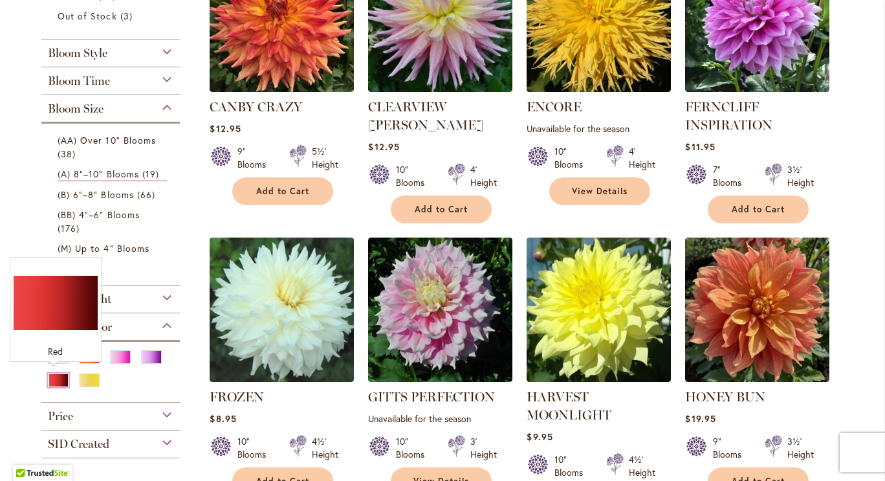
click at [56, 380] on div "Red" at bounding box center [58, 380] width 21 height 14
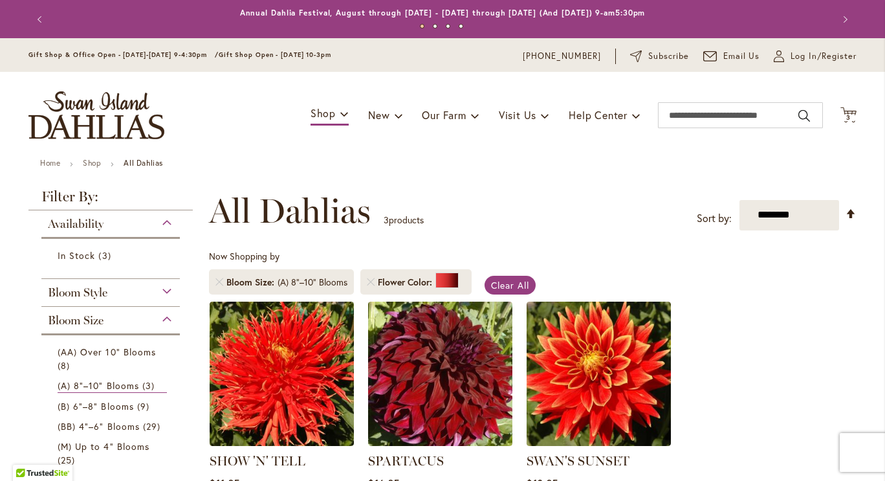
scroll to position [201, 0]
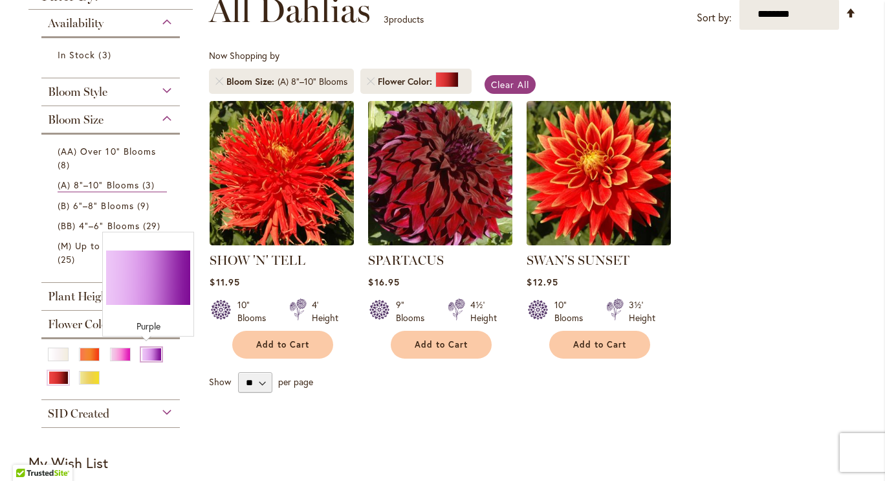
type input "**********"
click at [146, 357] on div "Purple" at bounding box center [151, 354] width 21 height 14
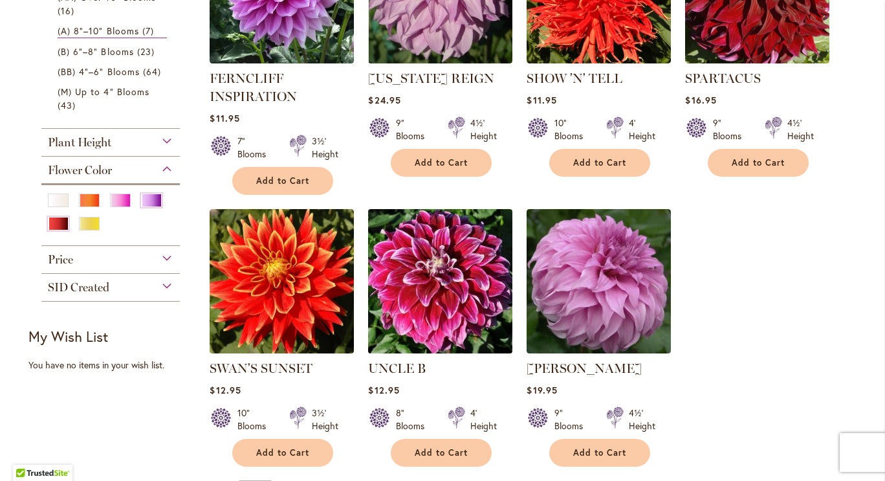
scroll to position [439, 0]
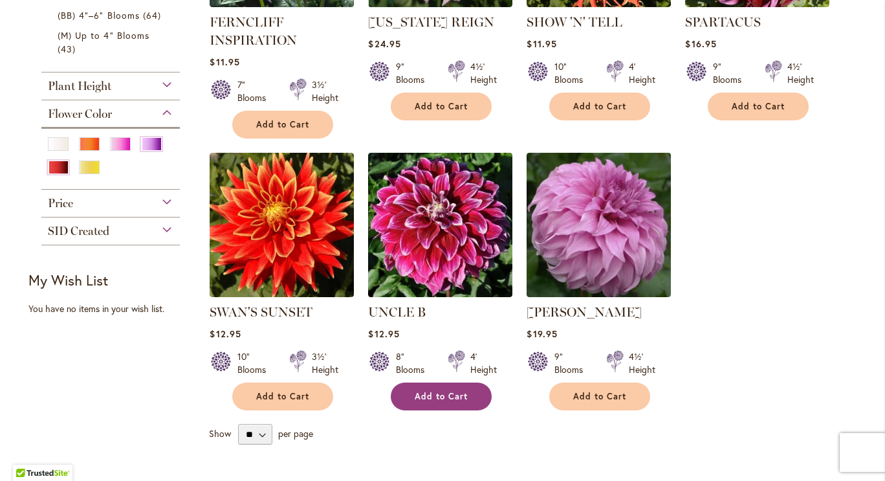
type input "**********"
click at [430, 396] on span "Add to Cart" at bounding box center [441, 396] width 53 height 11
click at [430, 396] on form "Adding..." at bounding box center [441, 396] width 101 height 28
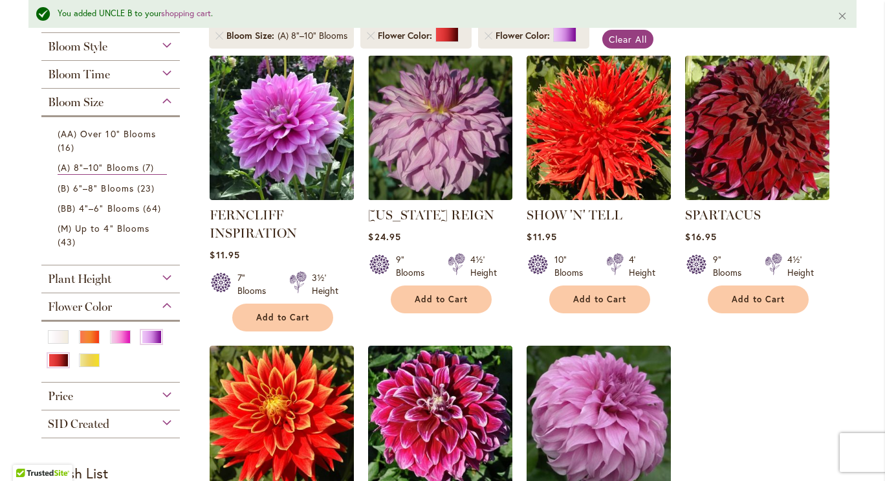
scroll to position [286, 0]
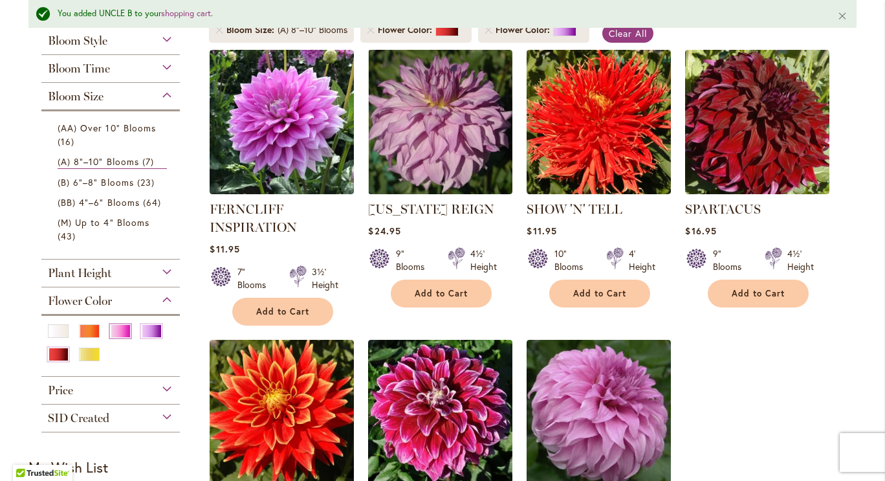
click at [113, 334] on div "Pink" at bounding box center [120, 331] width 21 height 14
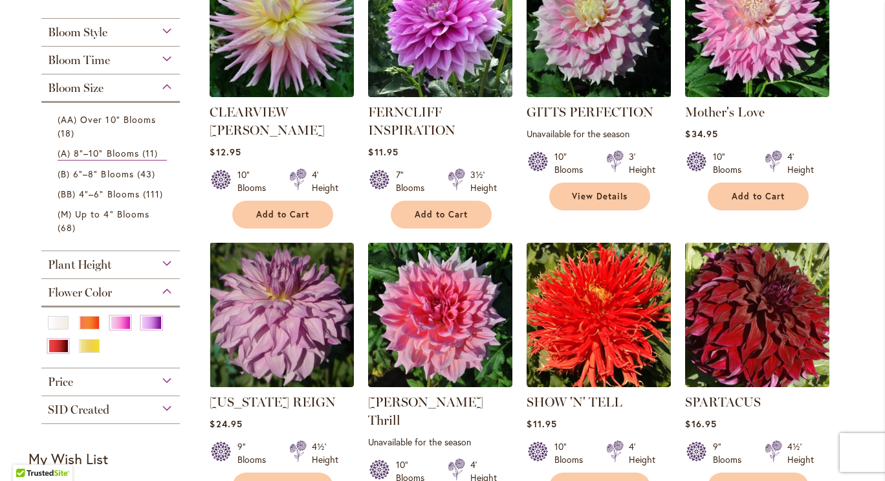
scroll to position [348, 0]
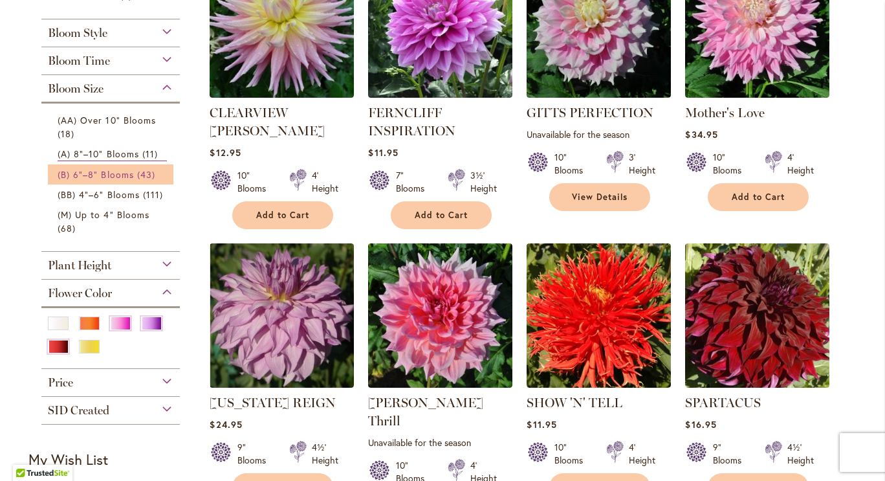
type input "**********"
click at [139, 171] on span "43 items" at bounding box center [147, 175] width 21 height 14
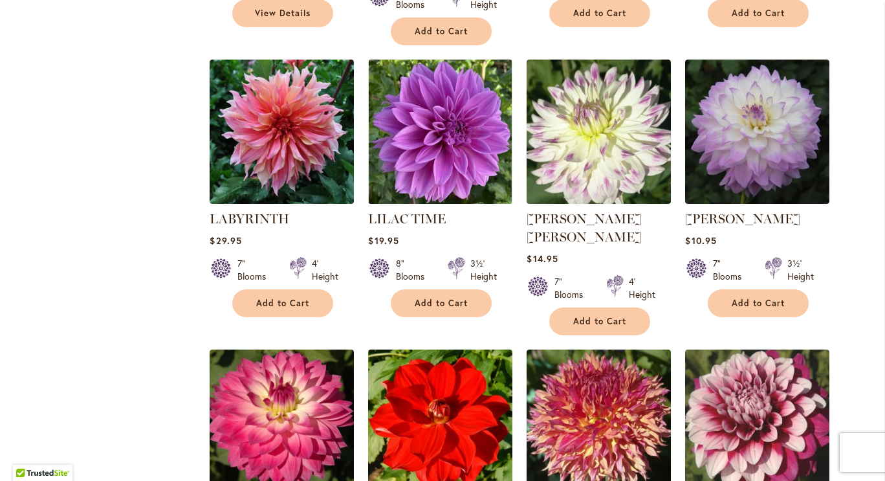
scroll to position [1620, 0]
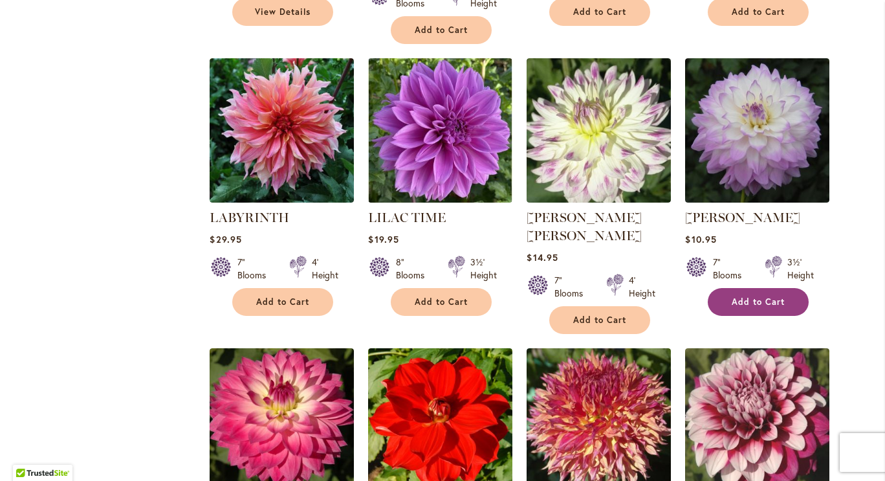
type input "**********"
click at [752, 296] on span "Add to Cart" at bounding box center [758, 301] width 53 height 11
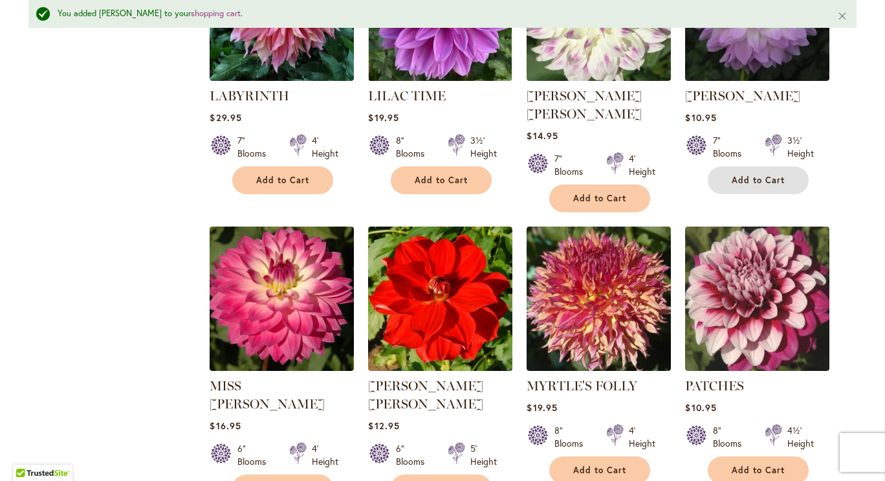
scroll to position [1810, 0]
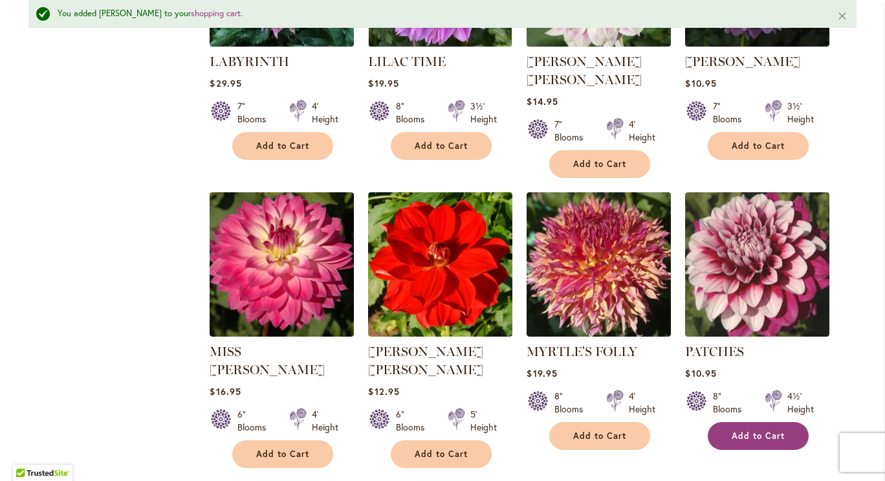
click at [773, 430] on span "Add to Cart" at bounding box center [758, 435] width 53 height 11
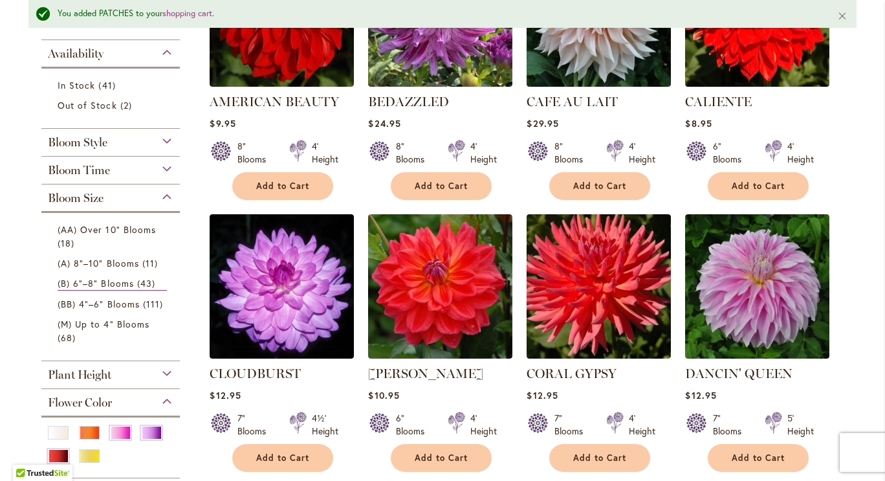
scroll to position [393, 0]
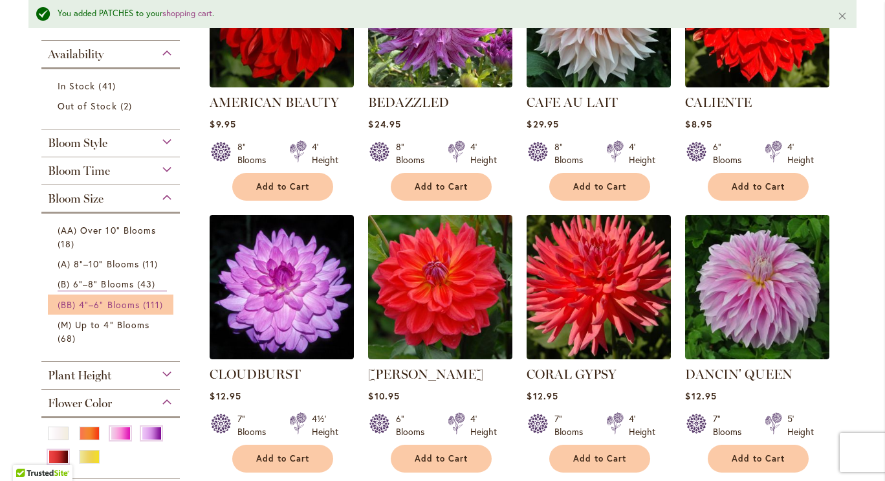
click at [113, 300] on span "(BB) 4"–6" Blooms" at bounding box center [99, 304] width 82 height 12
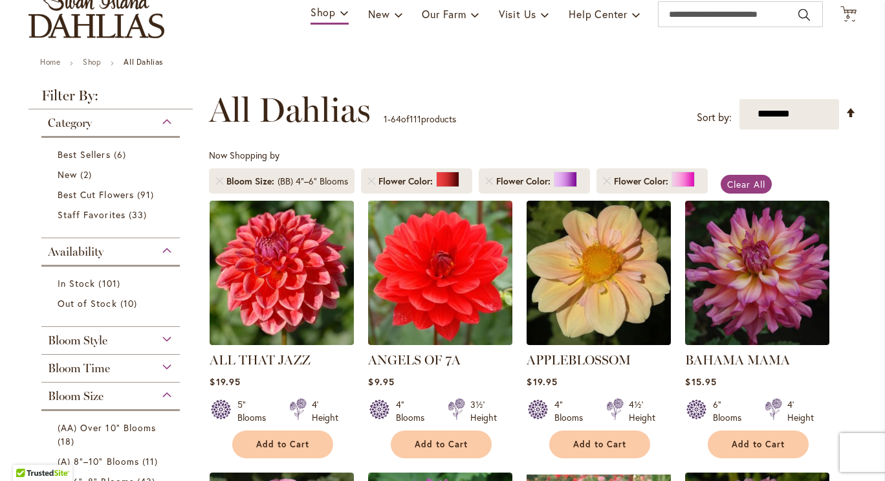
scroll to position [100, 0]
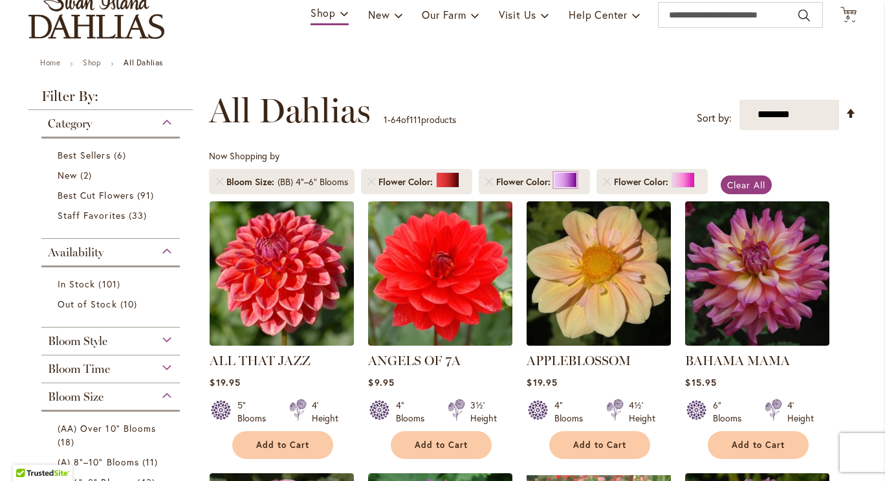
type input "**********"
click at [562, 180] on div at bounding box center [565, 180] width 23 height 16
click at [144, 299] on link "Out of Stock 10 items" at bounding box center [112, 304] width 109 height 14
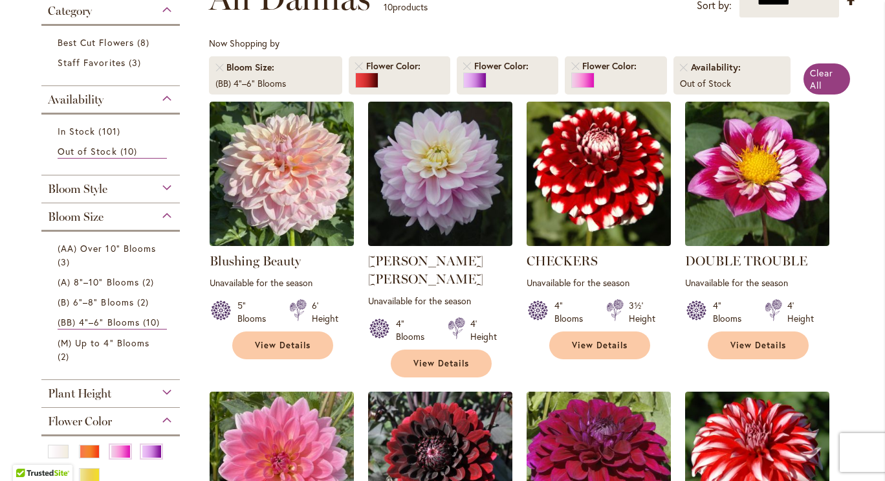
scroll to position [212, 0]
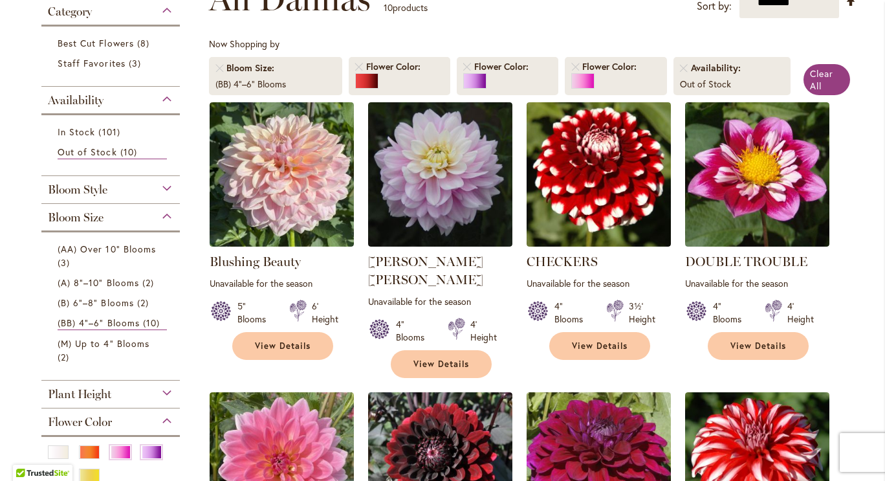
type input "**********"
click at [135, 387] on div "Plant Height" at bounding box center [110, 390] width 138 height 21
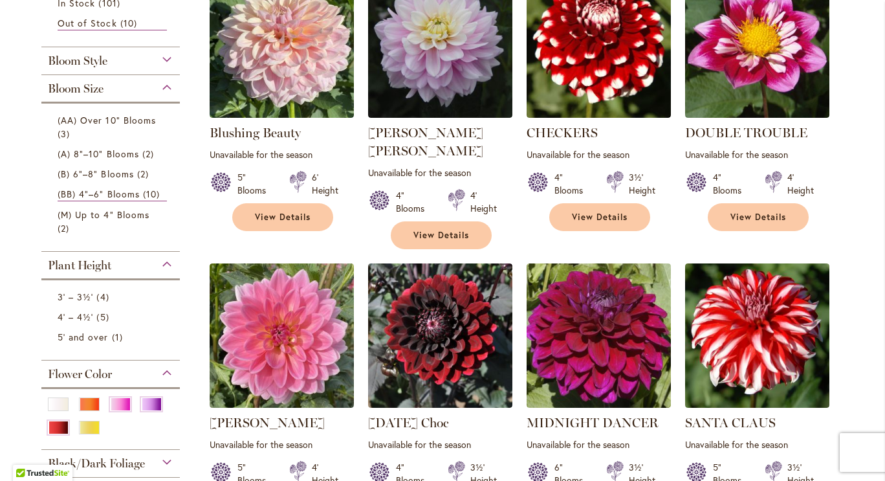
scroll to position [343, 0]
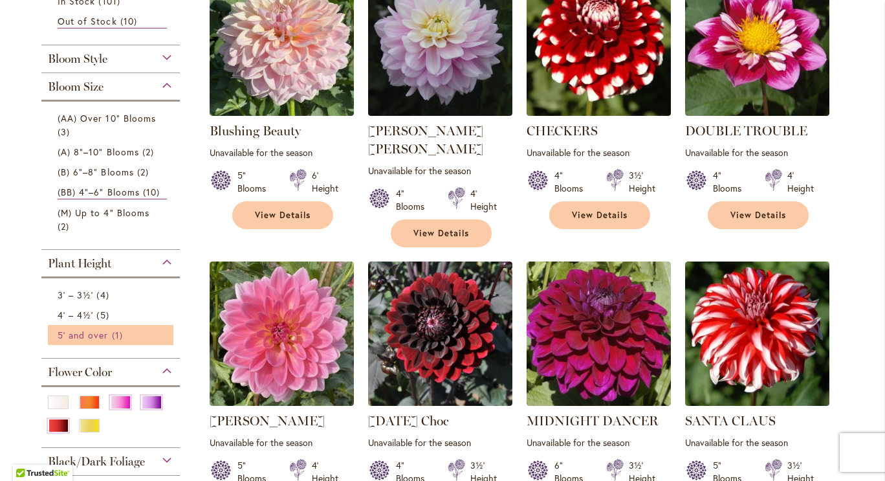
click at [85, 333] on span "5' and over" at bounding box center [83, 335] width 51 height 12
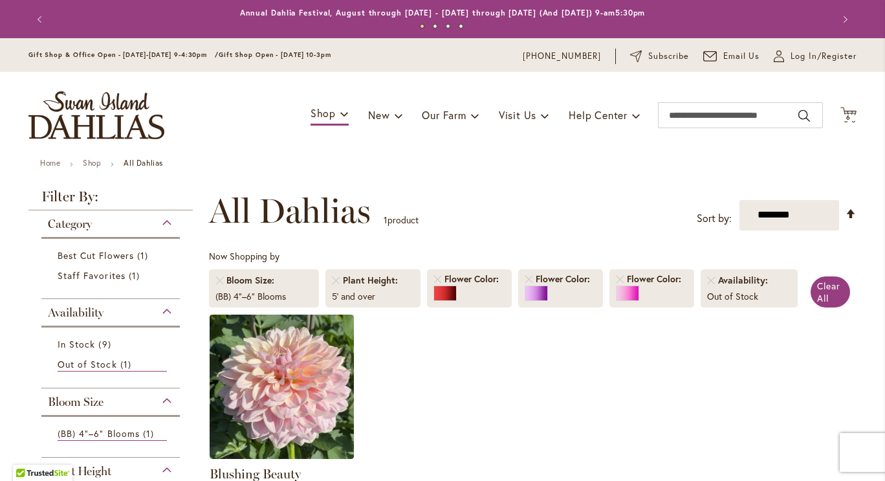
scroll to position [201, 0]
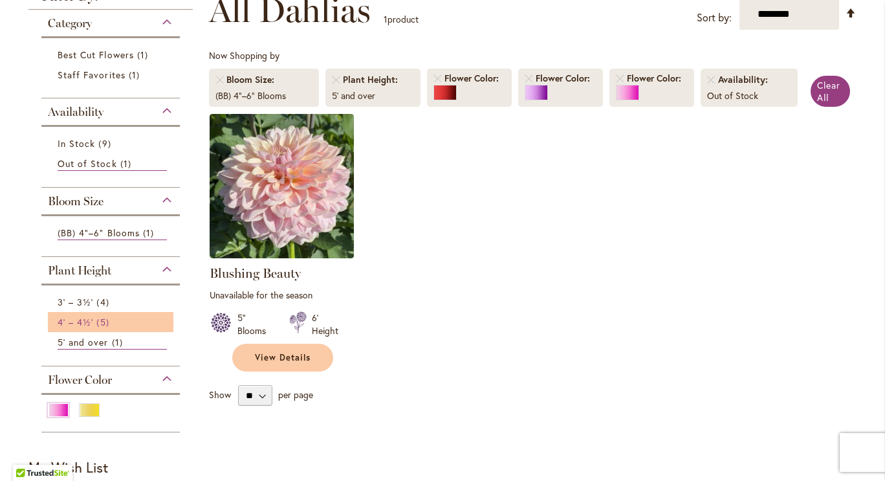
type input "**********"
click at [98, 318] on span "5 items" at bounding box center [104, 322] width 16 height 14
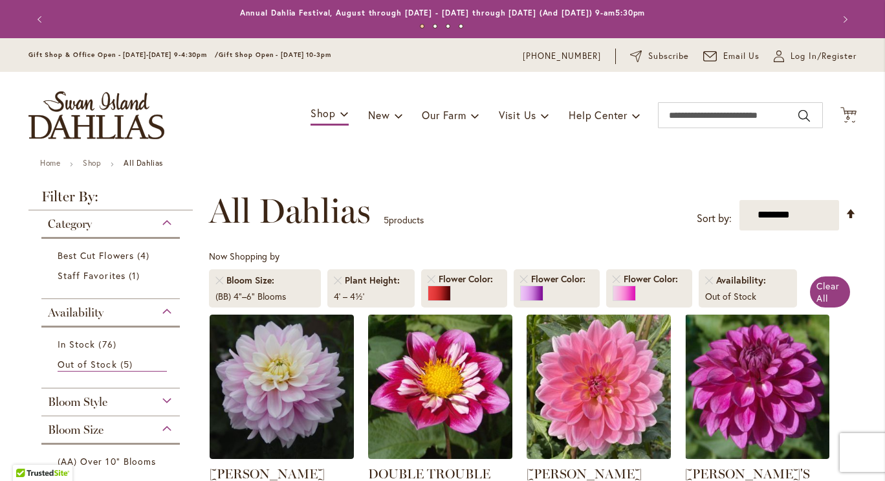
scroll to position [201, 0]
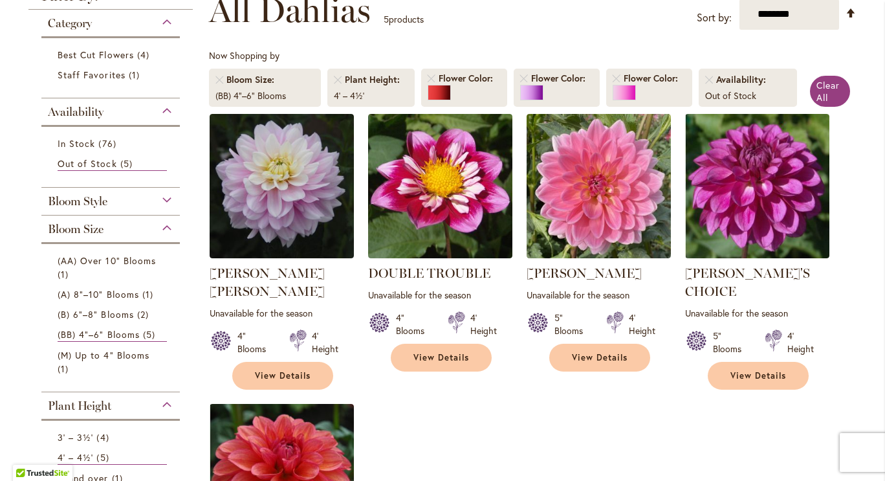
type input "**********"
click at [162, 223] on div "Bloom Size" at bounding box center [110, 225] width 138 height 21
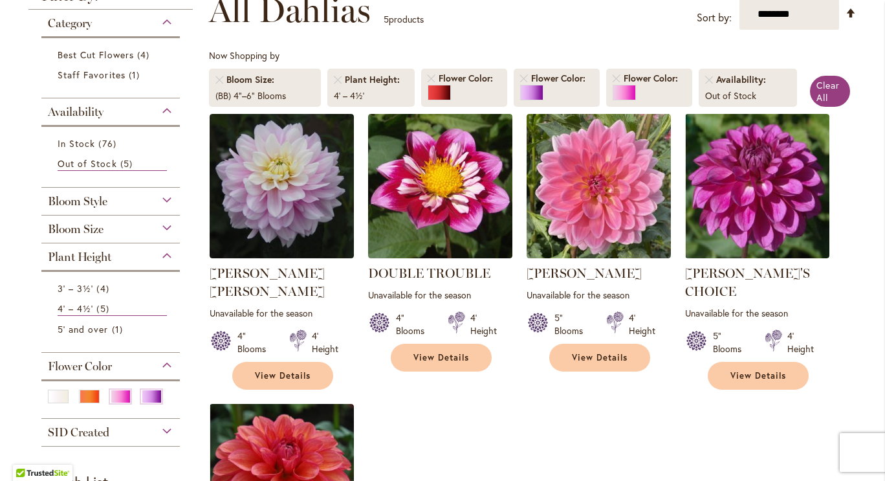
click at [163, 110] on div "Availability" at bounding box center [110, 108] width 138 height 21
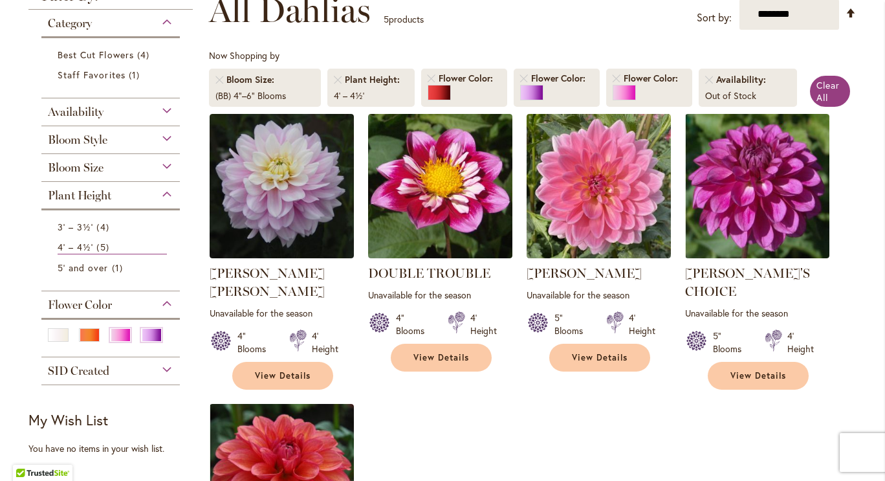
click at [162, 195] on div "Plant Height" at bounding box center [110, 192] width 138 height 21
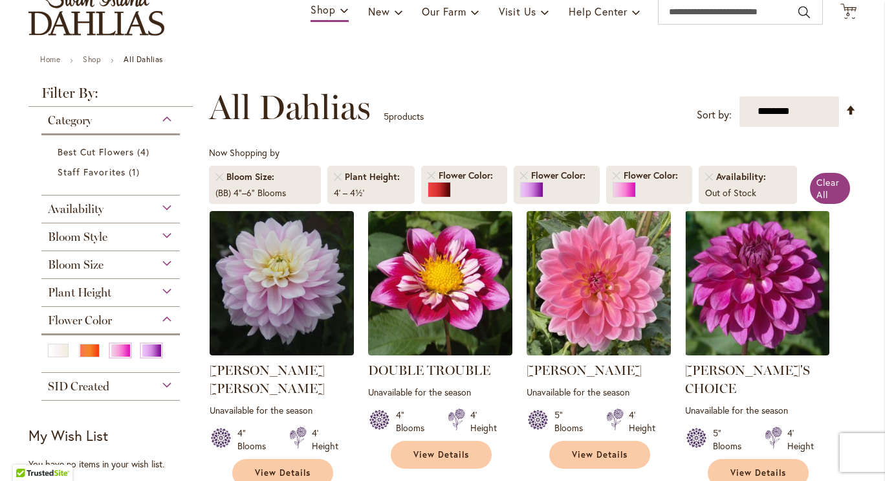
scroll to position [103, 0]
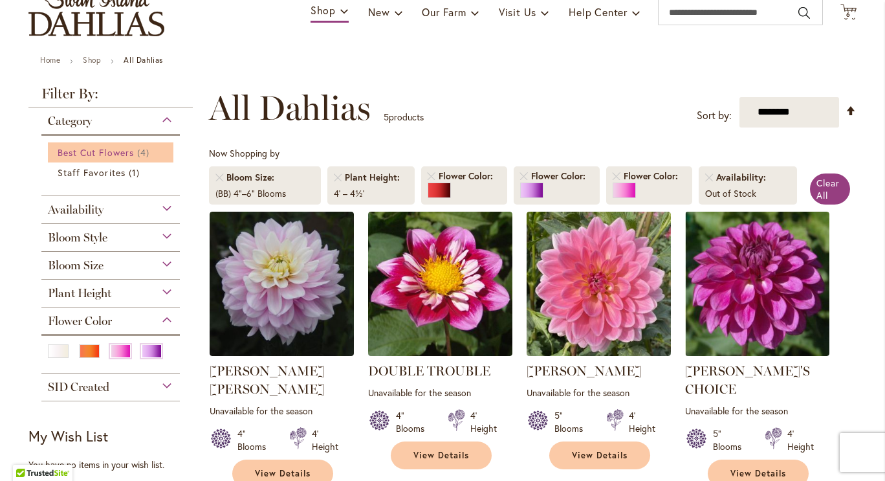
click at [138, 153] on span "4 items" at bounding box center [145, 153] width 16 height 14
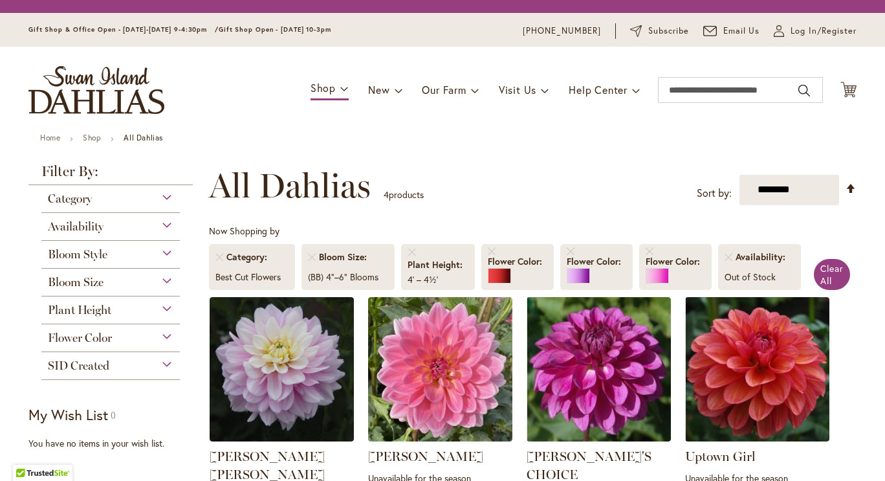
scroll to position [201, 0]
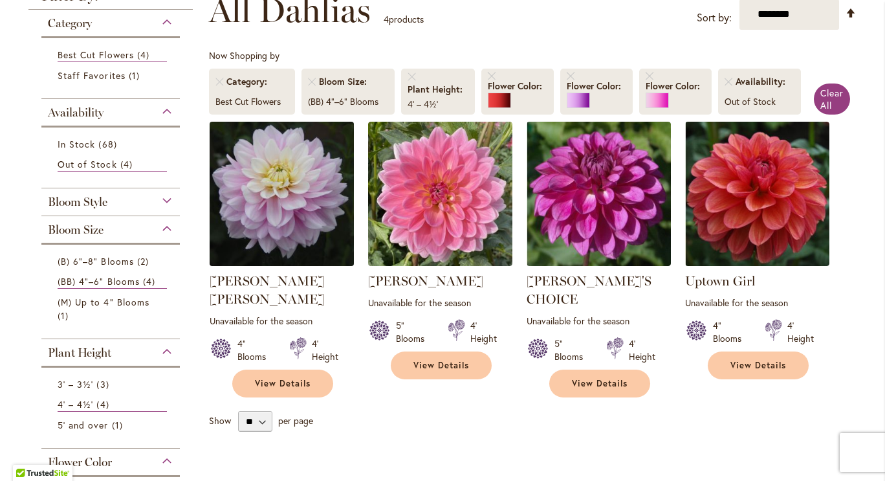
type input "**********"
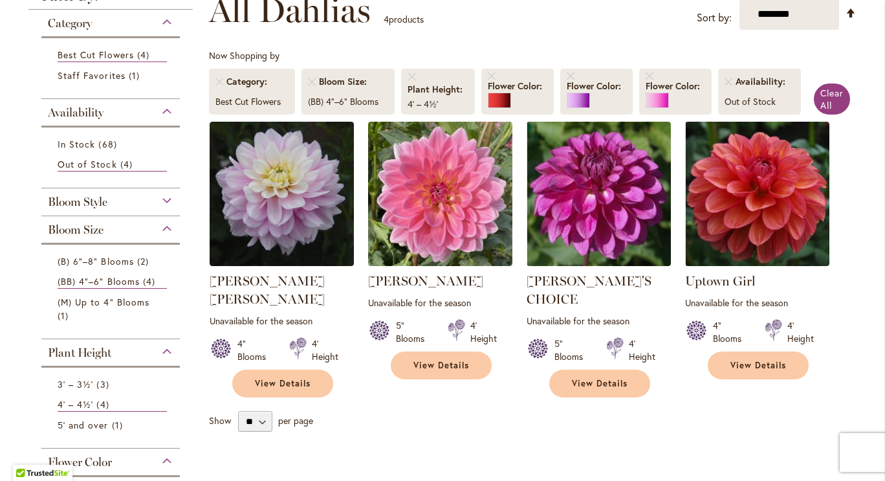
click at [164, 22] on div "Category" at bounding box center [110, 20] width 138 height 21
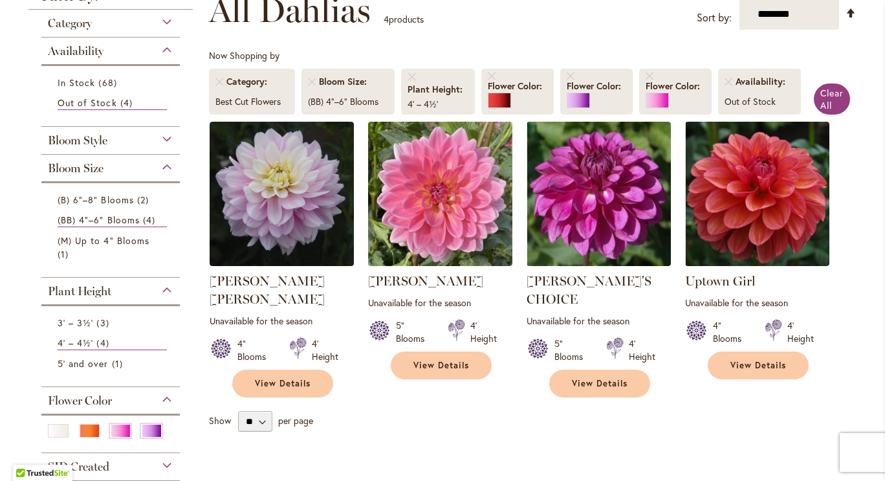
click at [160, 286] on div "Plant Height" at bounding box center [110, 288] width 138 height 21
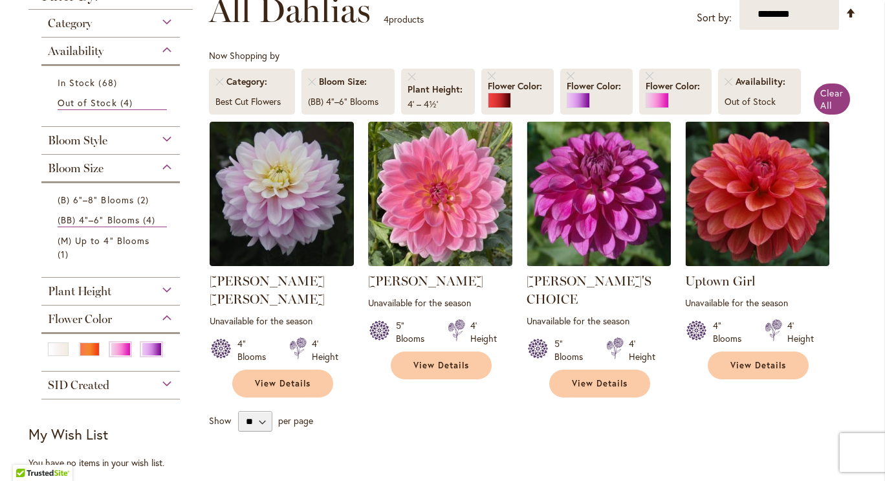
click at [166, 162] on div "Bloom Size" at bounding box center [110, 165] width 138 height 21
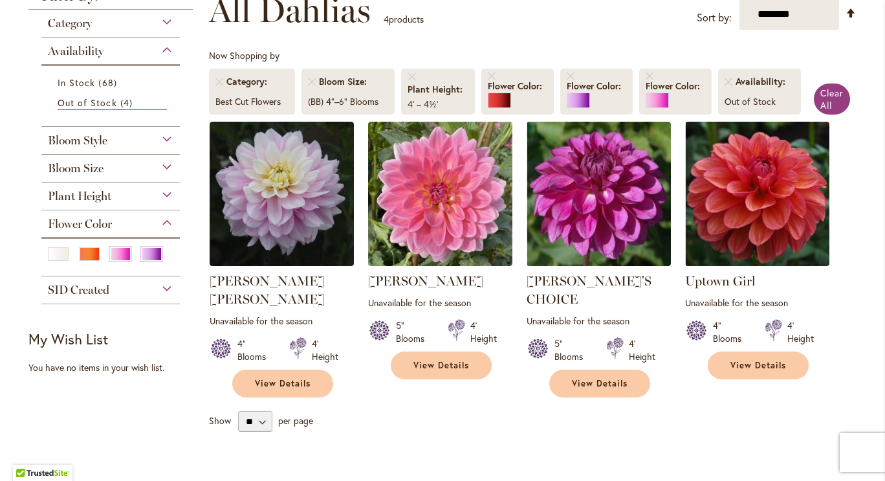
click at [166, 162] on div "Bloom Size" at bounding box center [110, 165] width 138 height 21
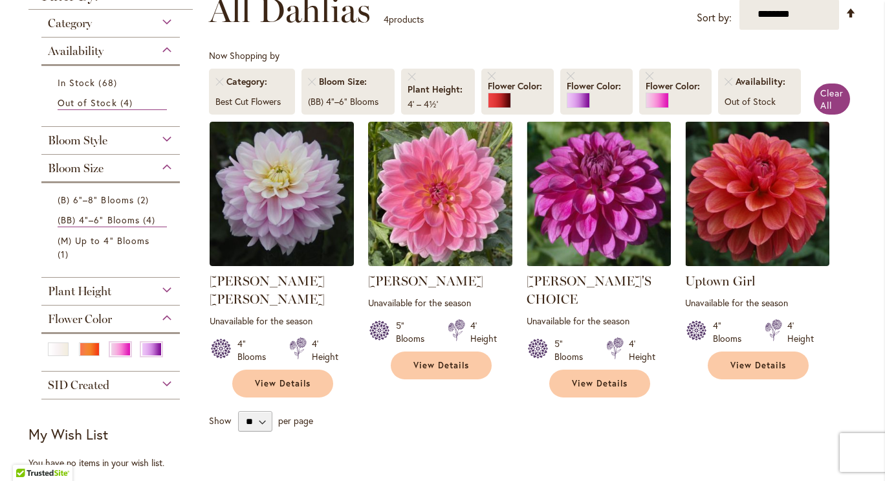
drag, startPoint x: 166, startPoint y: 162, endPoint x: 159, endPoint y: 62, distance: 100.5
click at [159, 62] on div "Category Best Cut Flowers 4 items Out of Stock 4 items Staff Favorites 1 item" at bounding box center [110, 205] width 164 height 390
click at [165, 43] on div "Availability" at bounding box center [110, 48] width 138 height 21
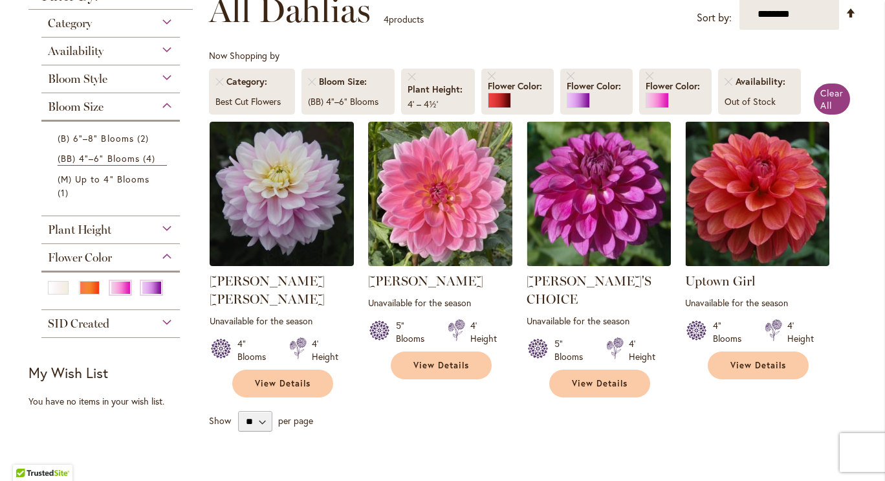
click at [148, 83] on div "Bloom Style" at bounding box center [110, 75] width 138 height 21
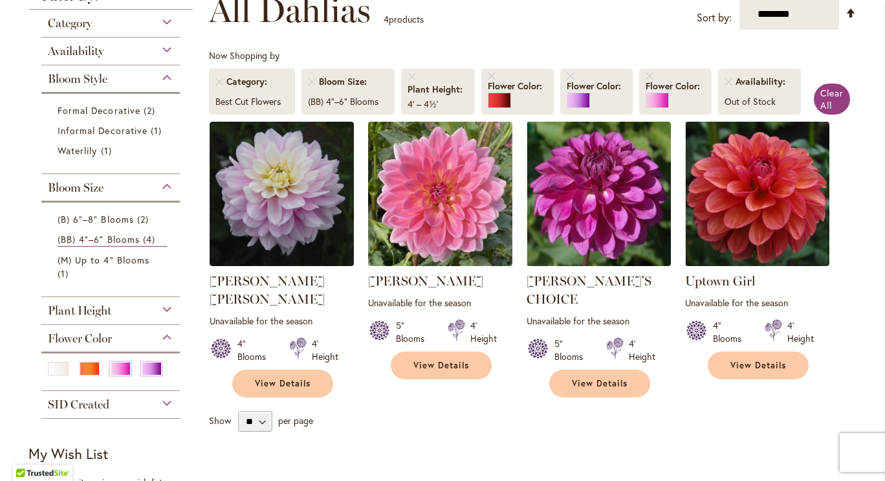
click at [96, 74] on span "Bloom Style" at bounding box center [78, 79] width 60 height 14
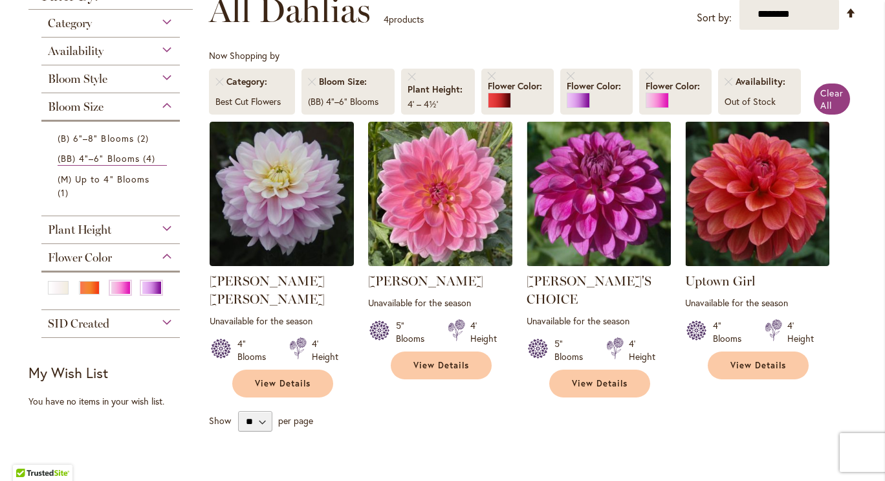
click at [98, 107] on span "Bloom Size" at bounding box center [76, 107] width 56 height 14
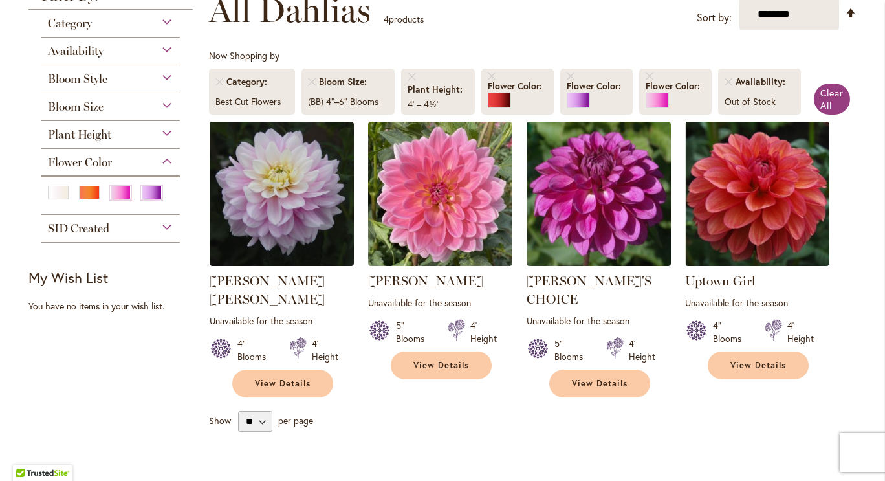
click at [98, 107] on span "Bloom Size" at bounding box center [76, 107] width 56 height 14
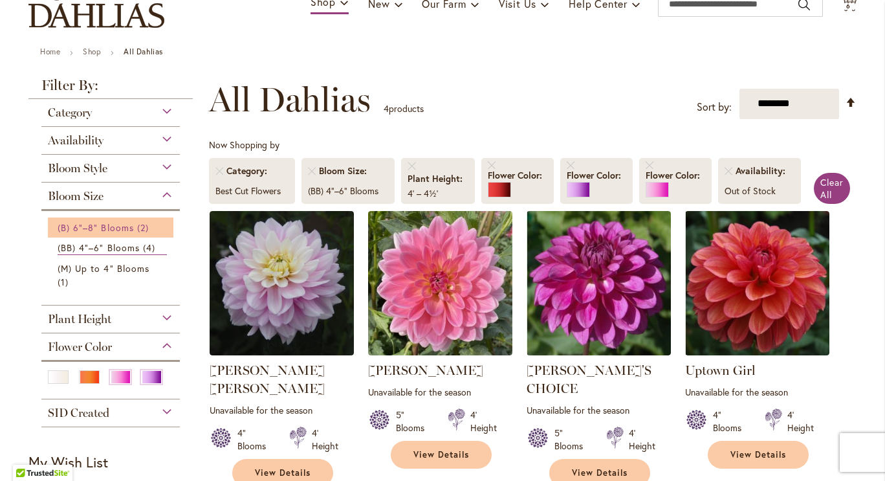
scroll to position [91, 0]
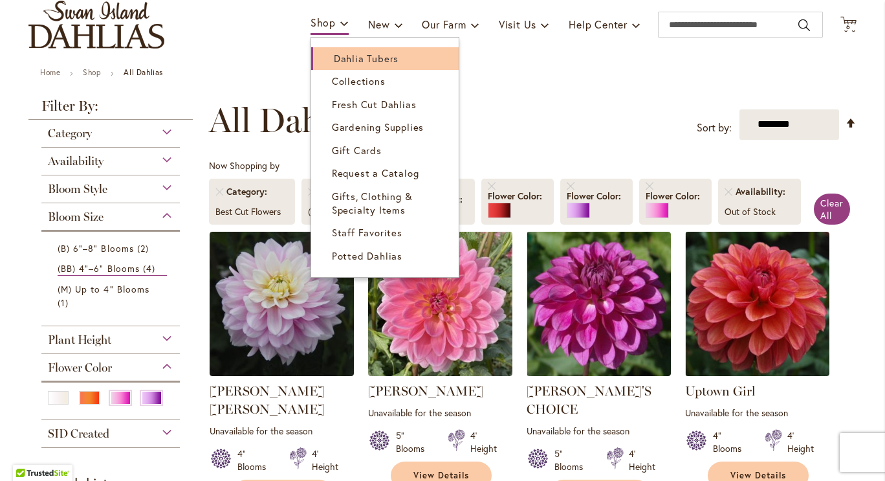
click at [336, 61] on span "Dahlia Tubers" at bounding box center [366, 58] width 65 height 13
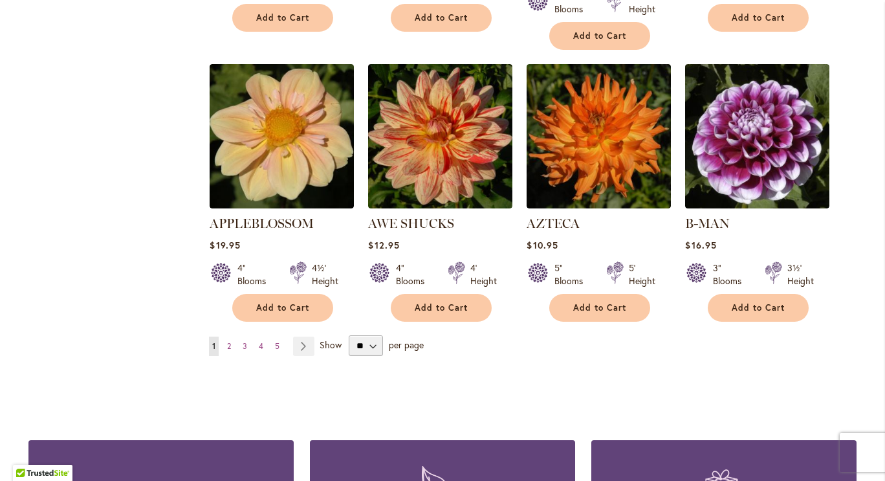
scroll to position [1093, 0]
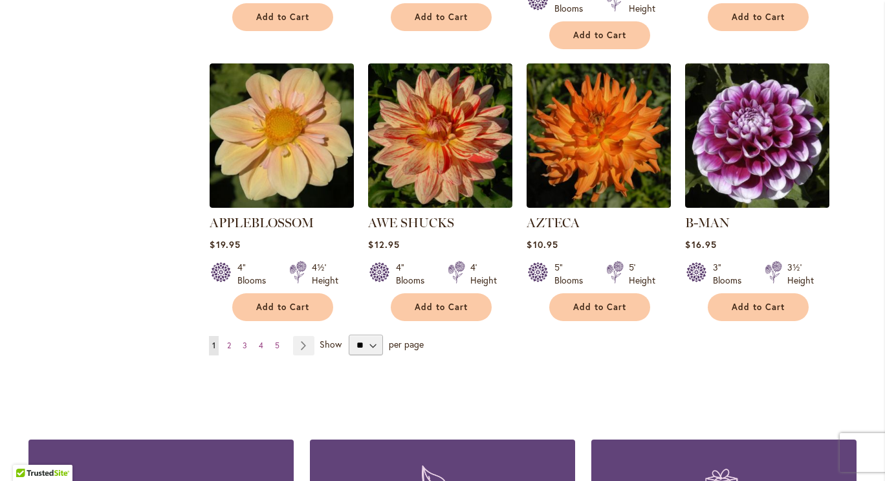
type input "**********"
click at [371, 335] on select "** ** ** **" at bounding box center [366, 345] width 34 height 21
select select "**"
click at [349, 335] on select "** ** ** **" at bounding box center [366, 345] width 34 height 21
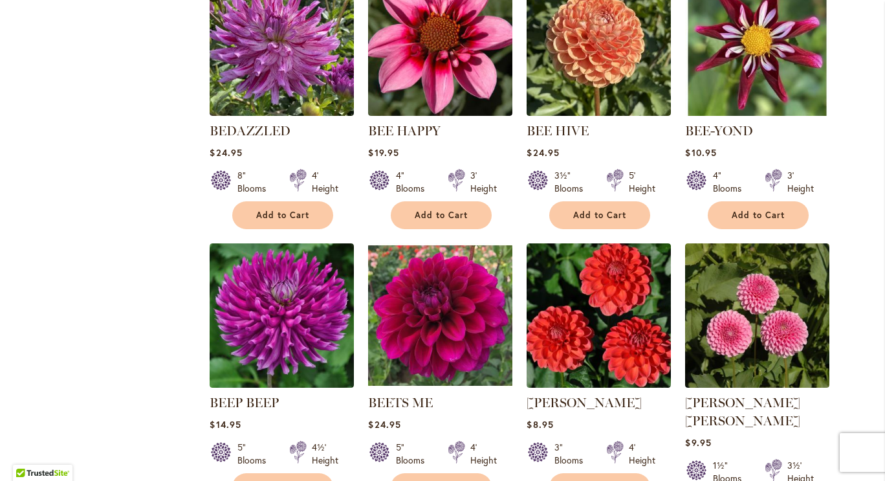
type input "**********"
click at [368, 394] on div "BEETS ME Rating: 97% 4 Reviews $24.95 5" Blooms 4' Height Add to Cart" at bounding box center [440, 443] width 144 height 101
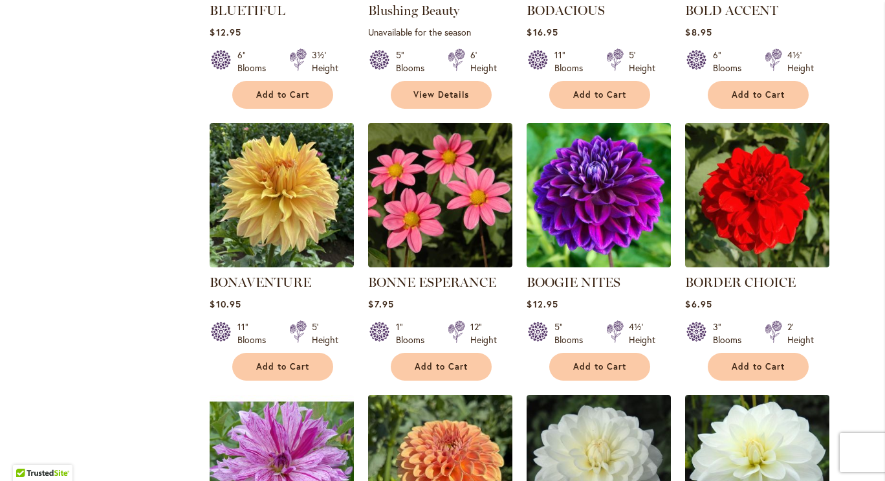
scroll to position [3225, 0]
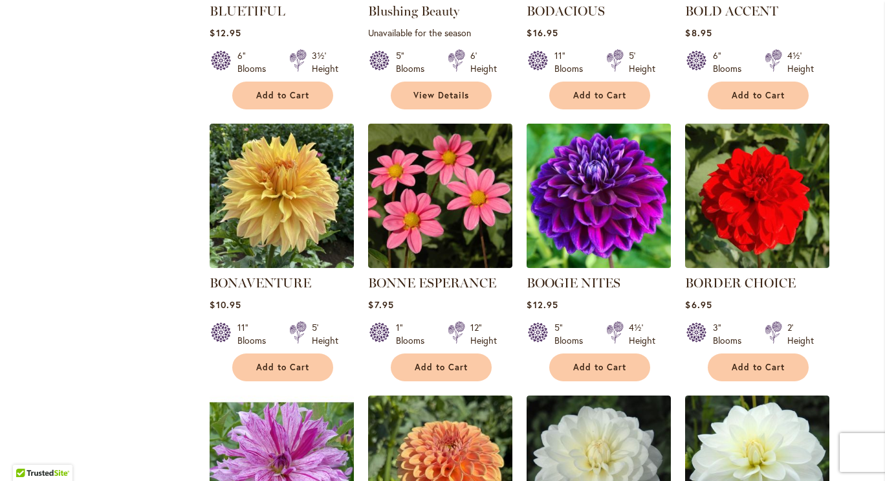
click at [617, 167] on img at bounding box center [598, 195] width 151 height 151
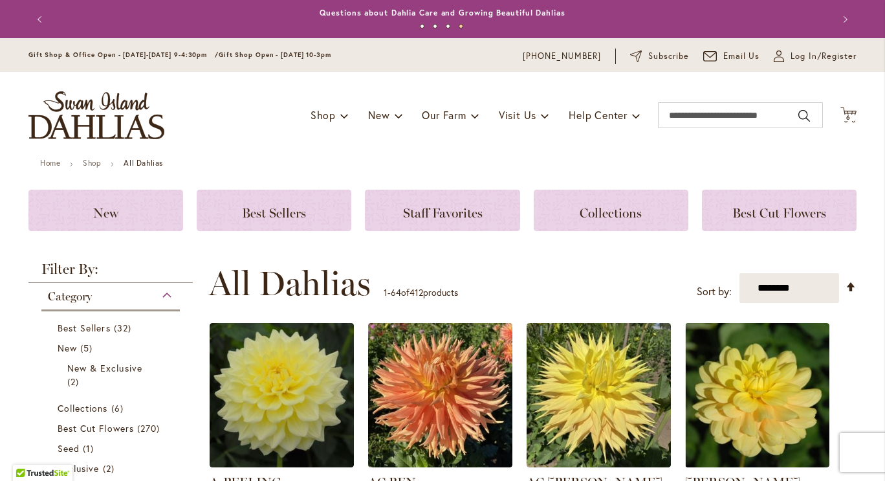
type input "**********"
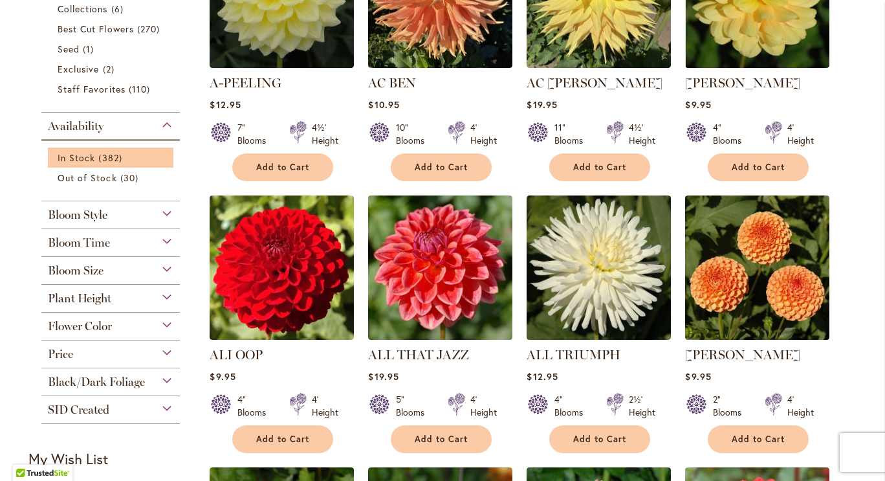
scroll to position [400, 0]
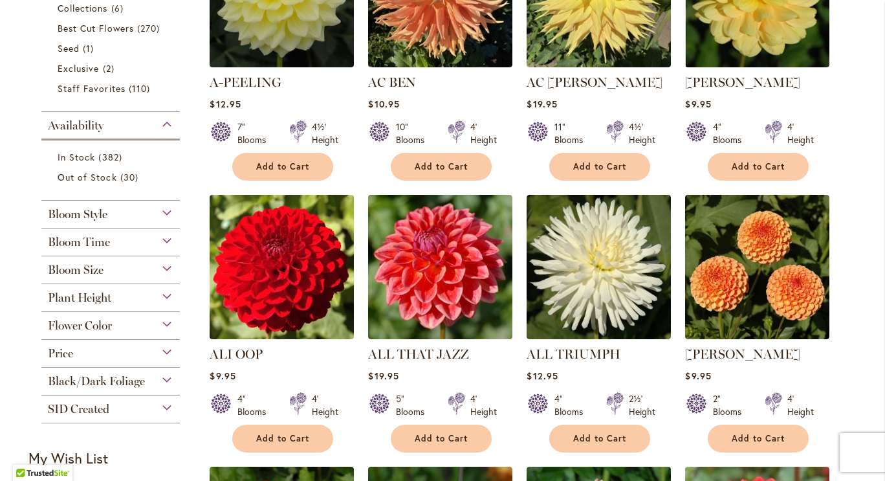
click at [162, 261] on div "Bloom Size" at bounding box center [110, 266] width 138 height 21
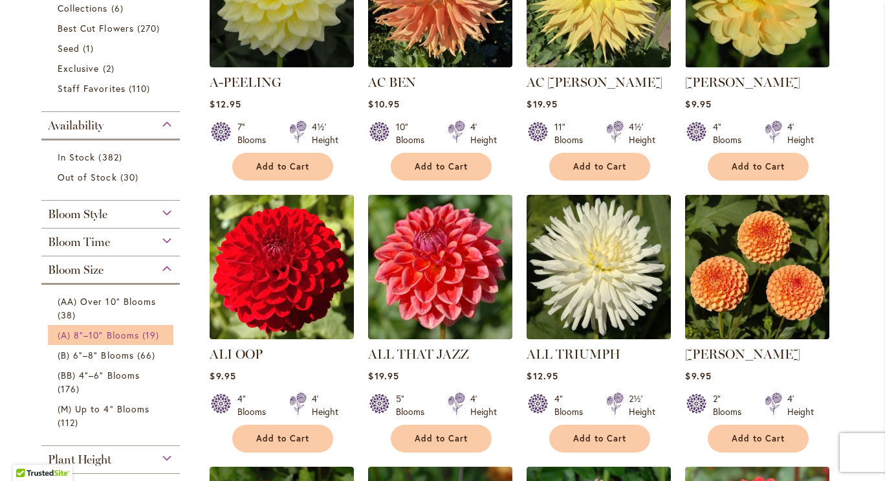
click at [142, 328] on span "19 items" at bounding box center [152, 335] width 20 height 14
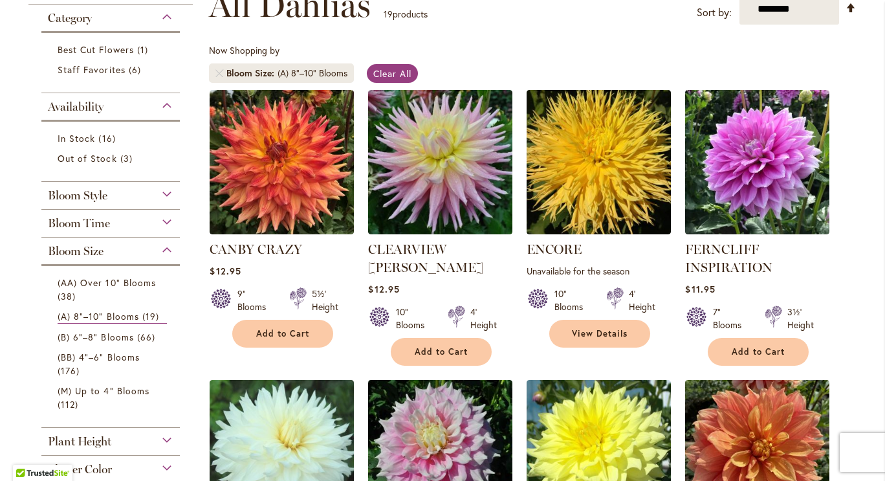
scroll to position [205, 0]
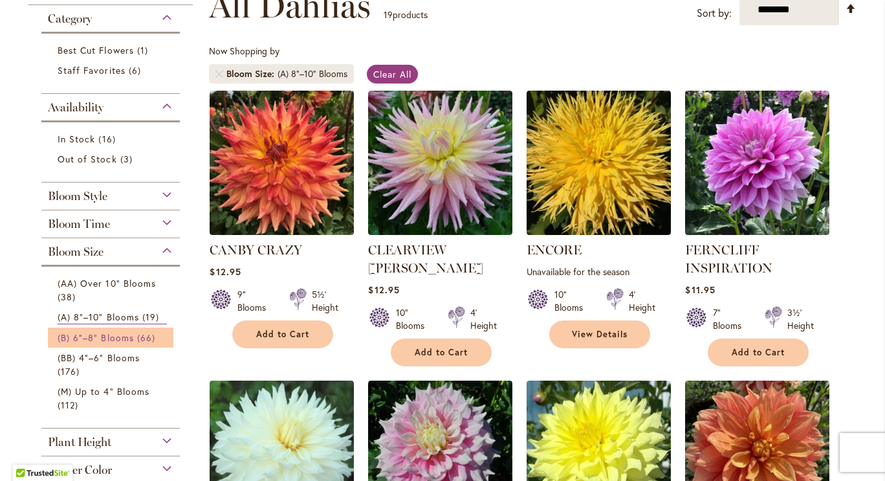
type input "**********"
click at [125, 336] on span "(B) 6"–8" Blooms" at bounding box center [96, 337] width 76 height 12
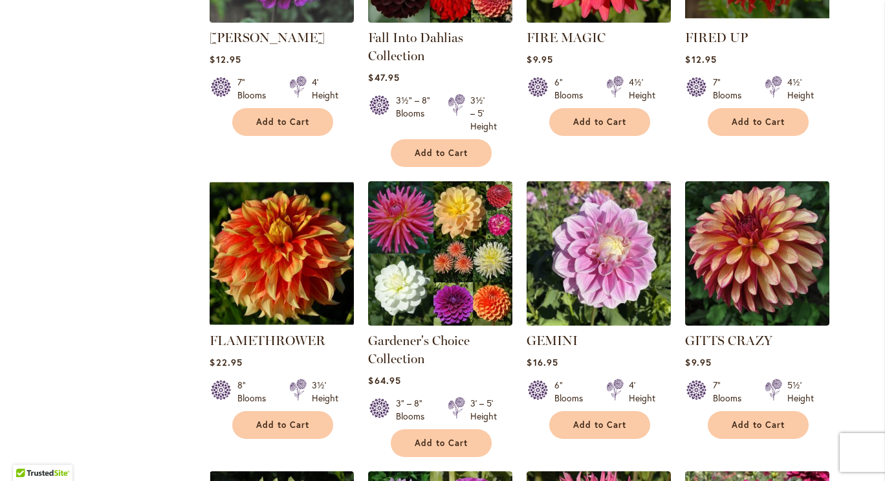
scroll to position [1528, 0]
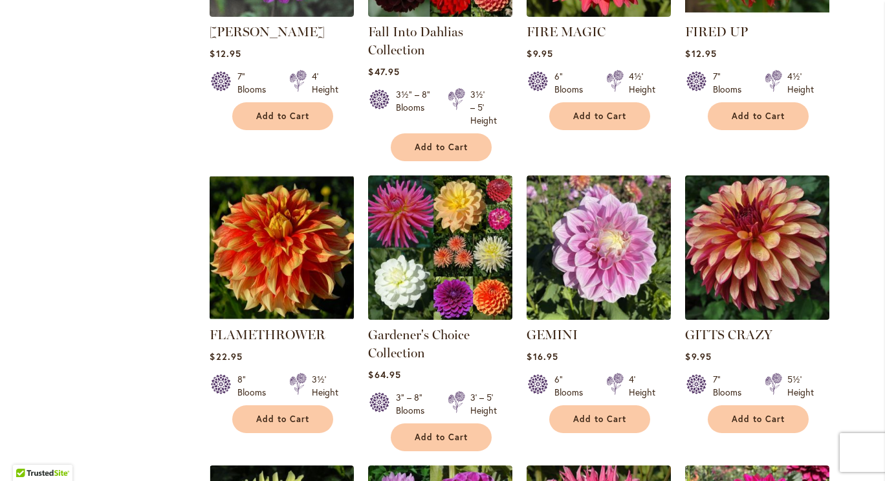
type input "**********"
click at [784, 246] on img at bounding box center [757, 246] width 151 height 151
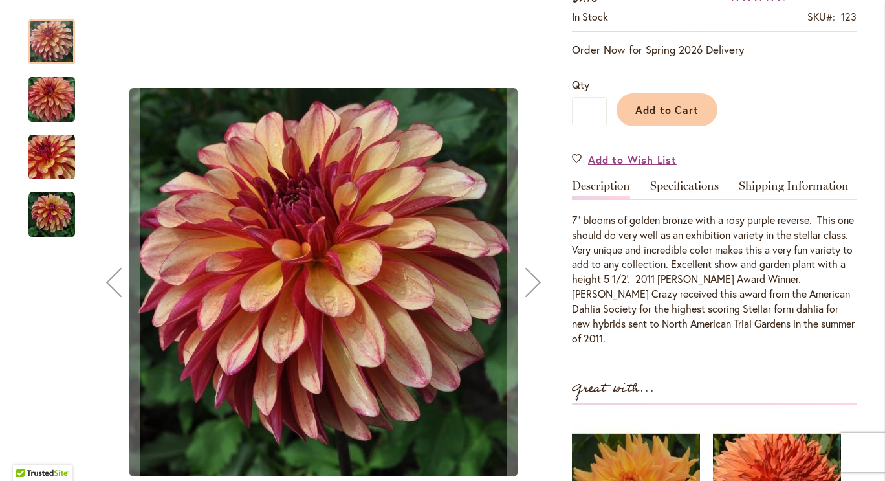
scroll to position [252, 0]
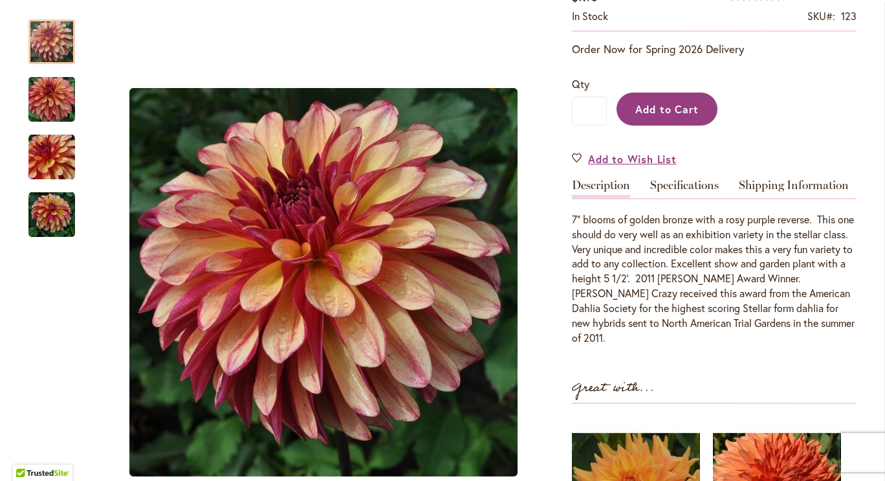
type input "**********"
click at [674, 112] on span "Add to Cart" at bounding box center [667, 109] width 64 height 14
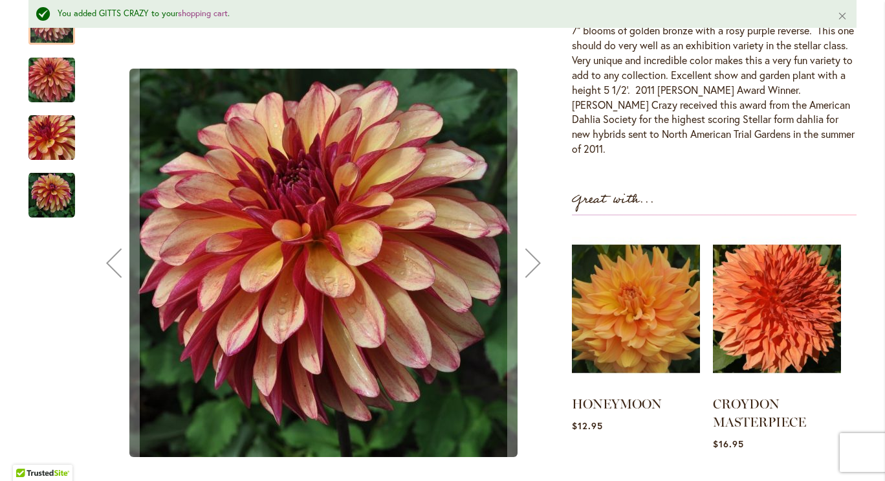
scroll to position [476, 0]
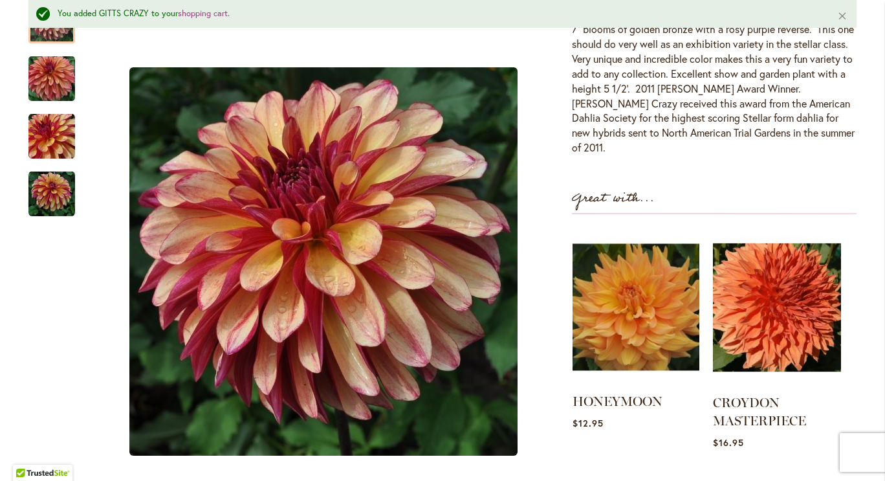
click at [624, 318] on img at bounding box center [636, 307] width 127 height 159
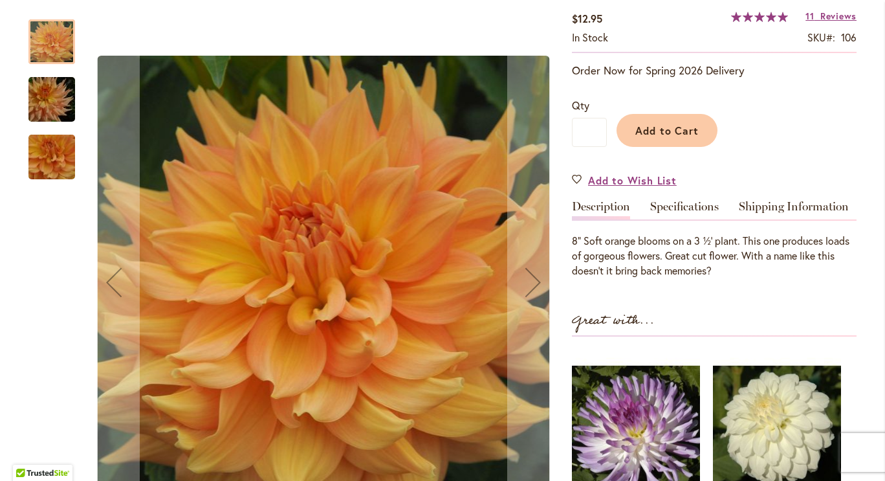
scroll to position [230, 0]
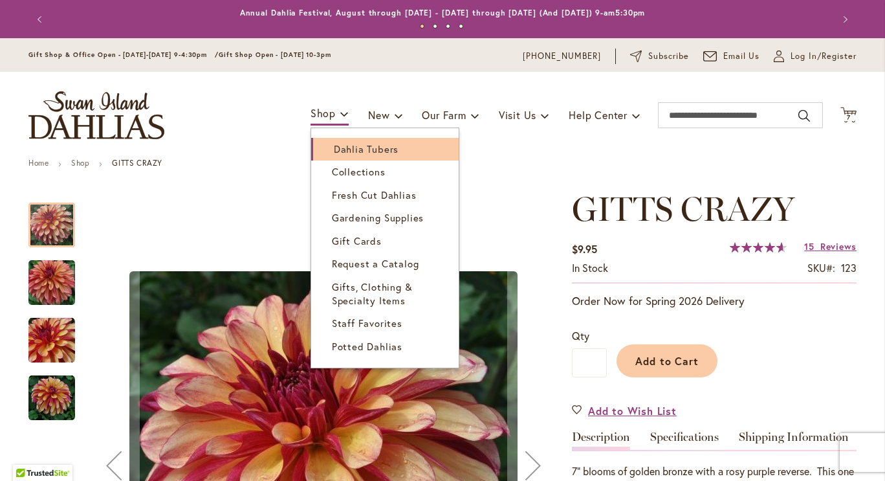
type input "**********"
click at [353, 148] on span "Dahlia Tubers" at bounding box center [366, 148] width 65 height 13
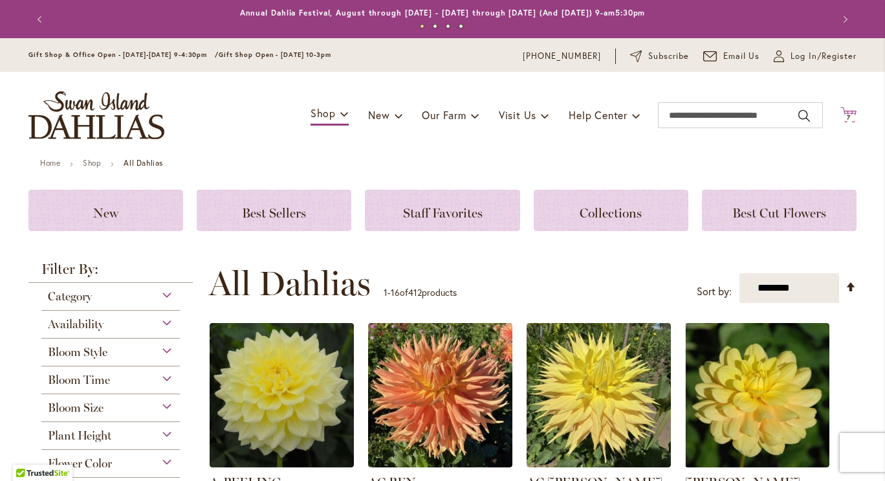
click at [847, 117] on span "7" at bounding box center [849, 117] width 4 height 8
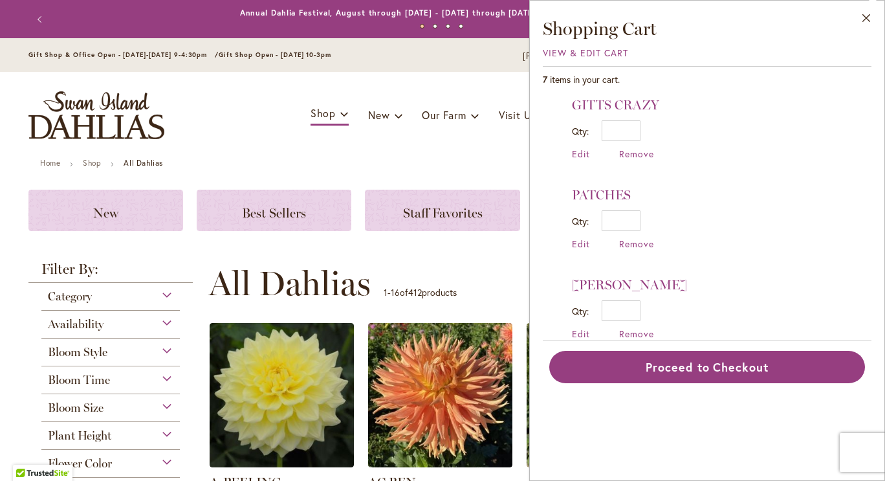
type input "**********"
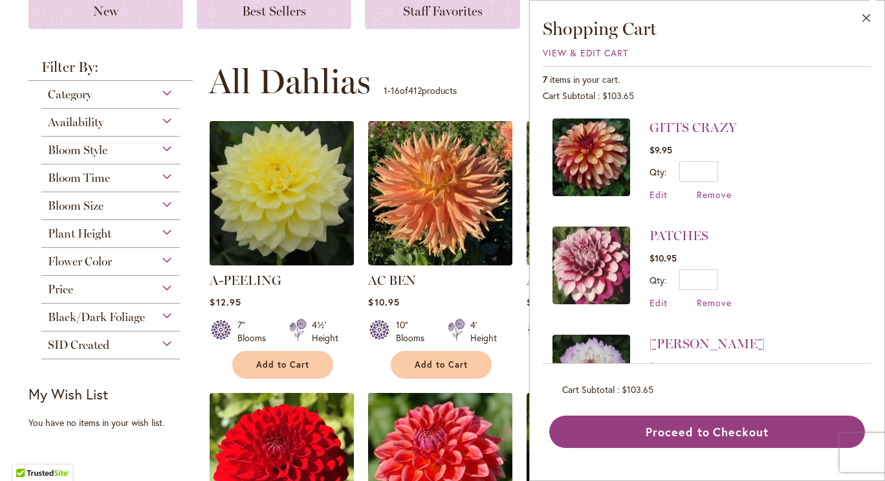
scroll to position [197, 0]
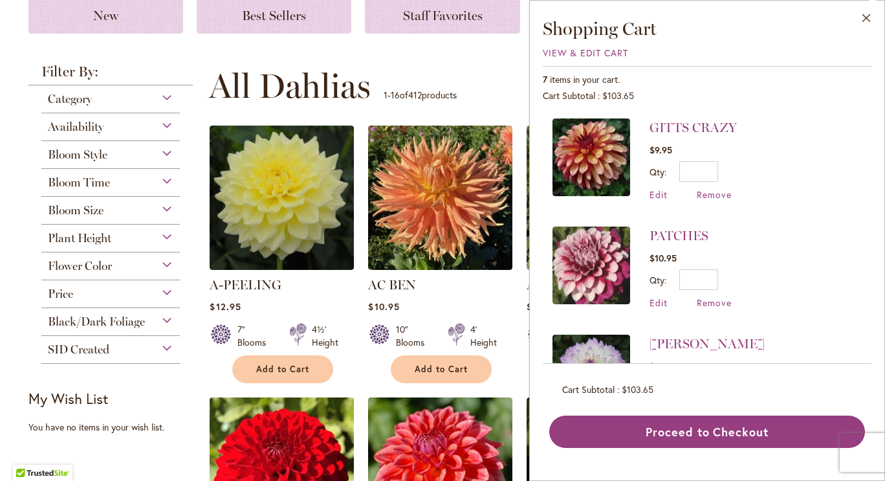
click at [159, 260] on div "Flower Color" at bounding box center [110, 262] width 138 height 21
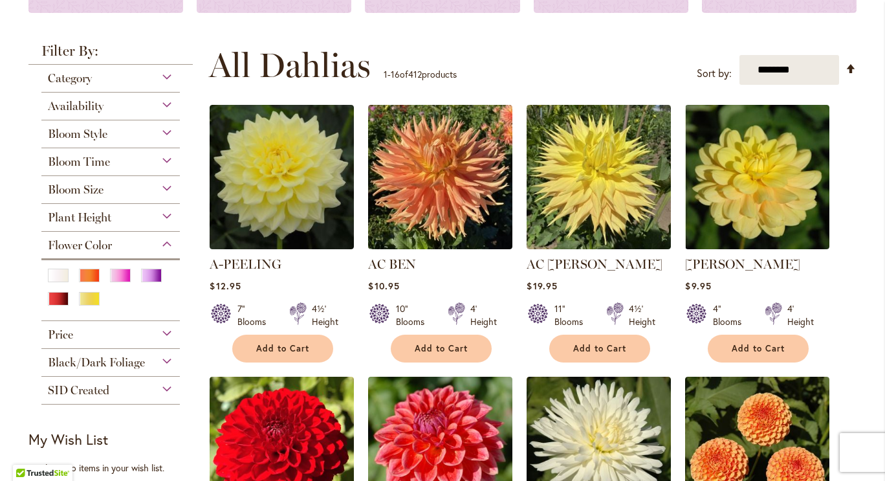
scroll to position [219, 0]
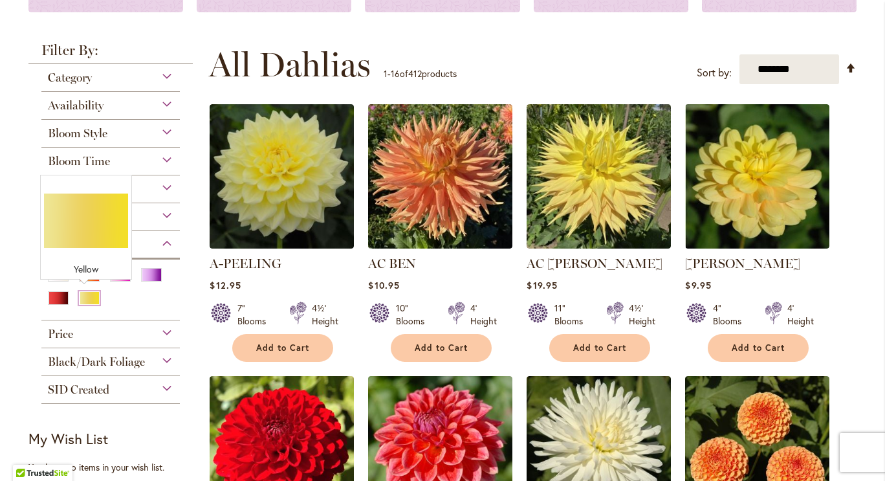
click at [85, 299] on div "Yellow" at bounding box center [89, 298] width 21 height 14
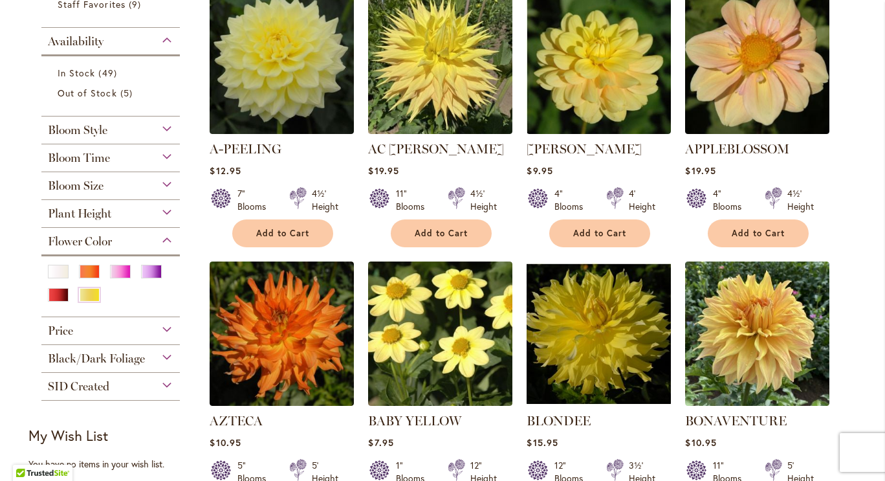
scroll to position [396, 0]
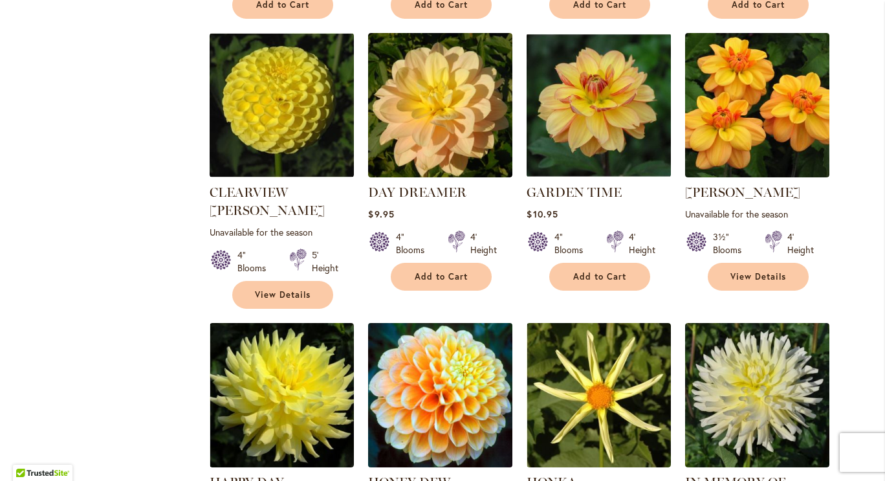
scroll to position [812, 0]
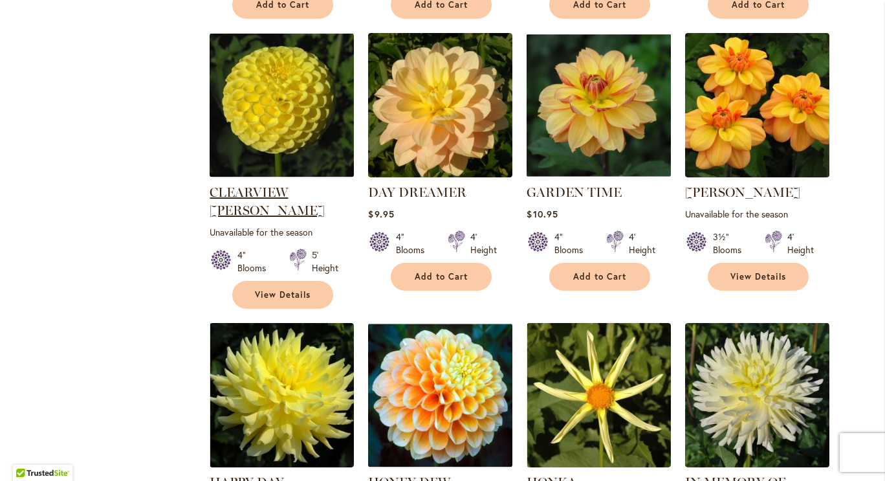
type input "**********"
click at [279, 190] on link "CLEARVIEW DANIEL" at bounding box center [267, 201] width 115 height 34
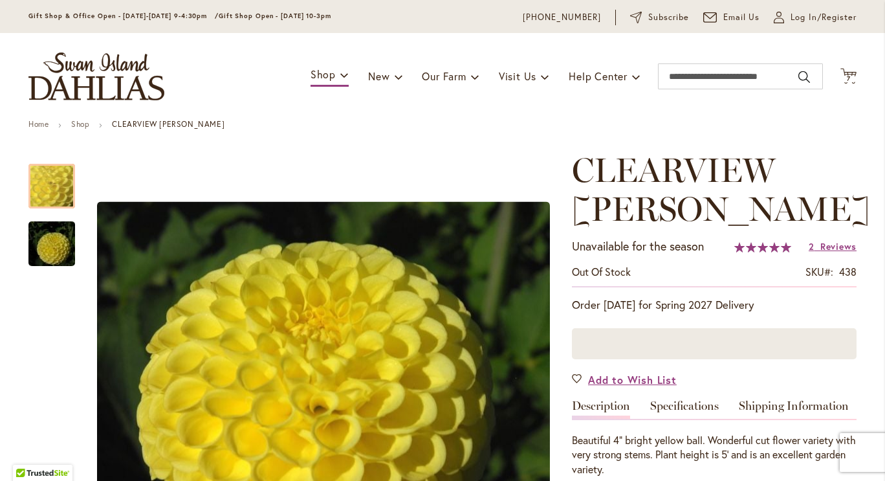
scroll to position [43, 0]
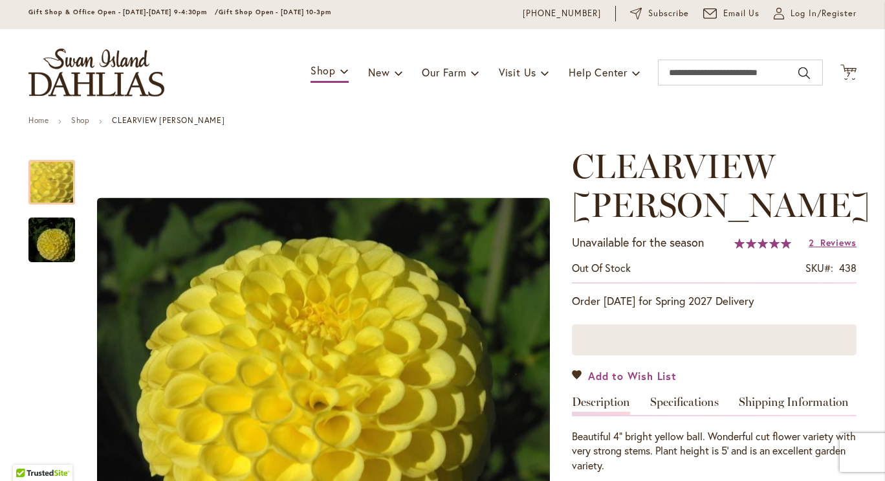
type input "**********"
click at [604, 373] on span "Add to Wish List" at bounding box center [632, 375] width 89 height 15
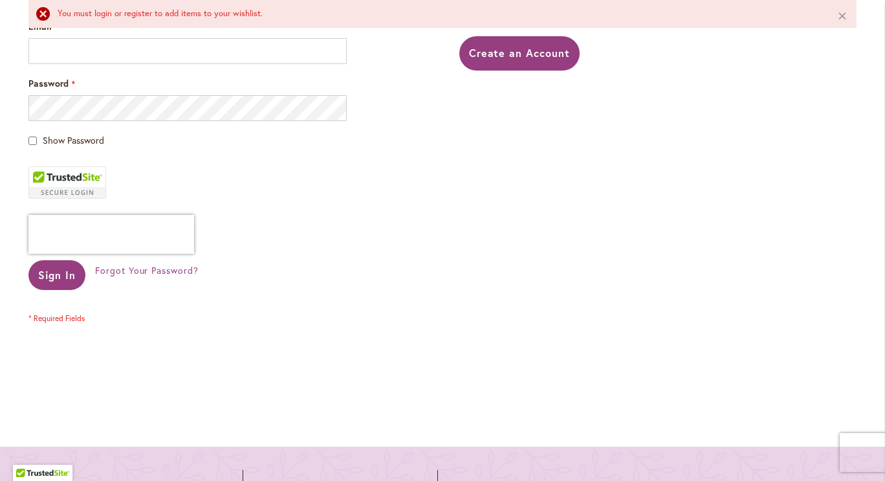
scroll to position [364, 0]
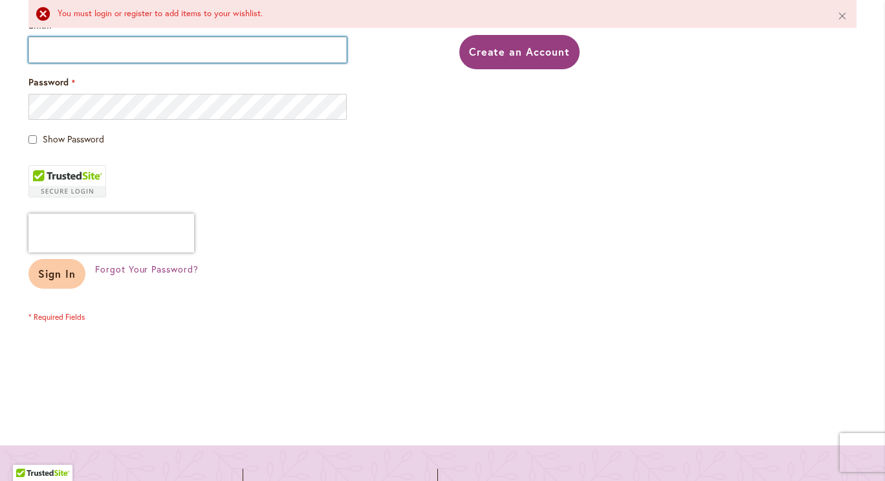
type input "**********"
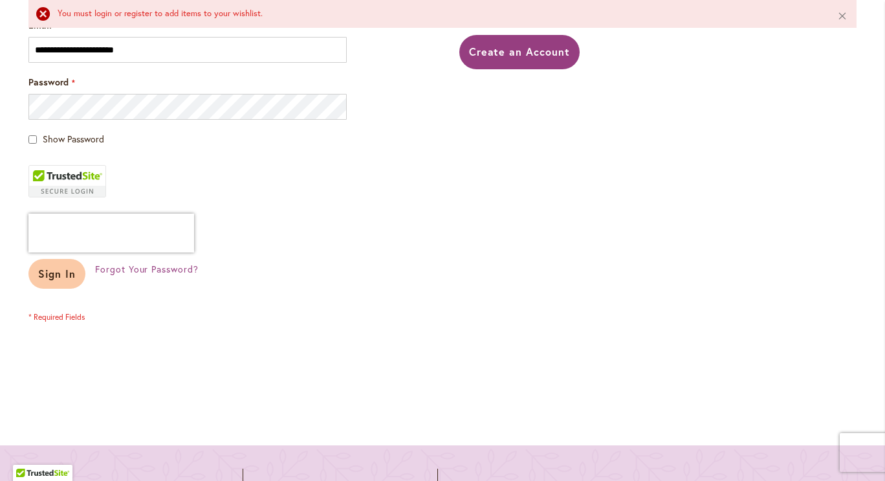
type input "**********"
click at [45, 277] on span "Sign In" at bounding box center [57, 274] width 38 height 14
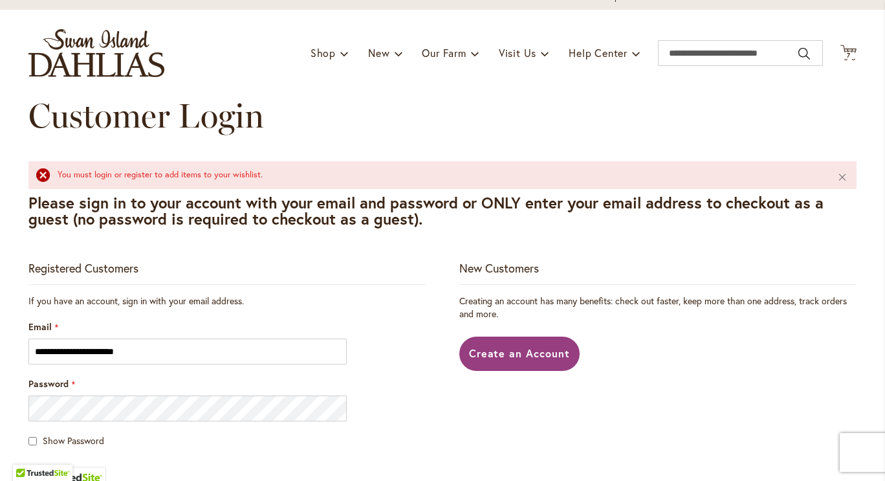
scroll to position [56, 0]
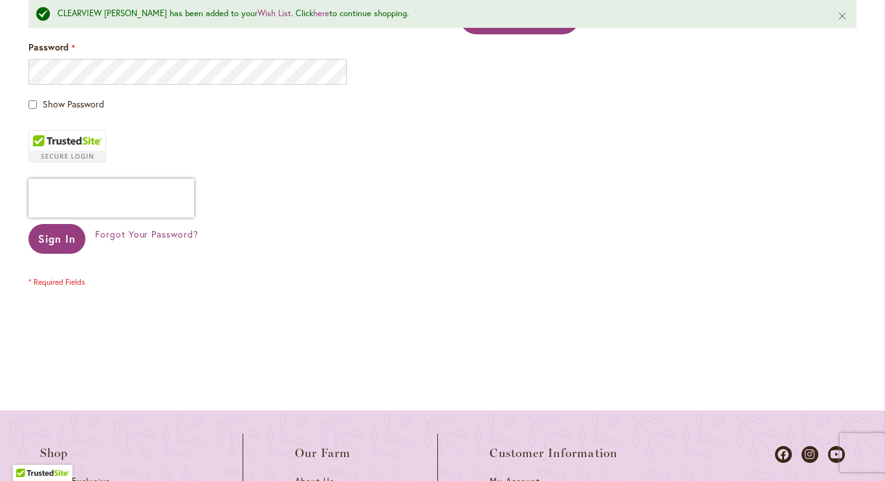
scroll to position [401, 0]
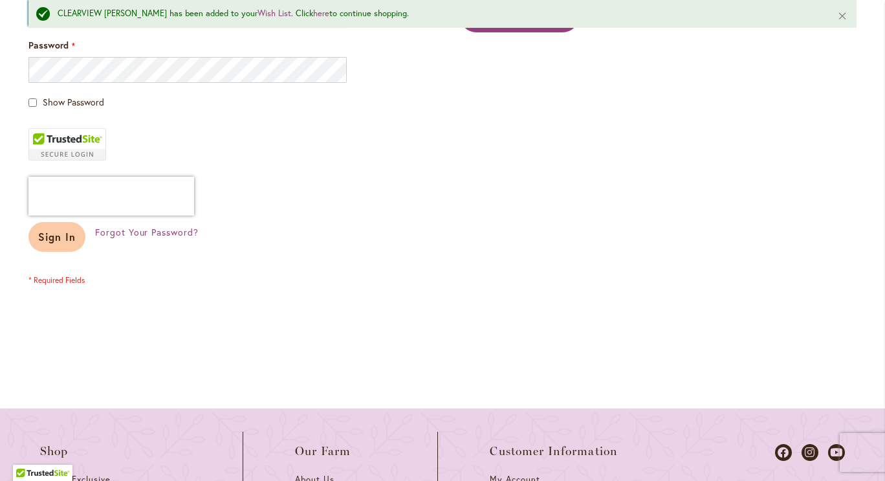
type input "**********"
click at [47, 234] on span "Sign In" at bounding box center [57, 237] width 38 height 14
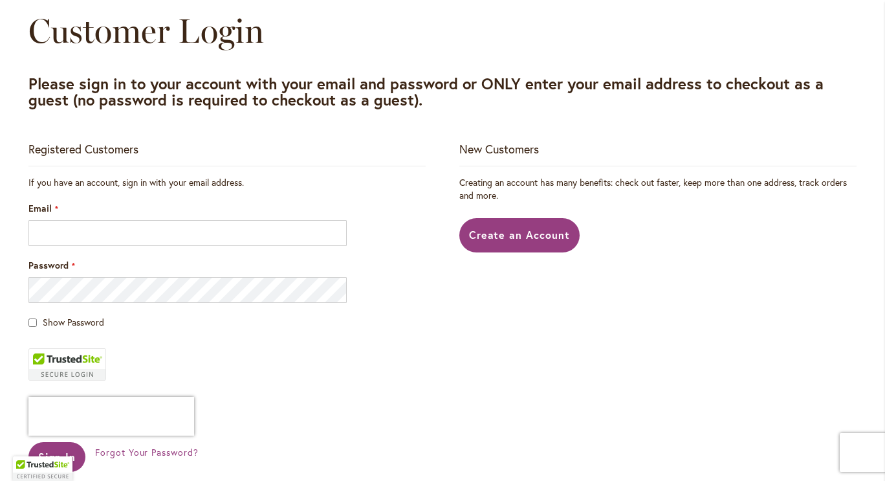
scroll to position [147, 0]
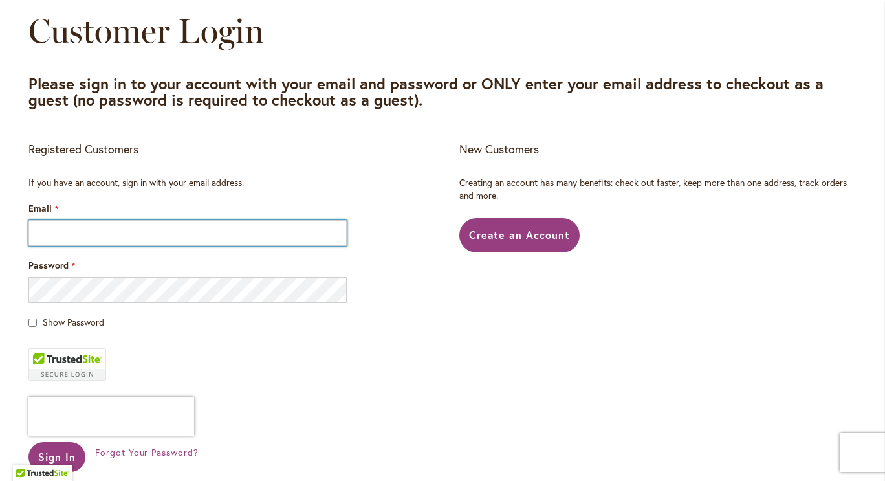
type input "**********"
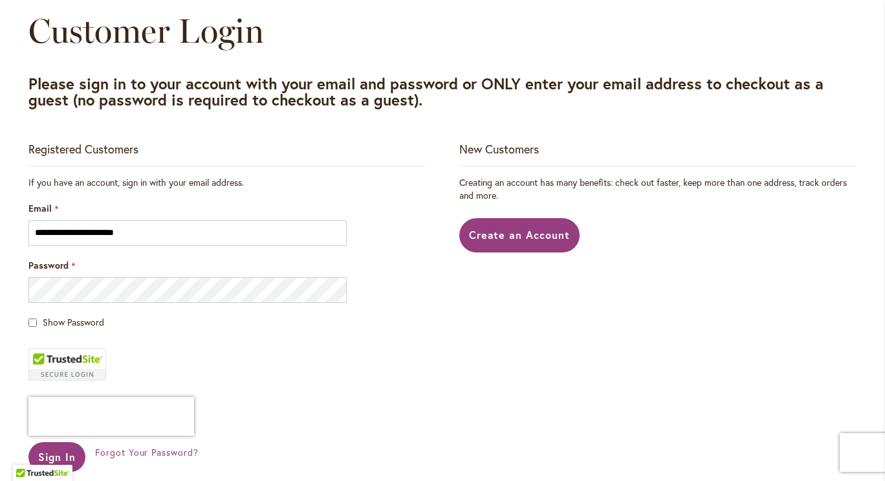
type input "**********"
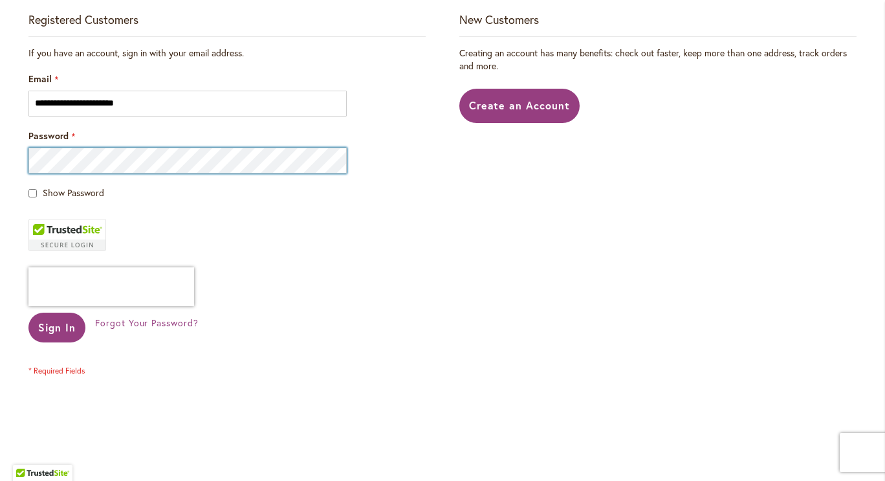
scroll to position [277, 0]
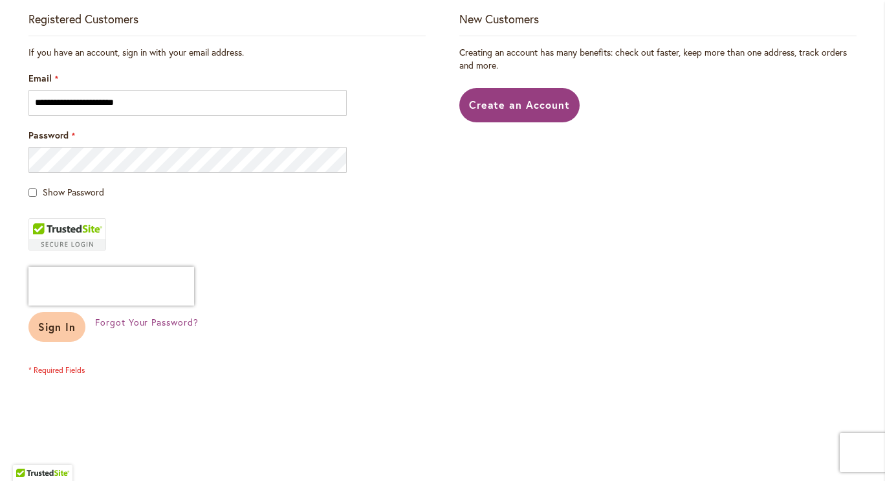
click at [50, 326] on span "Sign In" at bounding box center [57, 327] width 38 height 14
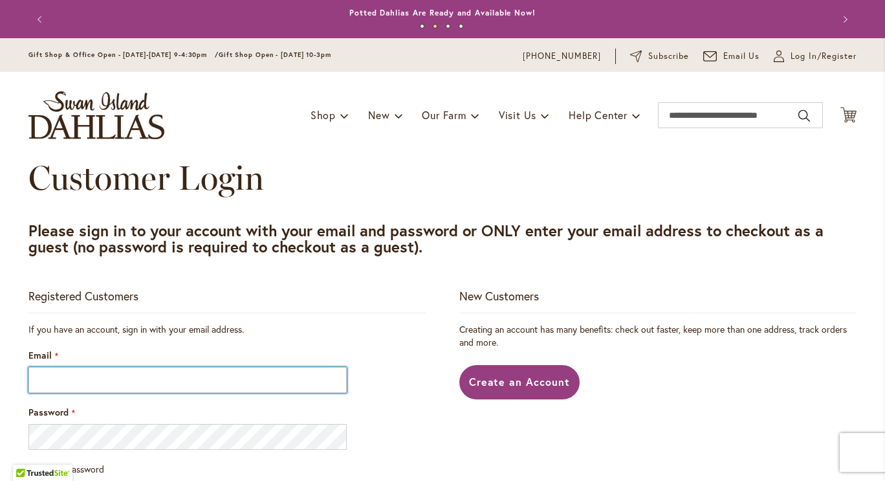
type input "**********"
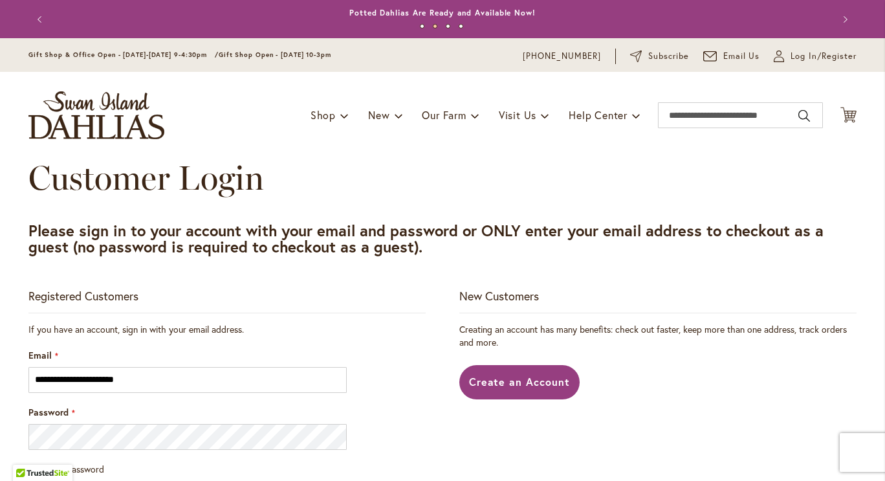
type input "**********"
click at [36, 16] on button "Previous" at bounding box center [41, 19] width 26 height 26
click at [34, 17] on button "Previous" at bounding box center [41, 19] width 26 height 26
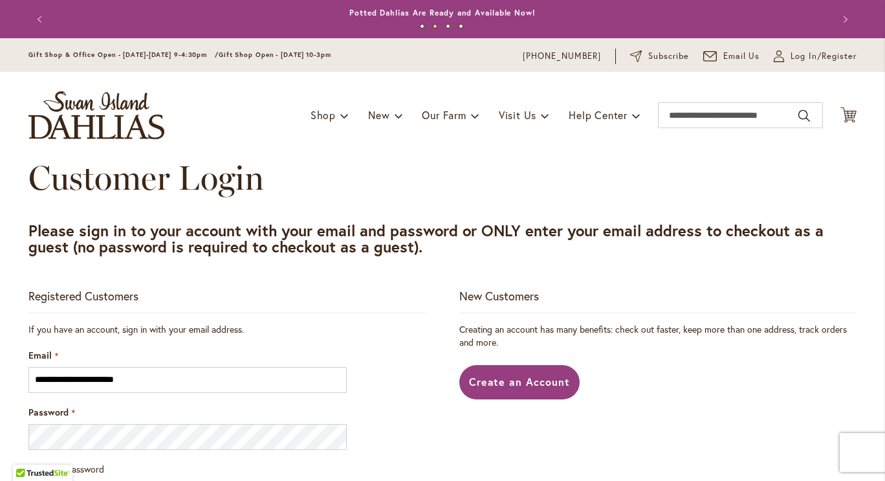
click at [34, 19] on button "Previous" at bounding box center [41, 19] width 26 height 26
click at [35, 18] on button "Previous" at bounding box center [41, 19] width 26 height 26
click at [799, 60] on span "Log In/Register" at bounding box center [824, 56] width 66 height 13
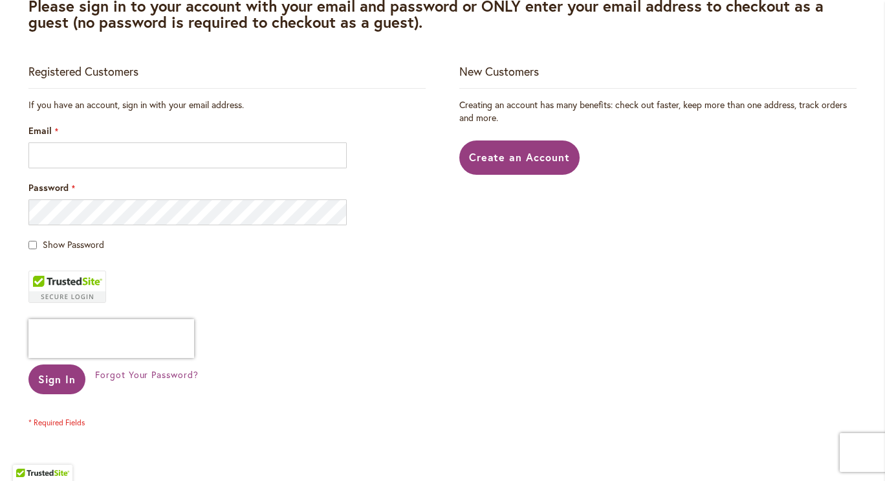
scroll to position [225, 0]
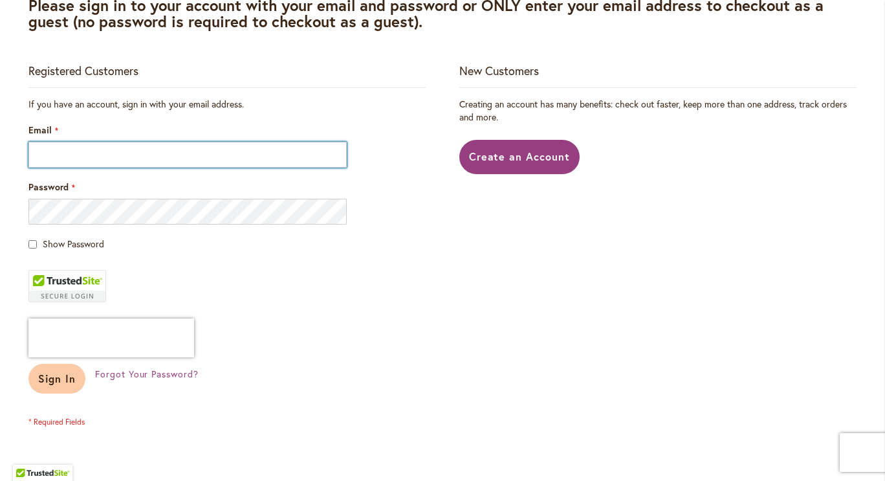
type input "**********"
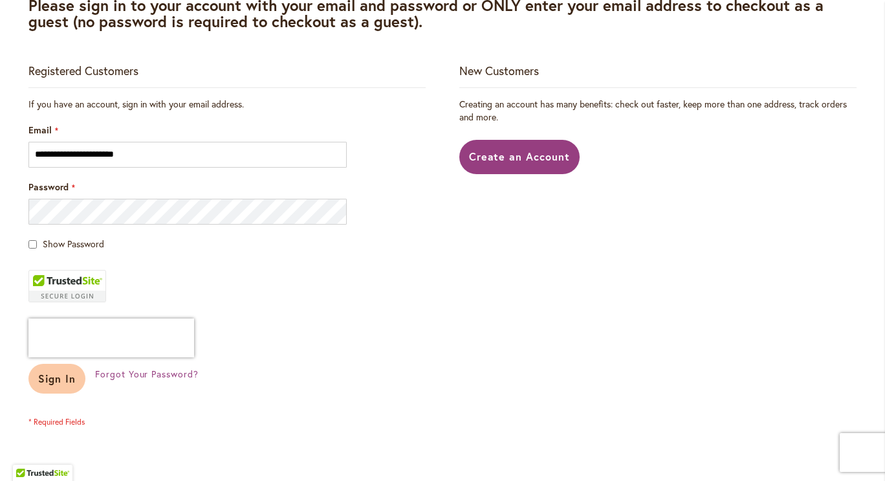
type input "**********"
click at [55, 386] on button "Sign In" at bounding box center [56, 379] width 57 height 30
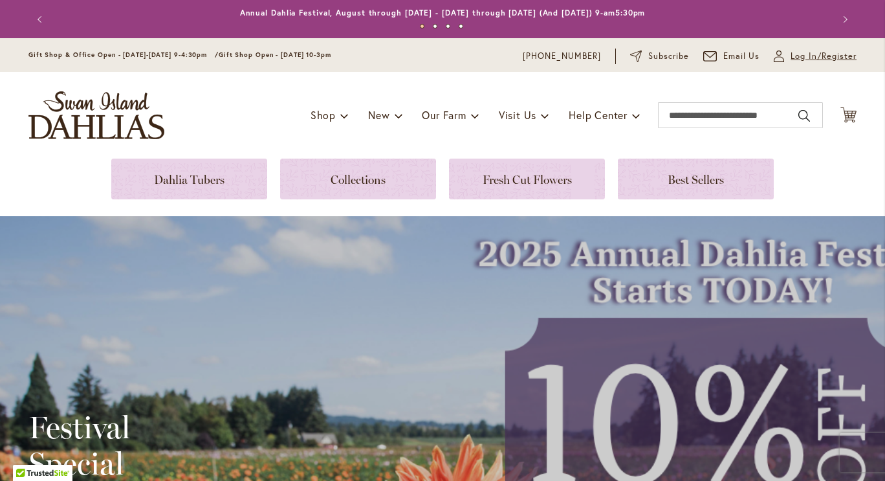
type input "**********"
click at [793, 54] on span "Log In/Register" at bounding box center [824, 56] width 66 height 13
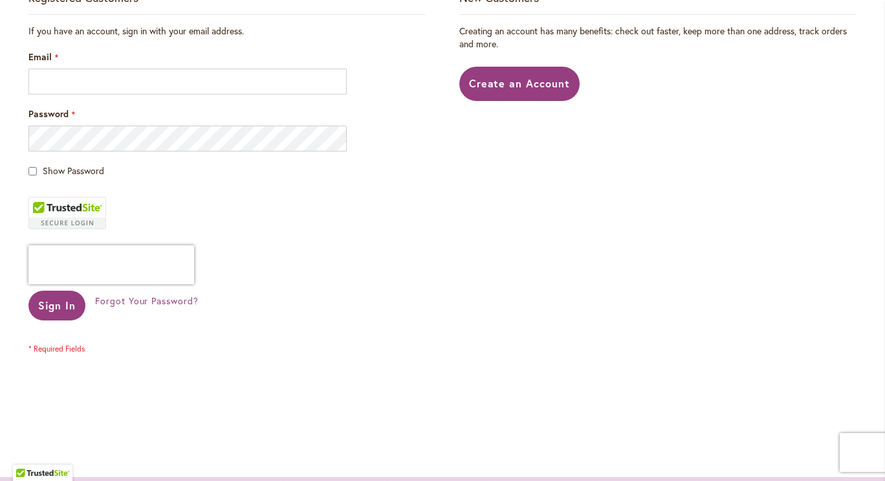
scroll to position [299, 0]
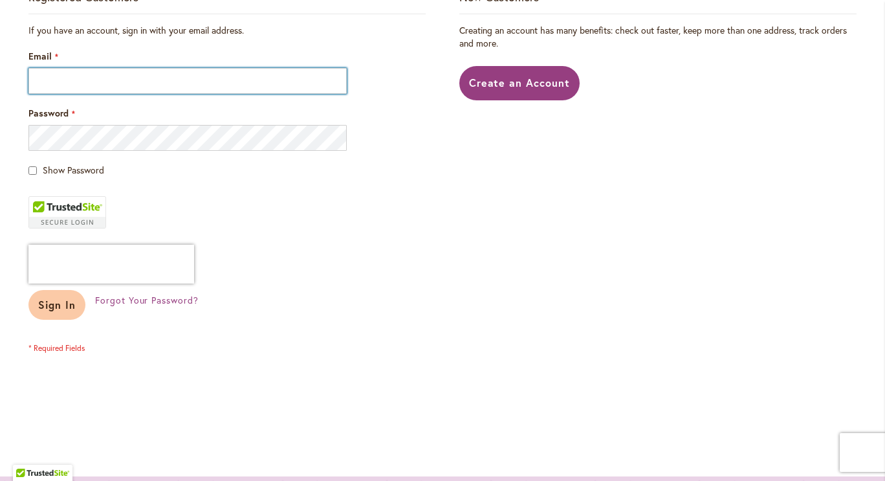
type input "**********"
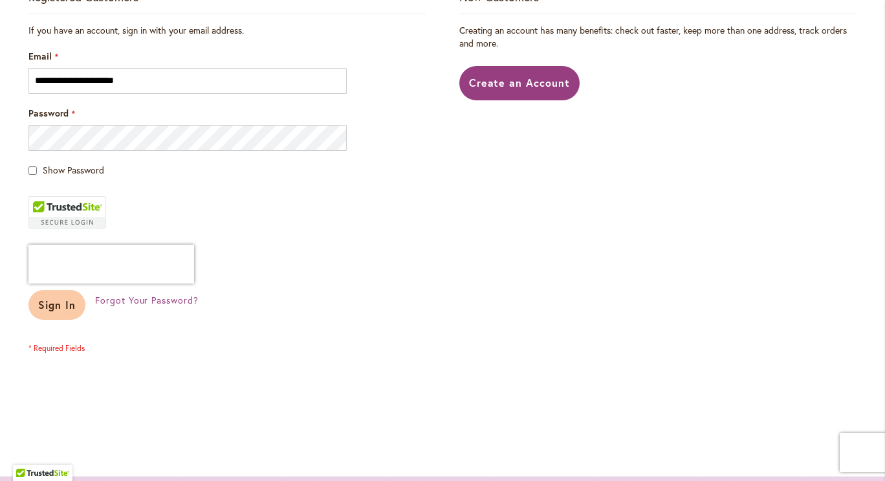
type input "**********"
click at [52, 305] on span "Sign In" at bounding box center [57, 305] width 38 height 14
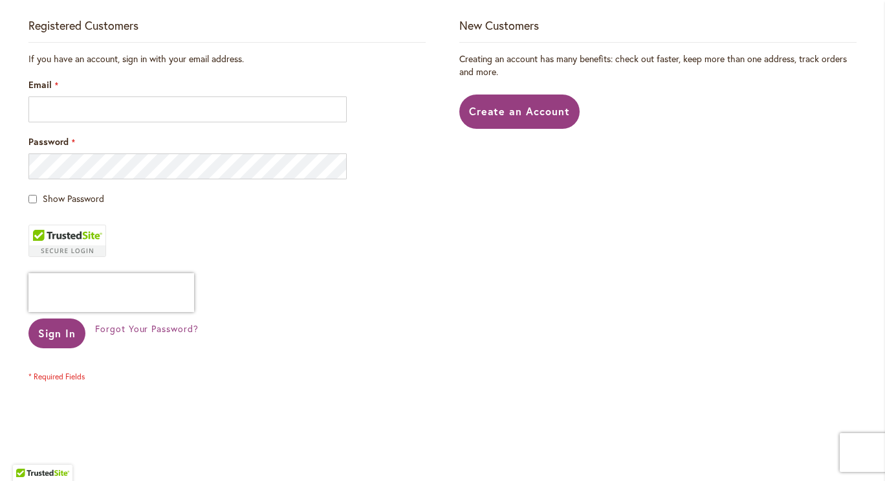
scroll to position [271, 0]
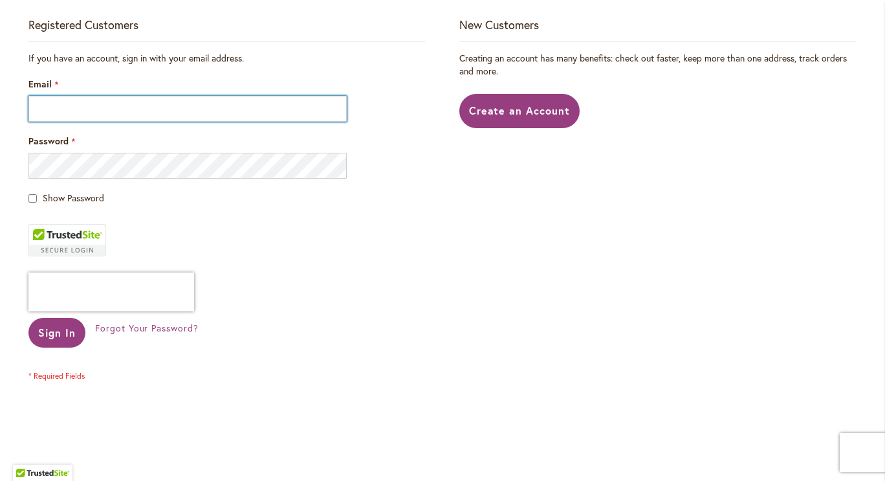
type input "**********"
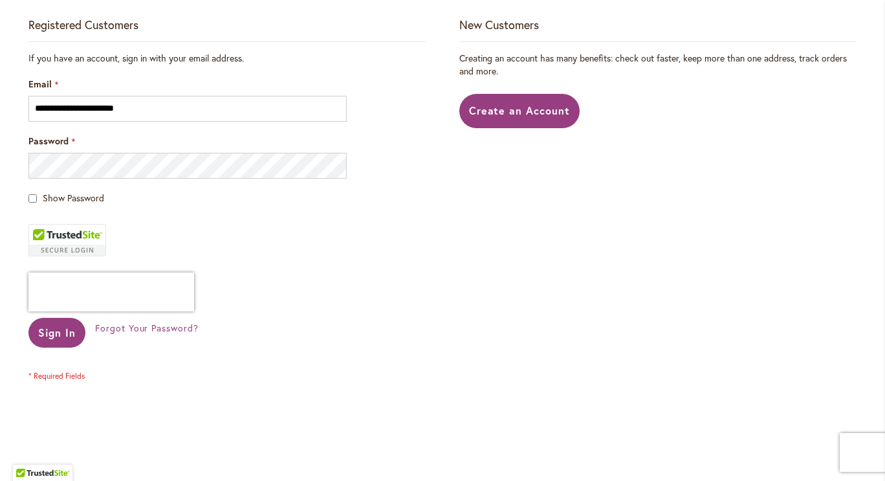
type input "**********"
click at [12, 166] on div "Skip to Content Gift Shop & Office Open - [DATE]-[DATE] 9-4:30pm / Gift Shop Op…" at bounding box center [442, 323] width 885 height 1112
click at [377, 244] on fieldset "**********" at bounding box center [226, 216] width 397 height 329
click at [37, 341] on button "Sign In" at bounding box center [56, 333] width 57 height 30
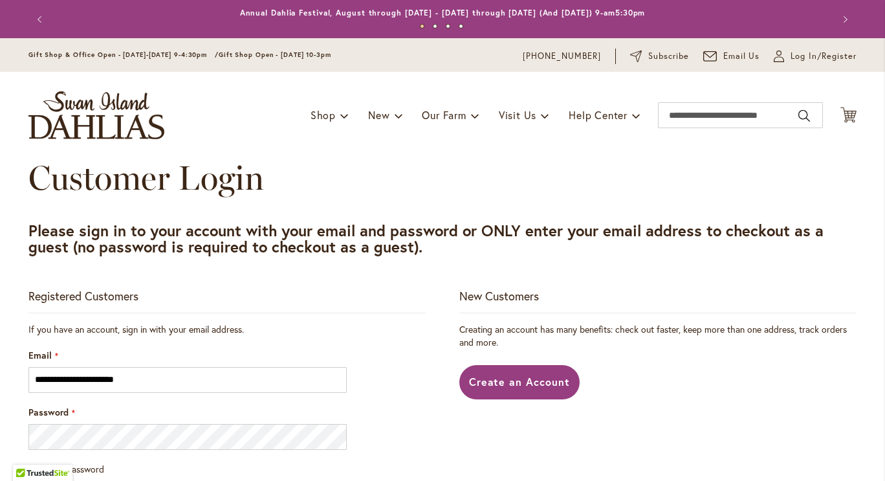
type input "**********"
click at [429, 10] on link "Potted Dahlias Are Ready and Available Now!" at bounding box center [442, 13] width 186 height 10
